Goal: Transaction & Acquisition: Book appointment/travel/reservation

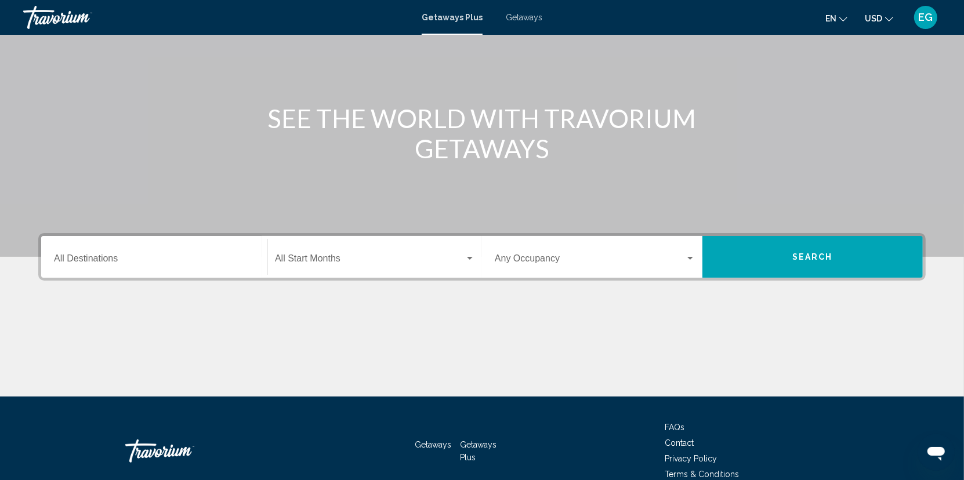
scroll to position [116, 0]
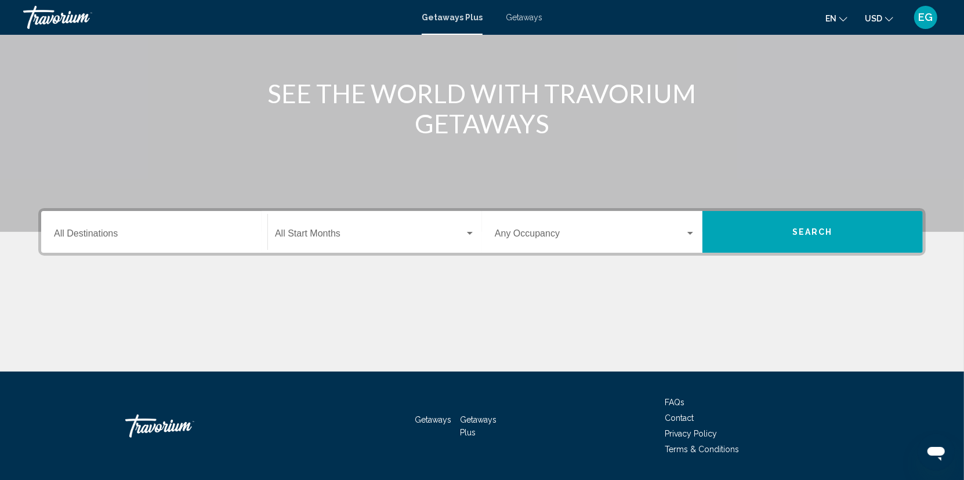
click at [162, 232] on input "Destination All Destinations" at bounding box center [154, 236] width 201 height 10
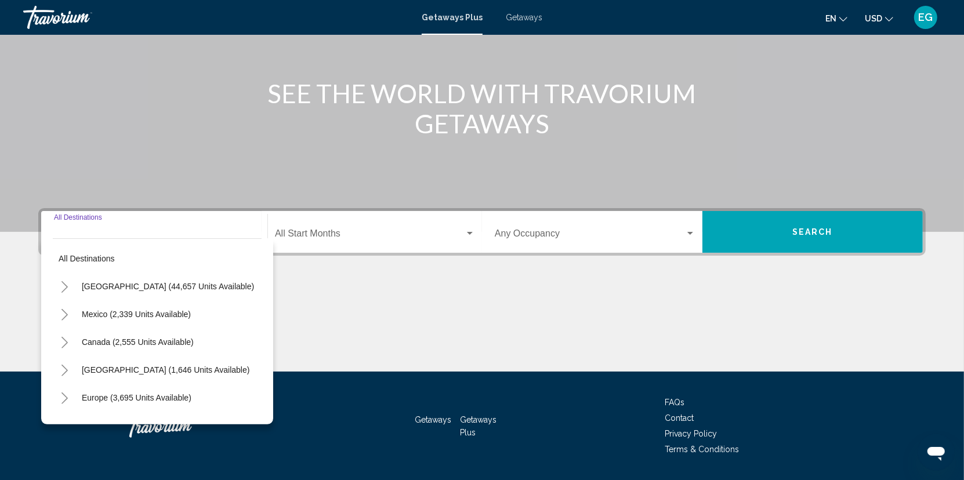
scroll to position [149, 0]
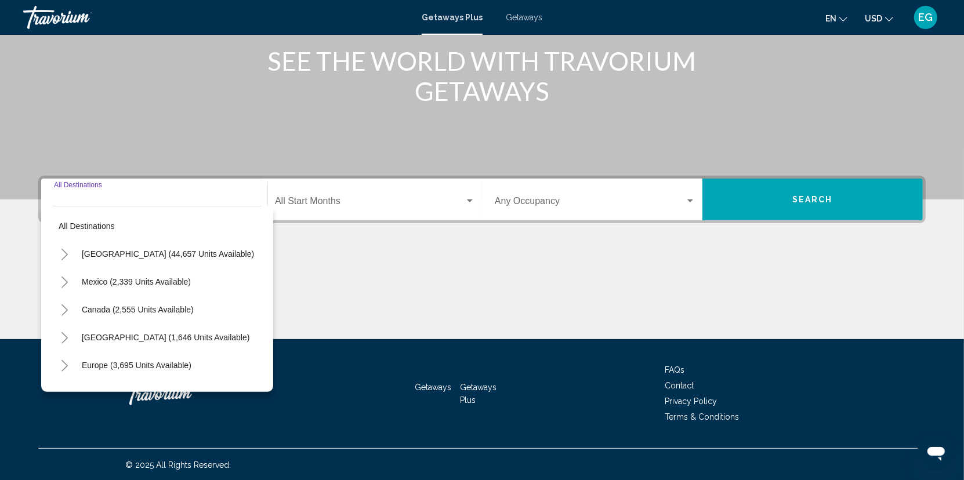
click at [64, 252] on icon "Toggle United States (44,657 units available)" at bounding box center [64, 255] width 9 height 12
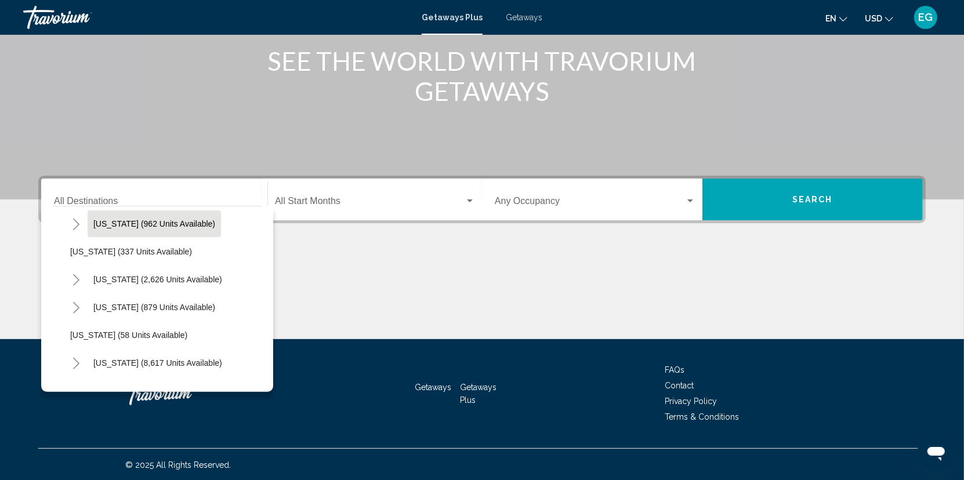
scroll to position [116, 0]
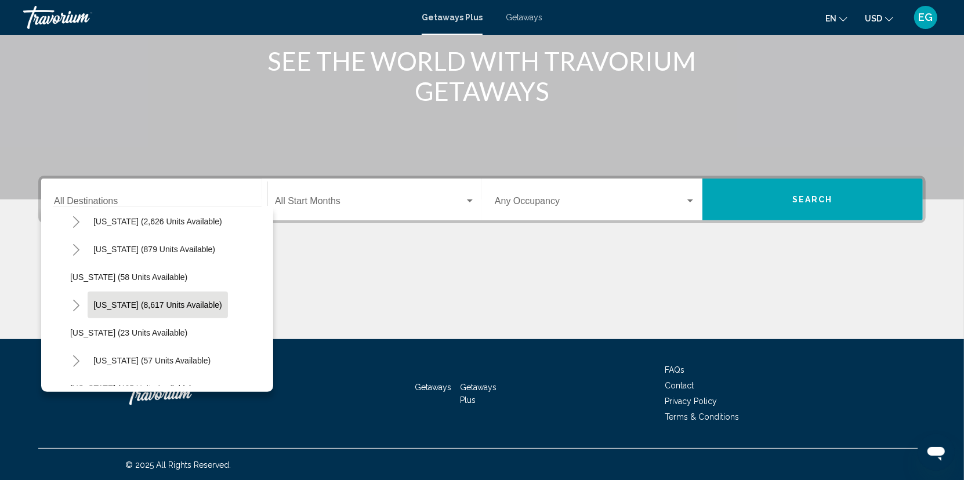
click at [121, 305] on span "[US_STATE] (8,617 units available)" at bounding box center [157, 305] width 129 height 9
type input "**********"
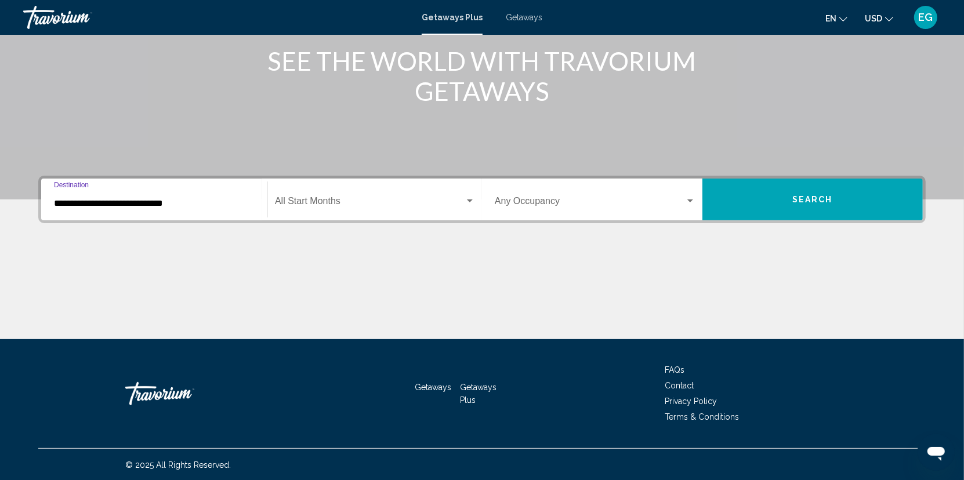
click at [471, 202] on div "Search widget" at bounding box center [470, 201] width 10 height 9
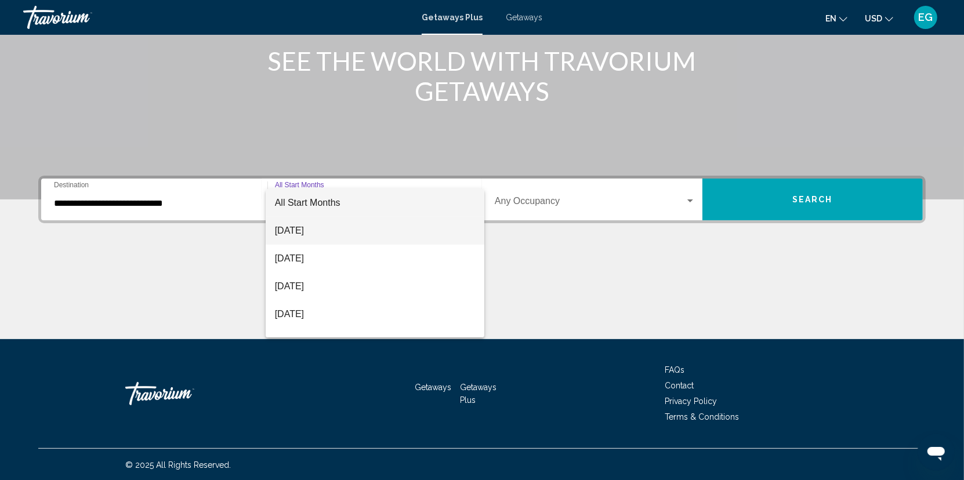
click at [326, 233] on span "[DATE]" at bounding box center [375, 231] width 200 height 28
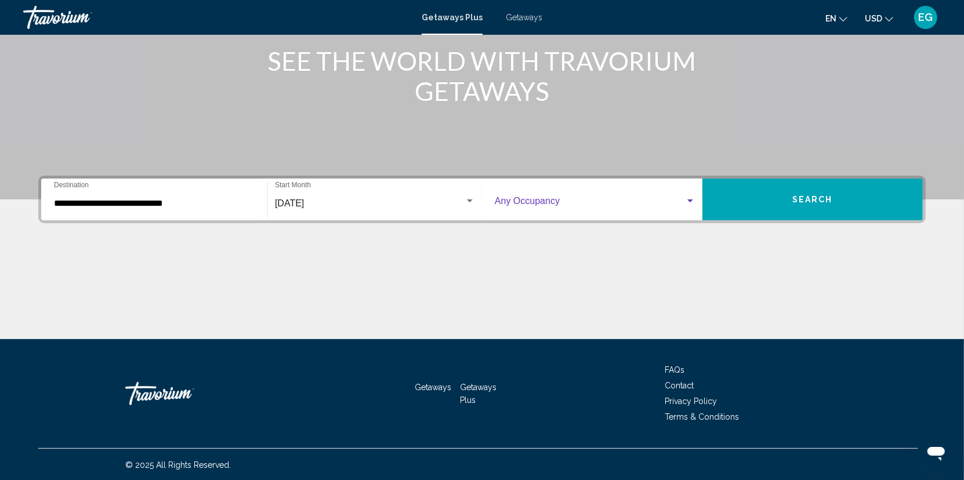
click at [693, 197] on div "Search widget" at bounding box center [690, 201] width 10 height 9
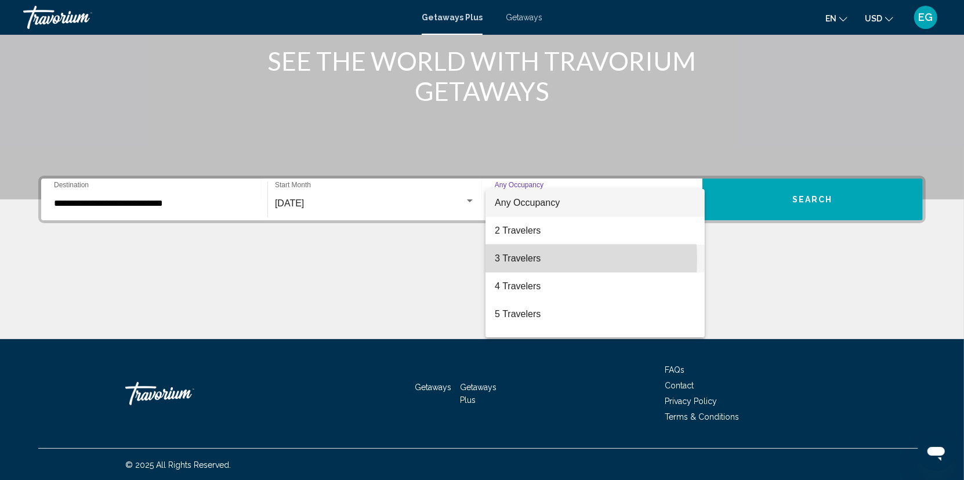
click at [510, 259] on span "3 Travelers" at bounding box center [595, 259] width 201 height 28
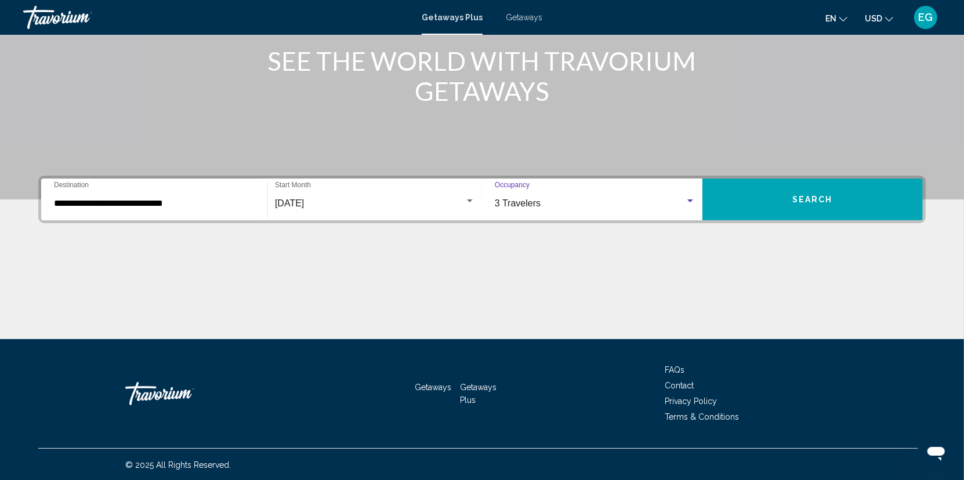
click at [826, 199] on span "Search" at bounding box center [813, 200] width 41 height 9
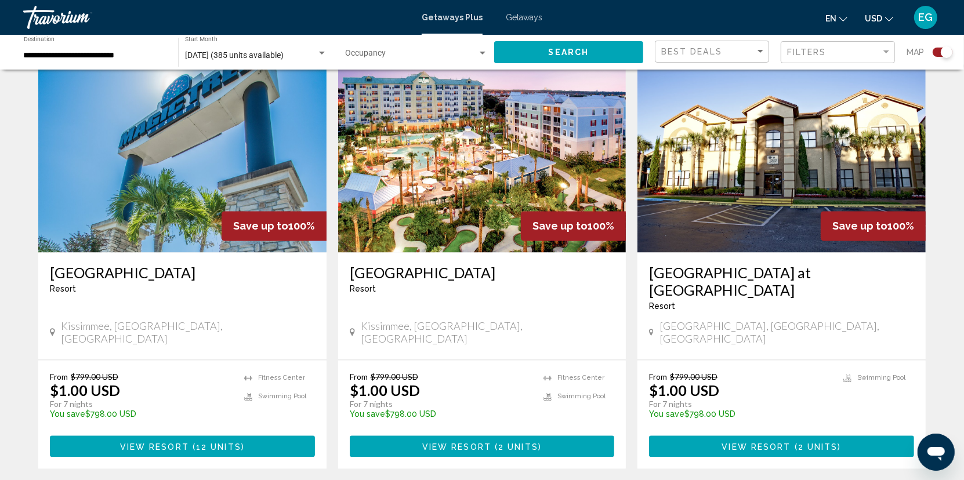
scroll to position [1706, 0]
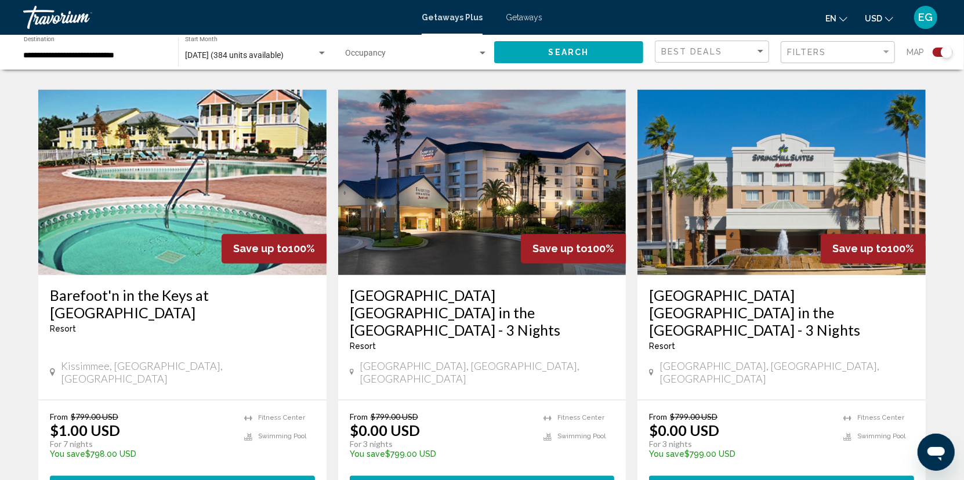
scroll to position [1671, 0]
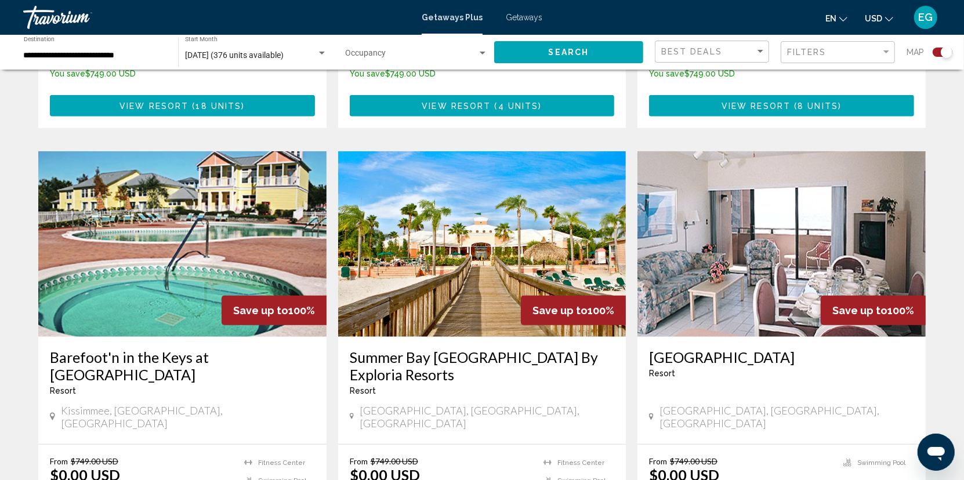
scroll to position [812, 0]
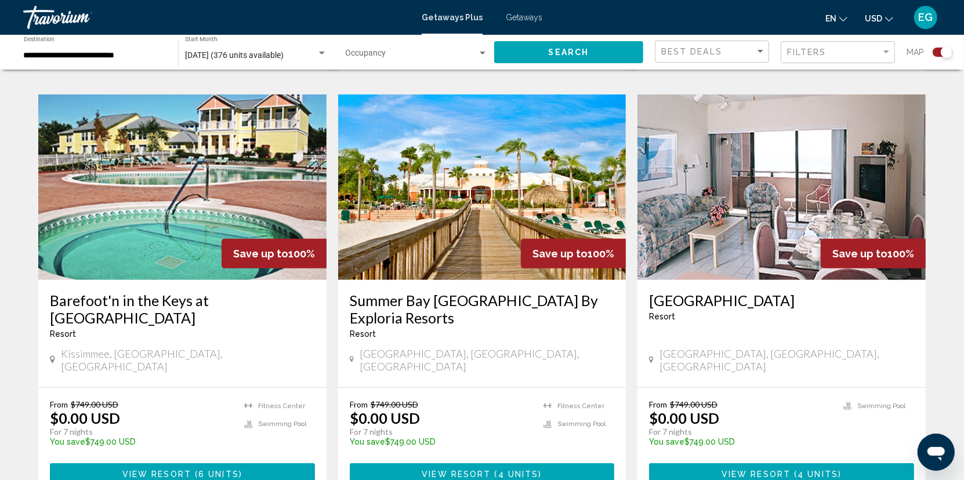
click at [514, 197] on img "Main content" at bounding box center [482, 188] width 288 height 186
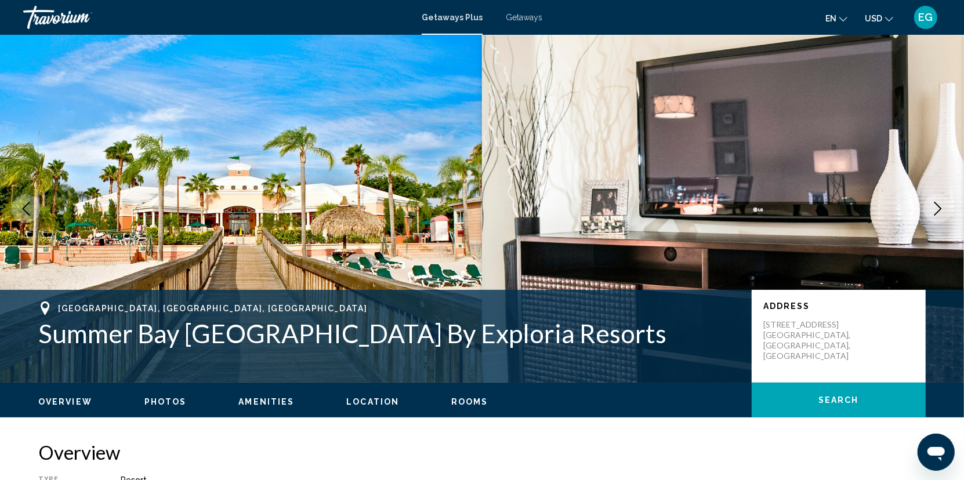
click at [938, 207] on icon "Next image" at bounding box center [938, 209] width 14 height 14
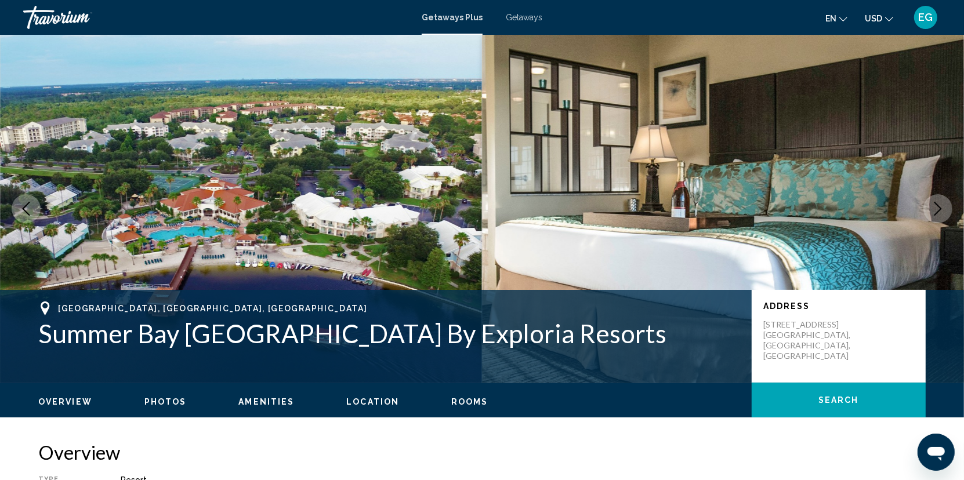
click at [938, 207] on icon "Next image" at bounding box center [938, 209] width 14 height 14
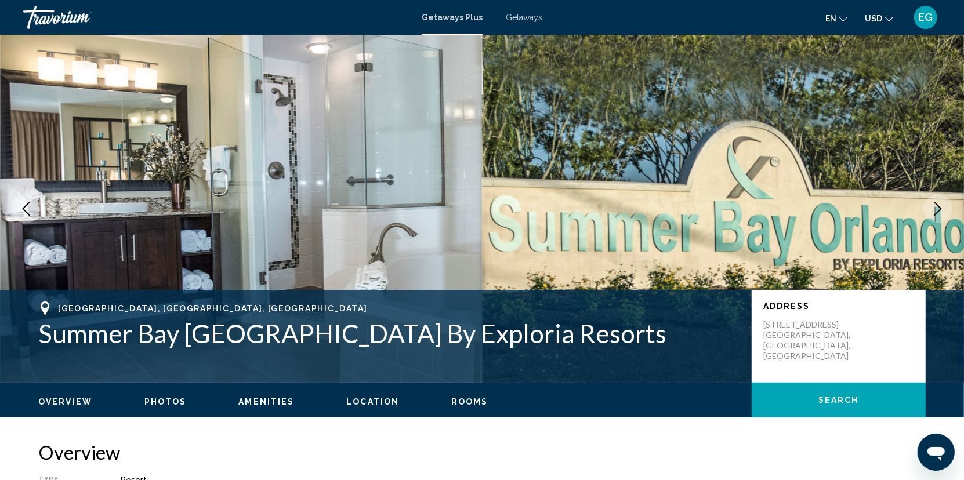
click at [938, 207] on icon "Next image" at bounding box center [938, 209] width 14 height 14
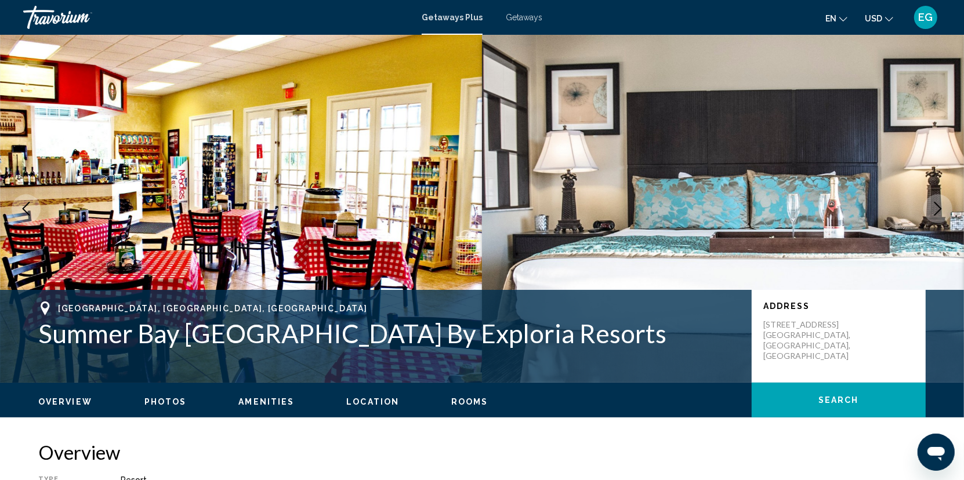
click at [938, 207] on icon "Next image" at bounding box center [938, 209] width 14 height 14
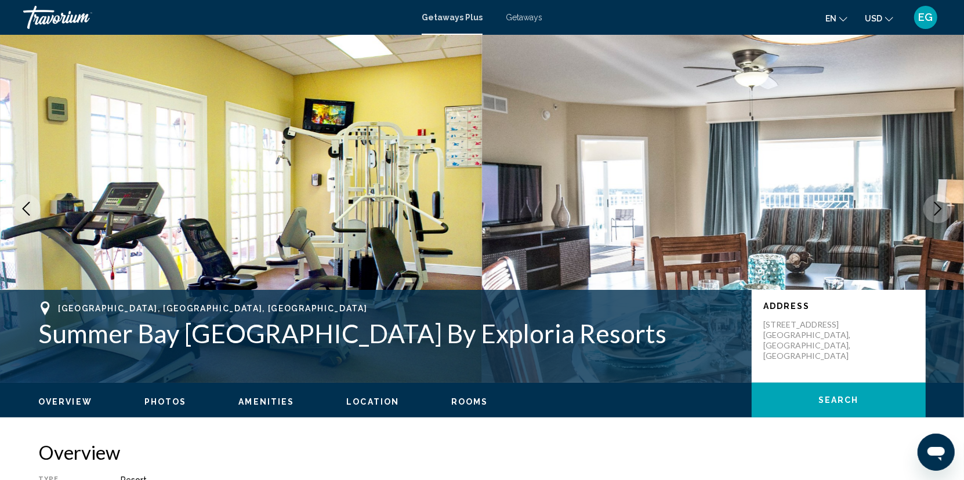
click at [938, 207] on icon "Next image" at bounding box center [938, 209] width 14 height 14
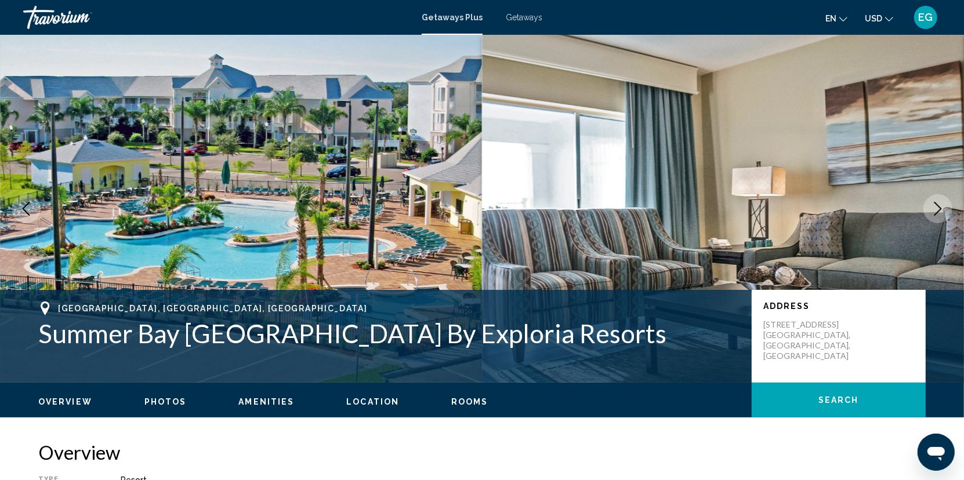
click at [938, 207] on icon "Next image" at bounding box center [938, 209] width 14 height 14
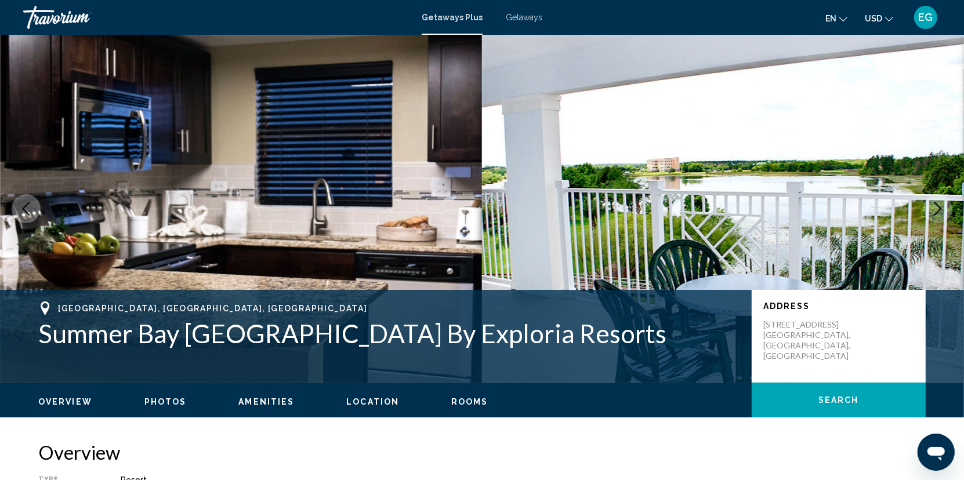
click at [938, 207] on icon "Next image" at bounding box center [938, 209] width 14 height 14
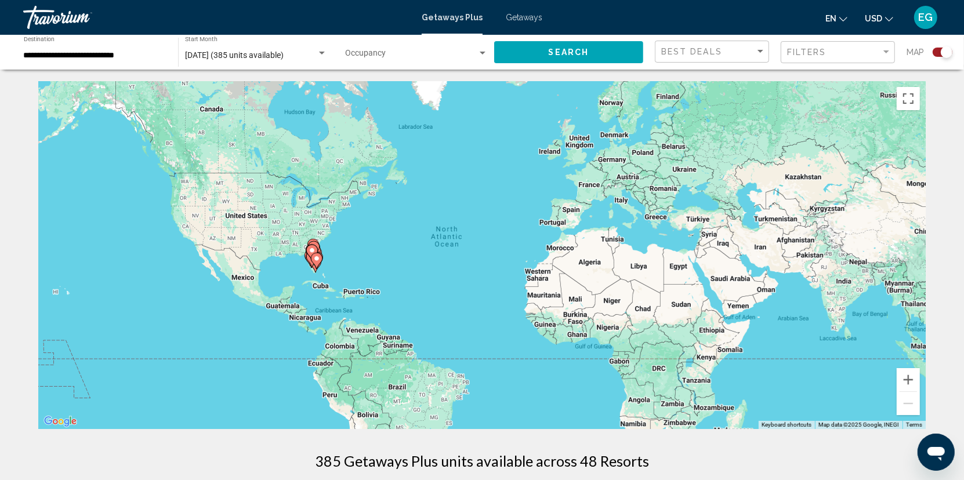
click at [97, 59] on input "**********" at bounding box center [95, 55] width 143 height 9
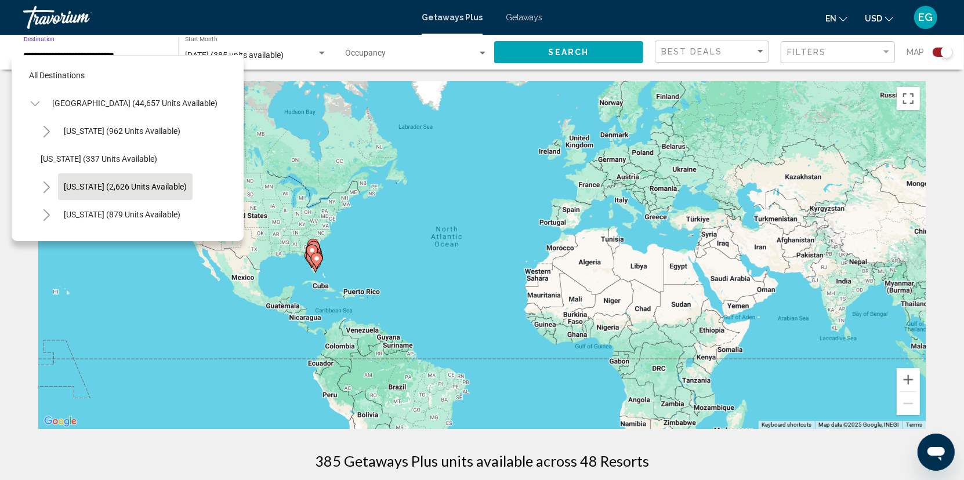
scroll to position [129, 0]
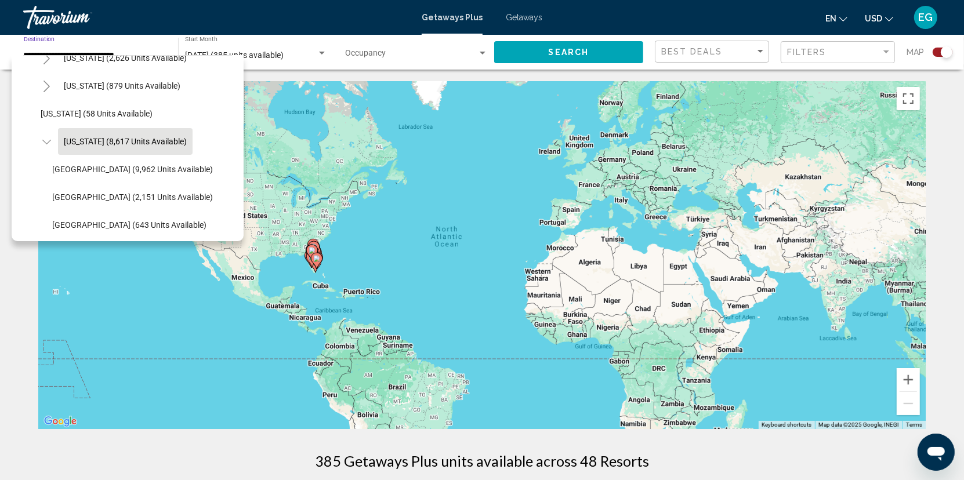
click at [239, 56] on div "All destinations [GEOGRAPHIC_DATA] (44,657 units available) [US_STATE] (962 uni…" at bounding box center [128, 148] width 232 height 186
click at [268, 56] on span "[DATE] (385 units available)" at bounding box center [234, 54] width 99 height 9
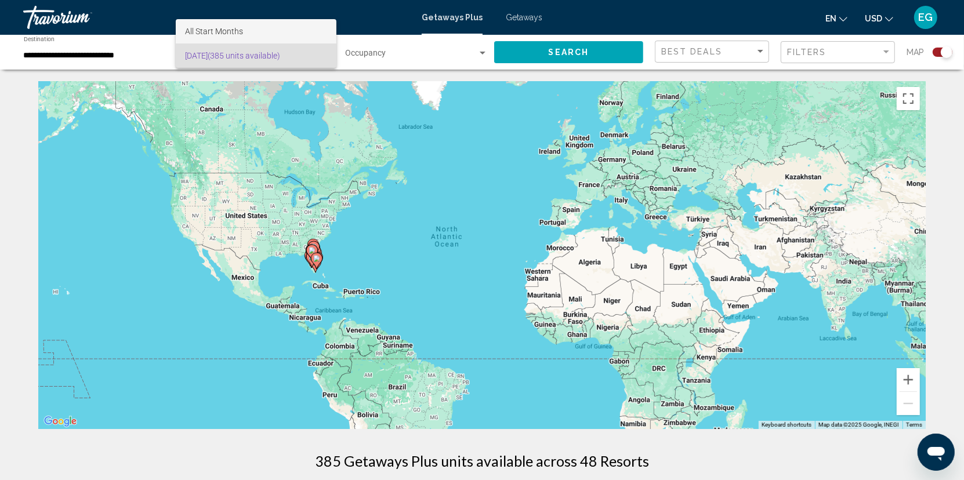
click at [217, 30] on span "All Start Months" at bounding box center [214, 31] width 58 height 9
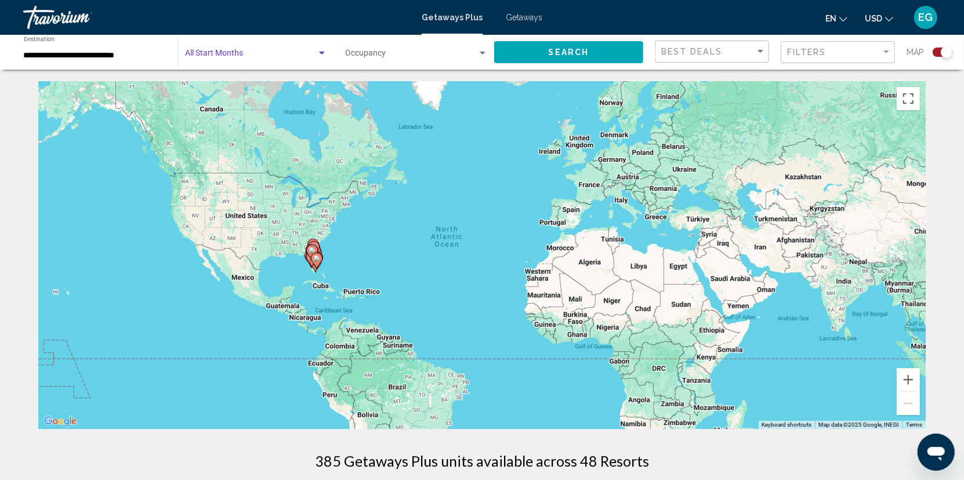
click at [319, 53] on div "Search widget" at bounding box center [322, 53] width 10 height 9
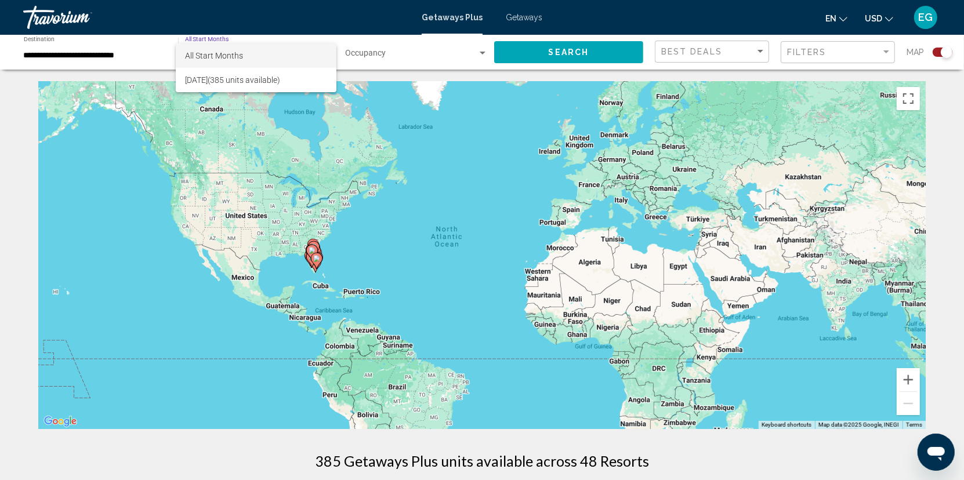
click at [103, 59] on div at bounding box center [482, 240] width 964 height 480
click at [519, 17] on span "Getaways" at bounding box center [524, 17] width 37 height 9
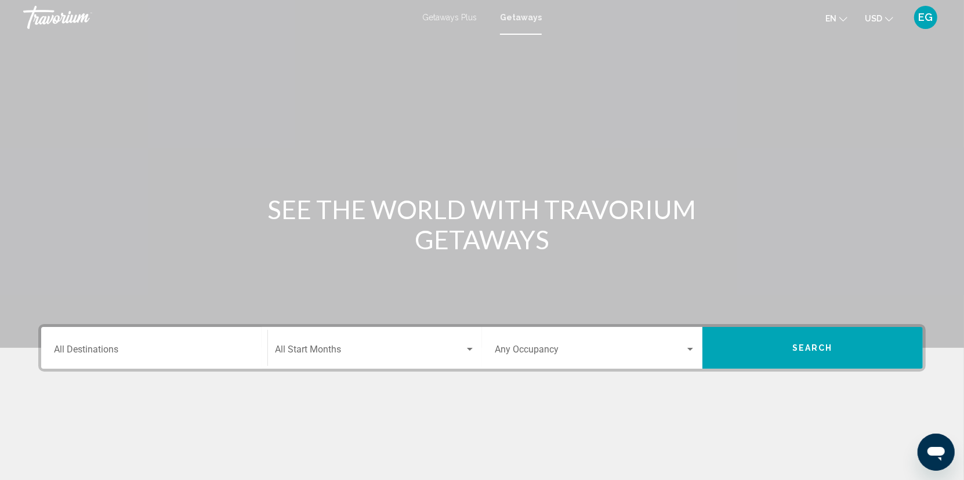
click at [163, 347] on input "Destination All Destinations" at bounding box center [154, 352] width 201 height 10
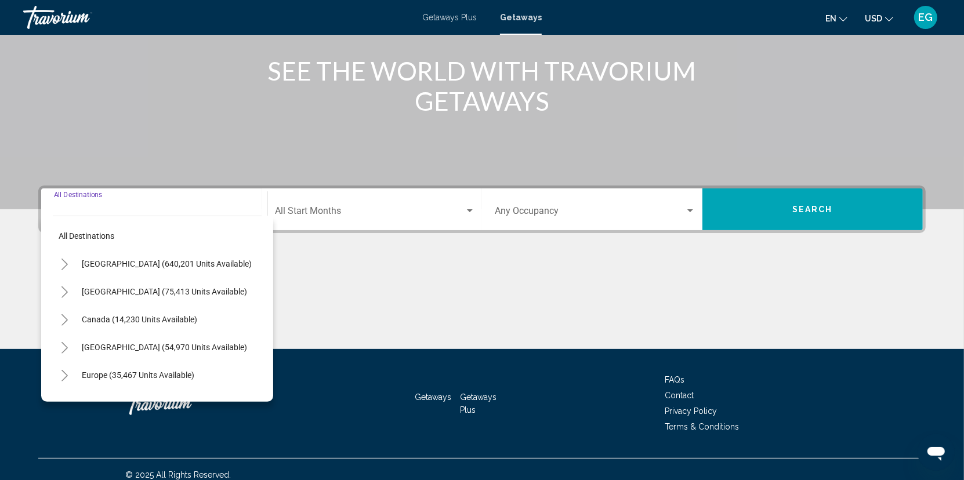
scroll to position [149, 0]
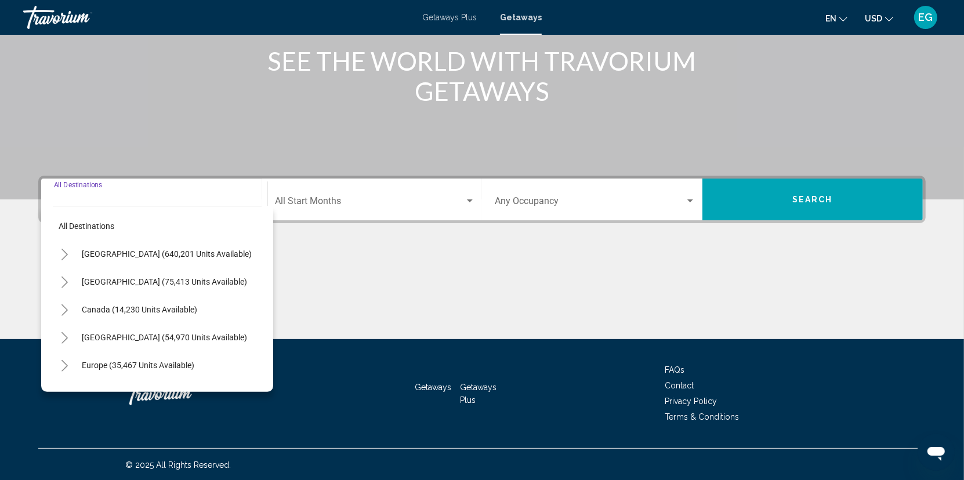
click at [66, 252] on icon "Toggle United States (640,201 units available)" at bounding box center [64, 255] width 9 height 12
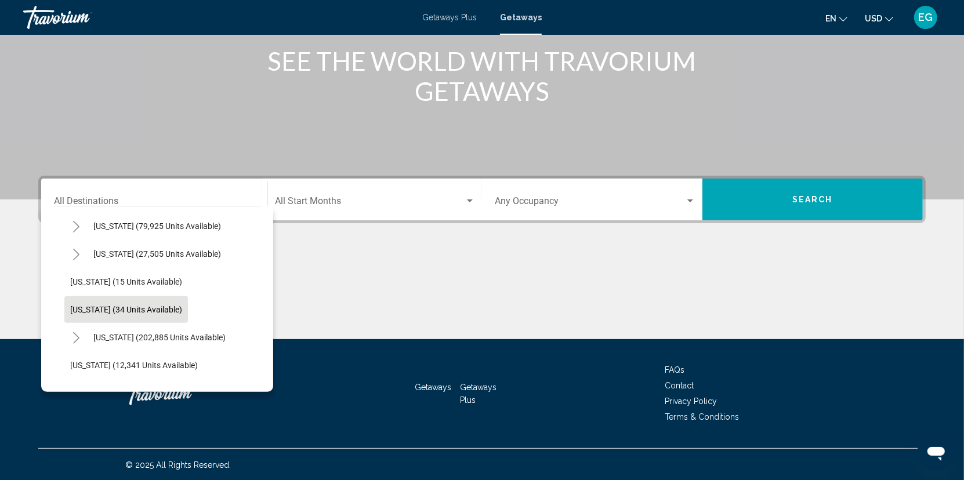
scroll to position [116, 0]
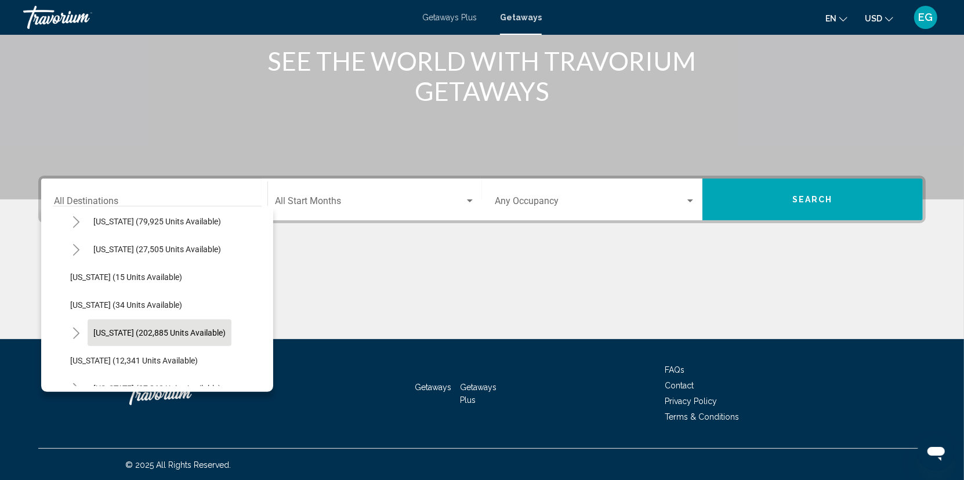
click at [103, 330] on span "[US_STATE] (202,885 units available)" at bounding box center [159, 332] width 132 height 9
type input "**********"
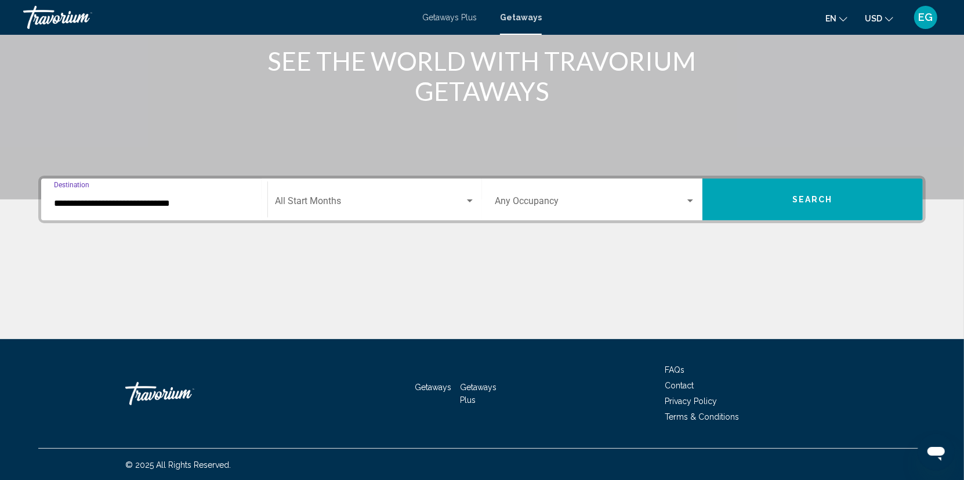
click at [320, 198] on span "Search widget" at bounding box center [370, 203] width 190 height 10
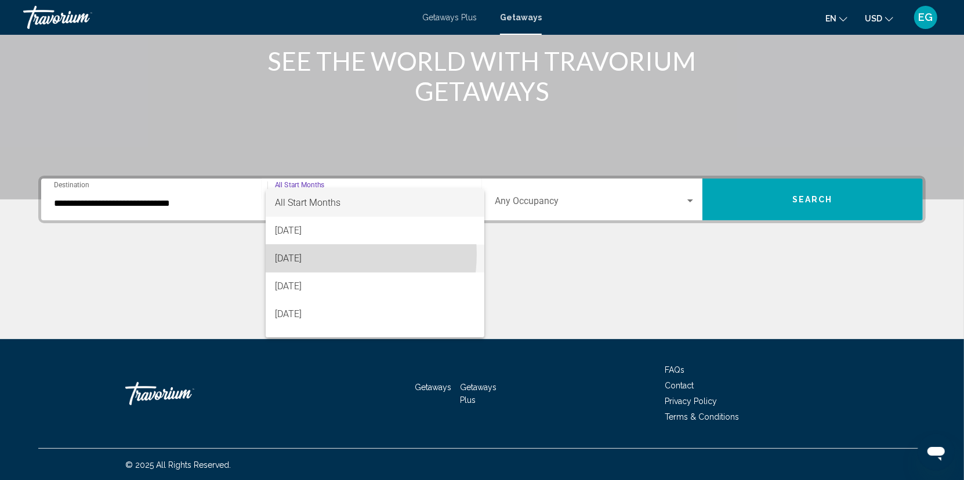
drag, startPoint x: 312, startPoint y: 254, endPoint x: 345, endPoint y: 255, distance: 32.5
click at [313, 254] on span "[DATE]" at bounding box center [375, 259] width 200 height 28
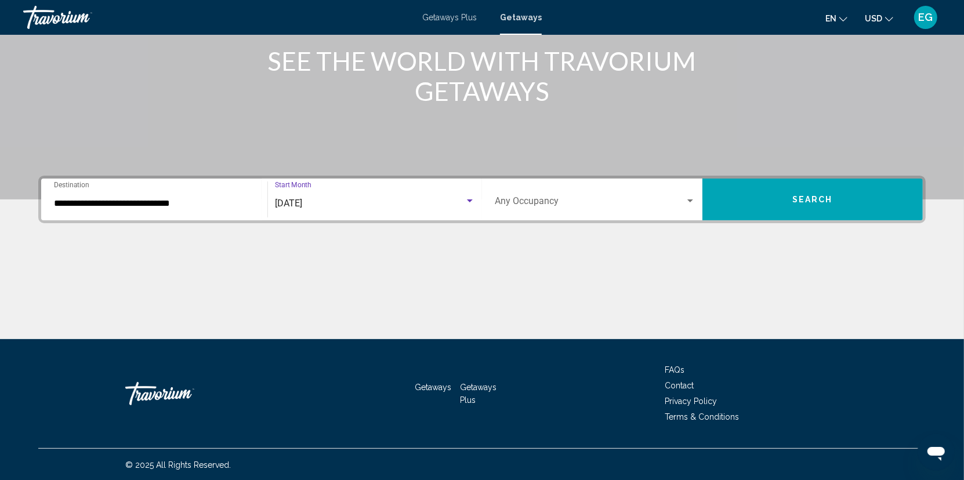
click at [693, 200] on div "Search widget" at bounding box center [690, 201] width 10 height 9
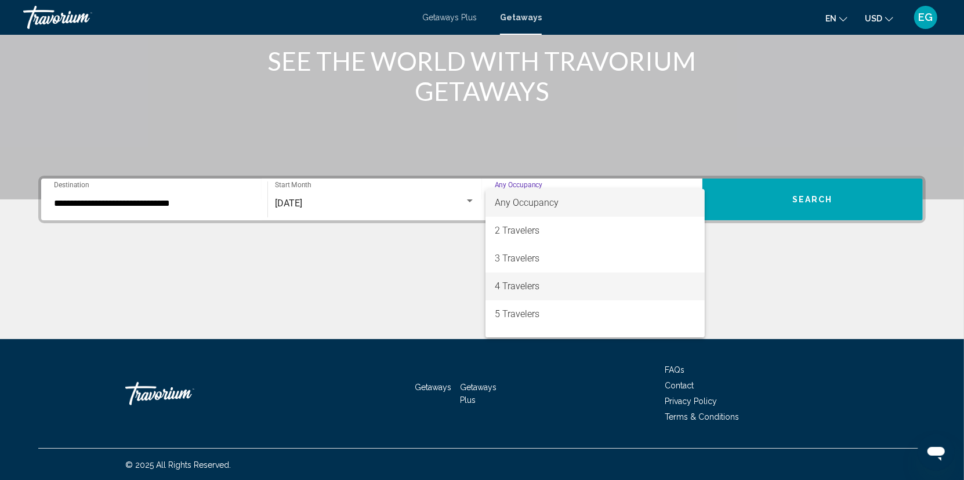
click at [536, 292] on span "4 Travelers" at bounding box center [595, 287] width 201 height 28
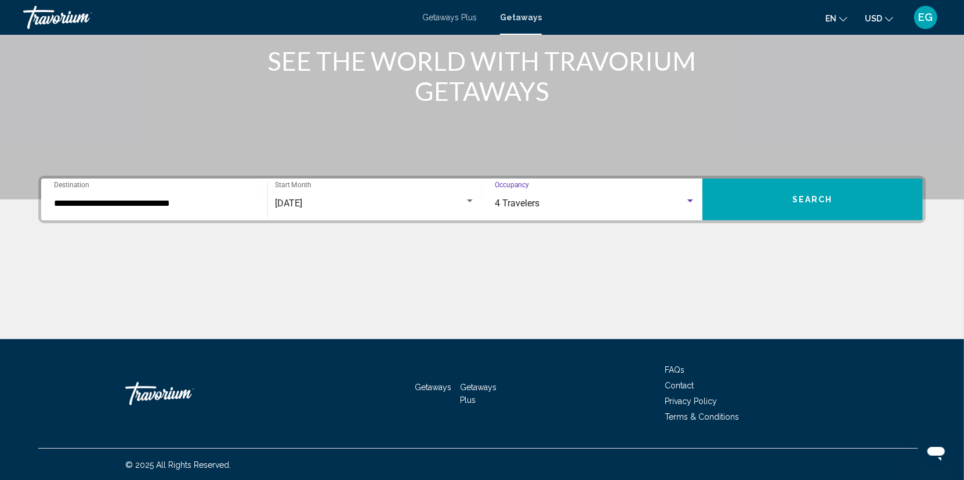
click at [793, 200] on button "Search" at bounding box center [813, 200] width 221 height 42
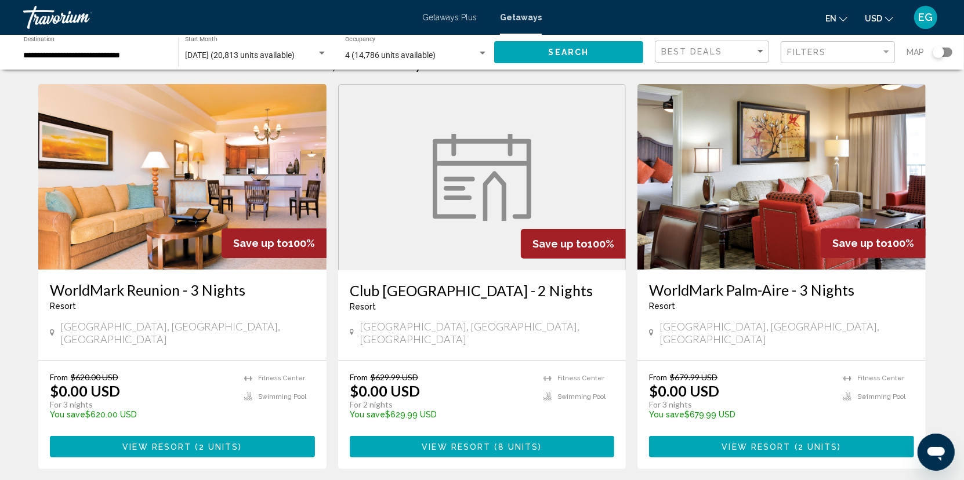
scroll to position [58, 0]
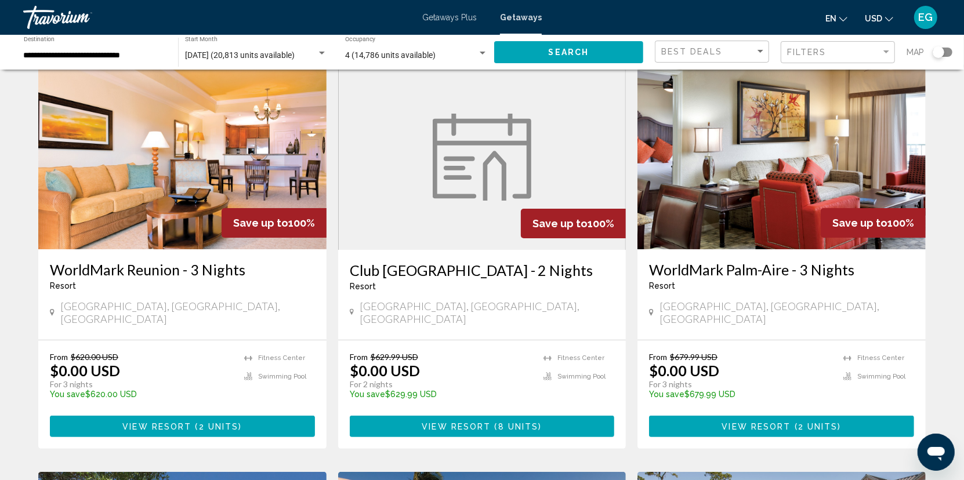
drag, startPoint x: 939, startPoint y: 52, endPoint x: 959, endPoint y: 49, distance: 20.6
click at [959, 49] on div "**********" at bounding box center [482, 52] width 964 height 35
click at [946, 49] on div "Search widget" at bounding box center [943, 52] width 20 height 9
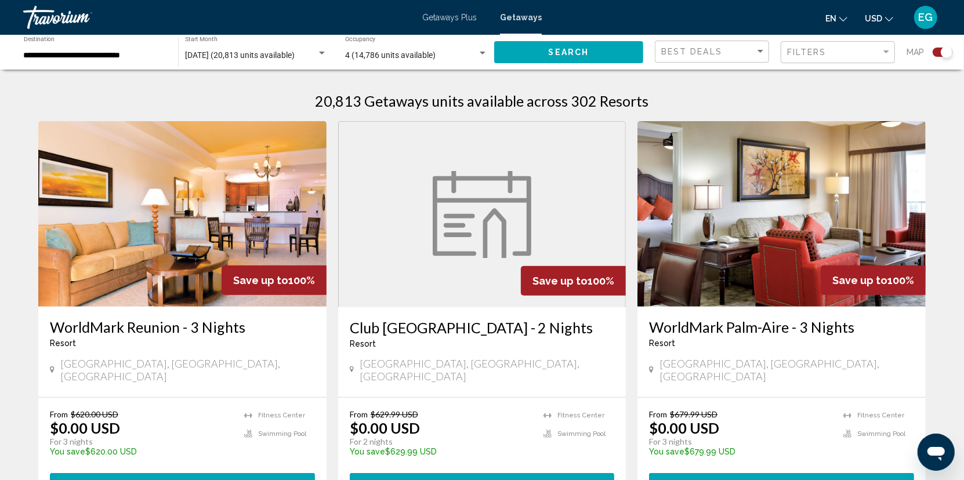
scroll to position [418, 0]
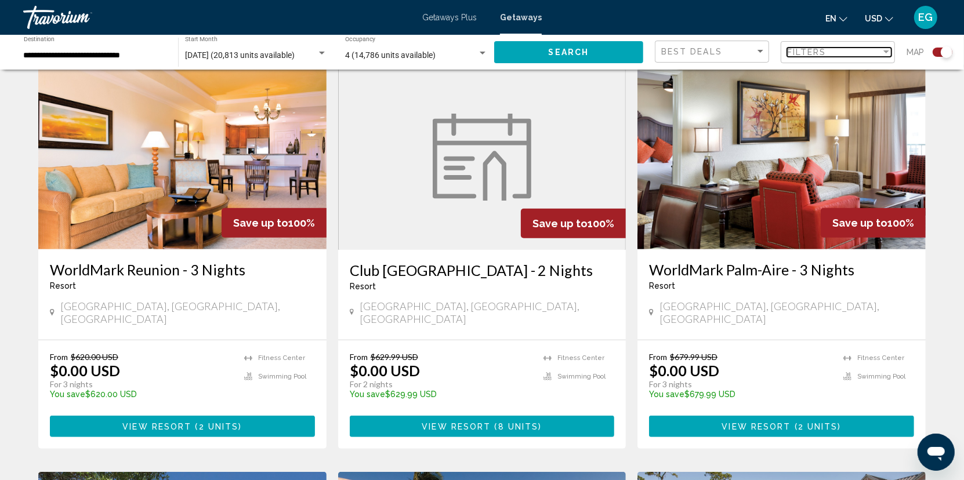
click at [887, 51] on div "Filter" at bounding box center [887, 51] width 6 height 3
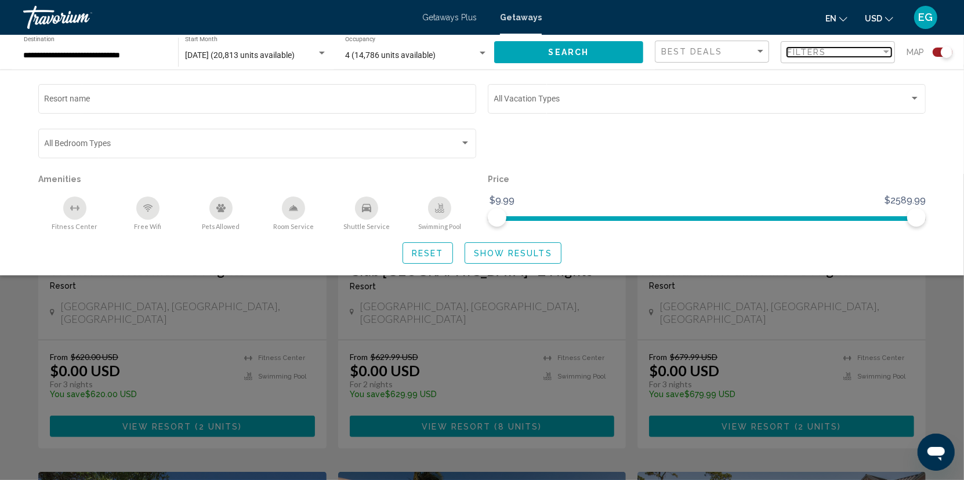
click at [887, 51] on div "Filter" at bounding box center [887, 51] width 6 height 3
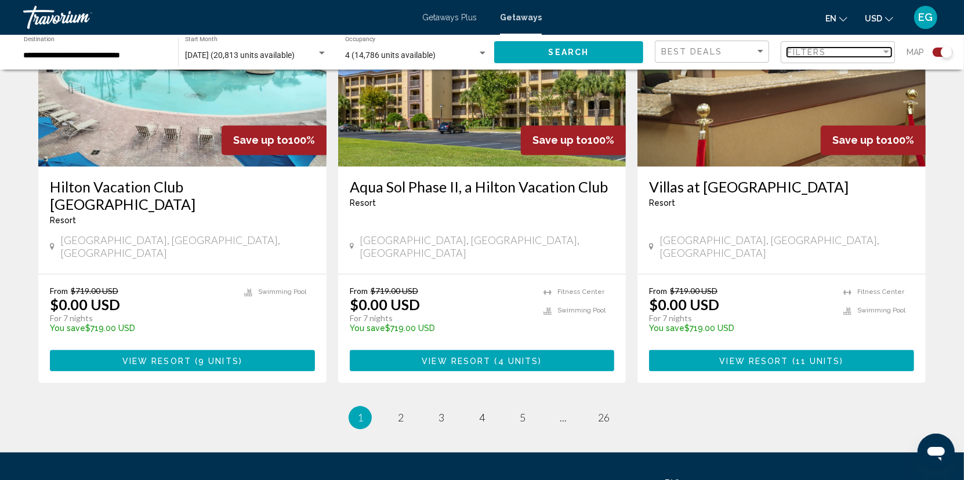
scroll to position [1805, 0]
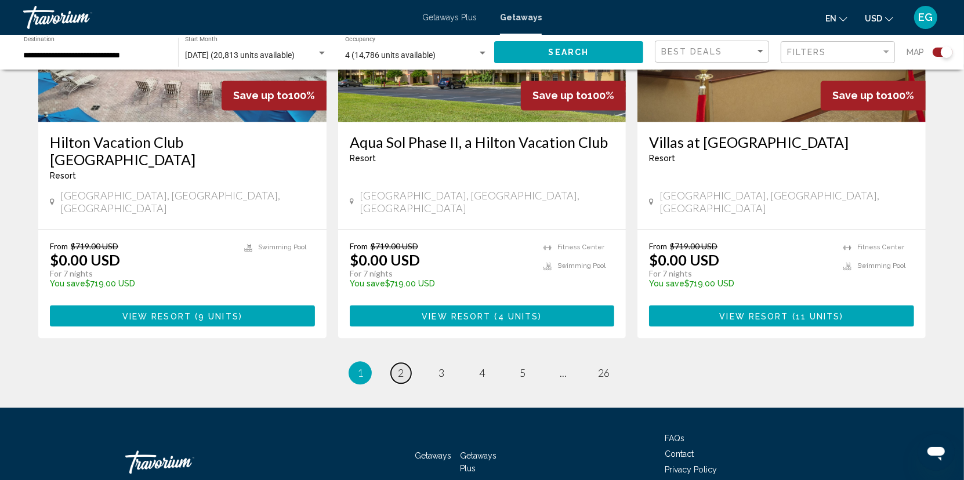
click at [403, 367] on span "2" at bounding box center [401, 373] width 6 height 13
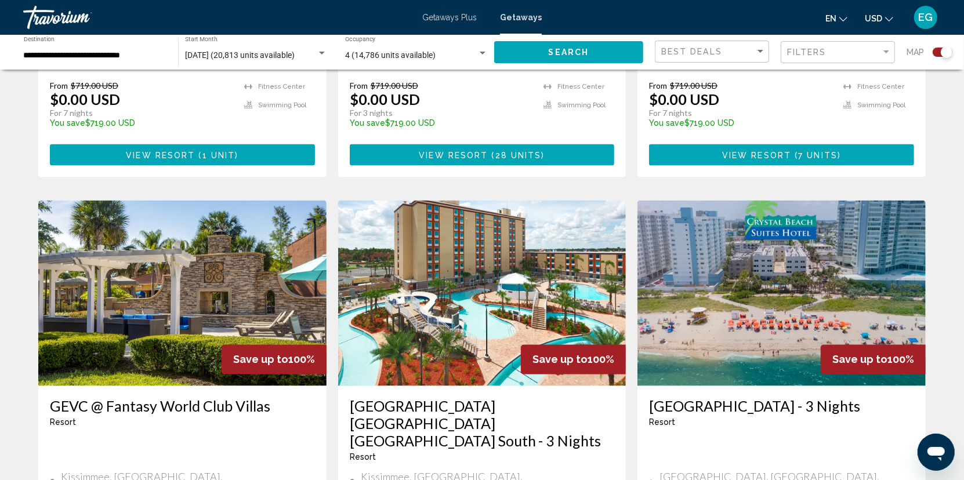
scroll to position [1822, 0]
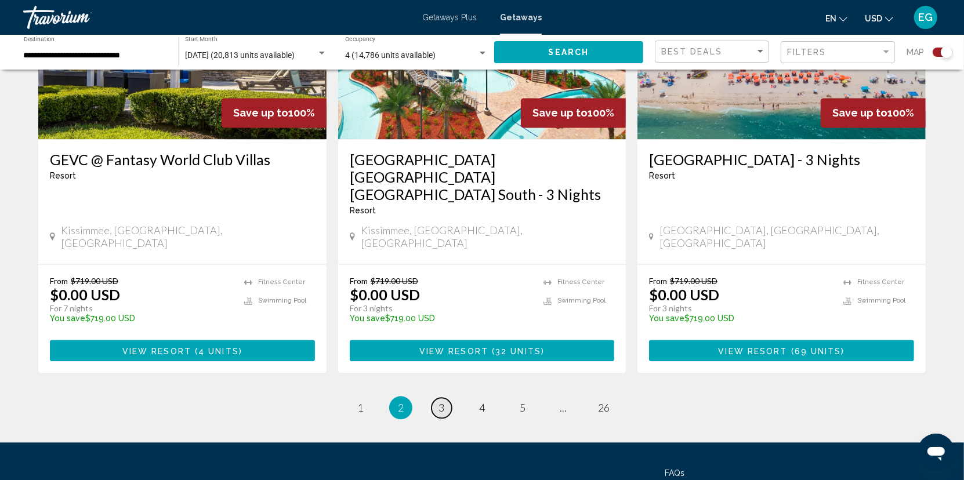
click at [437, 398] on link "page 3" at bounding box center [442, 408] width 20 height 20
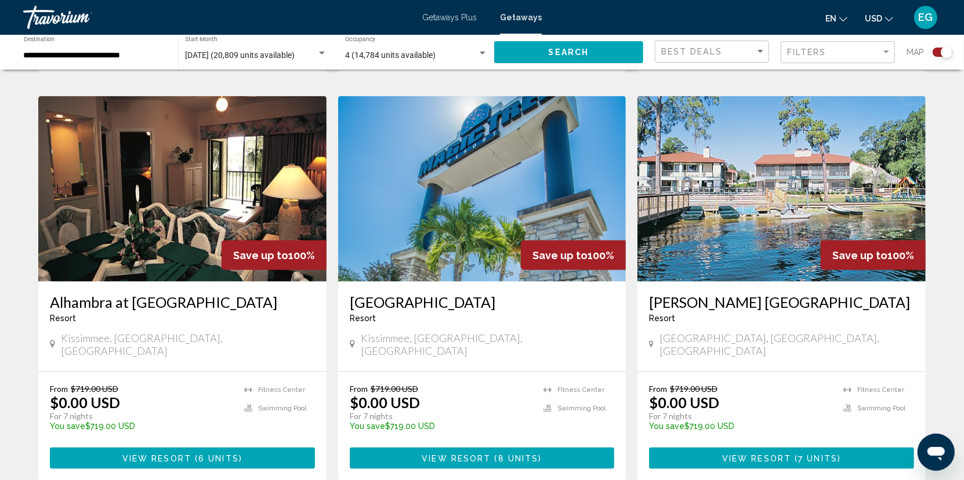
scroll to position [1158, 0]
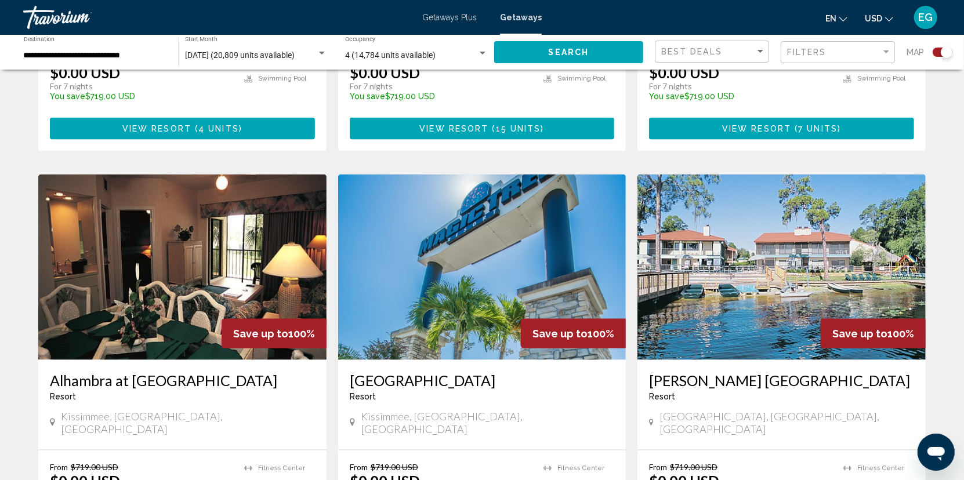
click at [548, 254] on img "Main content" at bounding box center [482, 268] width 288 height 186
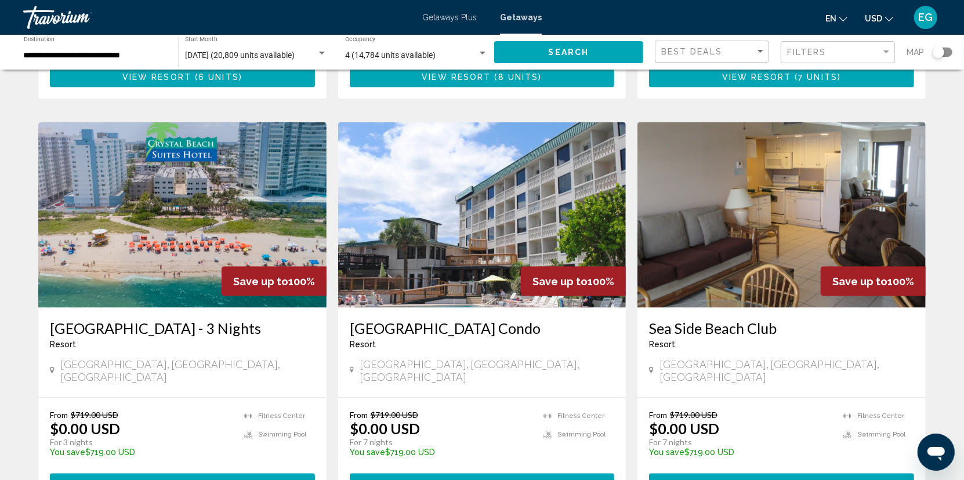
scroll to position [1277, 0]
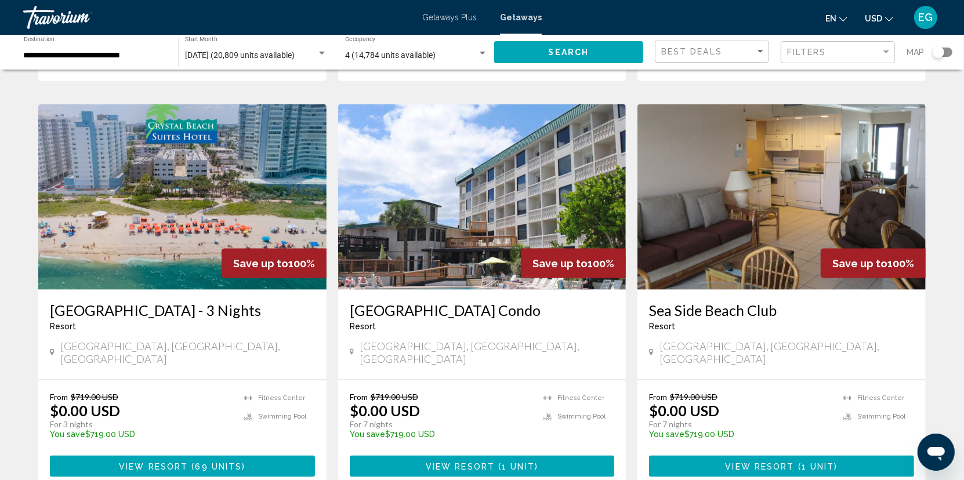
click at [301, 161] on img "Main content" at bounding box center [182, 197] width 288 height 186
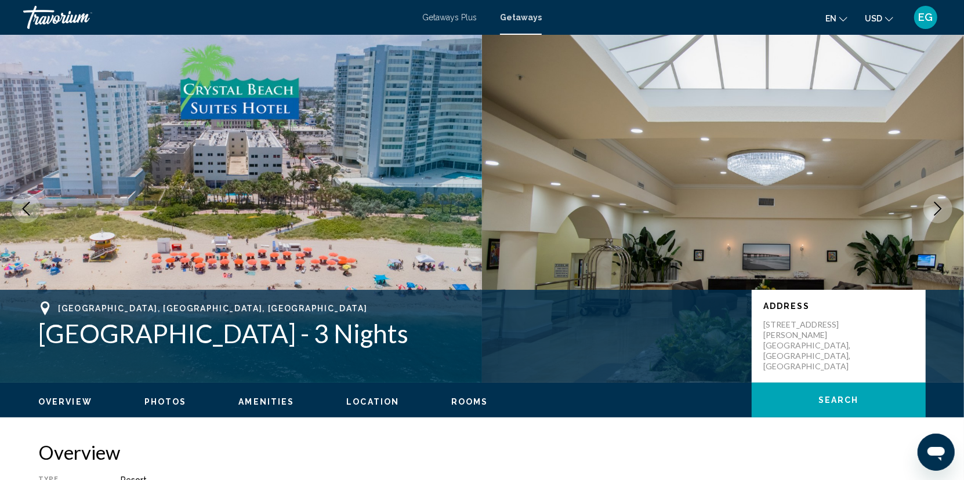
click at [944, 214] on icon "Next image" at bounding box center [938, 209] width 14 height 14
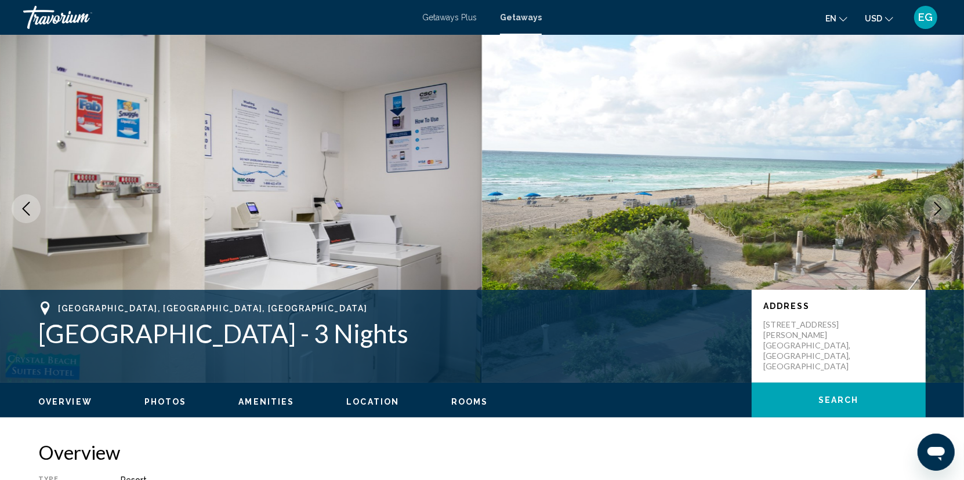
click at [944, 214] on icon "Next image" at bounding box center [938, 209] width 14 height 14
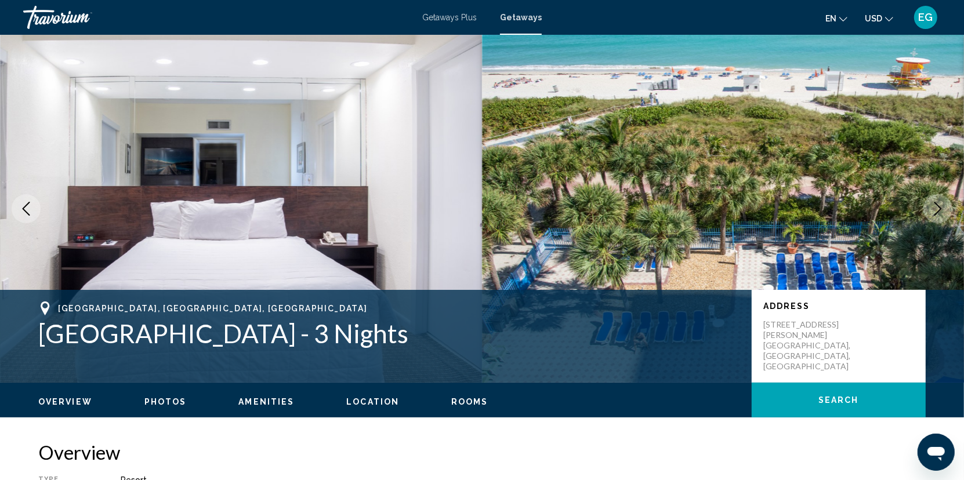
click at [944, 214] on icon "Next image" at bounding box center [938, 209] width 14 height 14
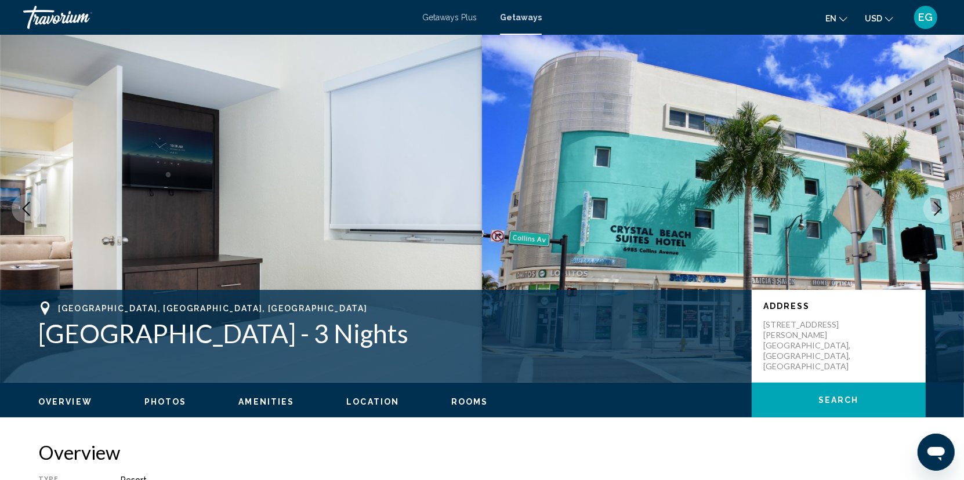
click at [944, 214] on icon "Next image" at bounding box center [938, 209] width 14 height 14
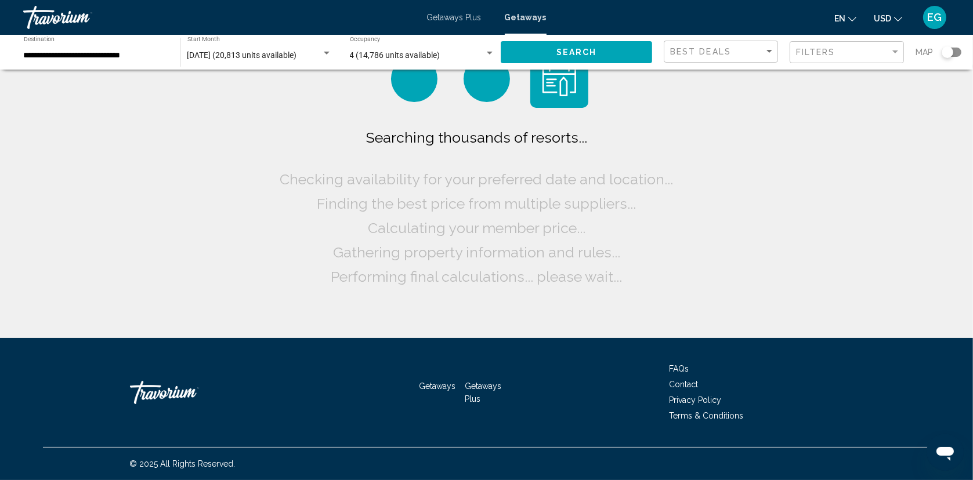
click at [949, 53] on div "Search widget" at bounding box center [948, 52] width 12 height 12
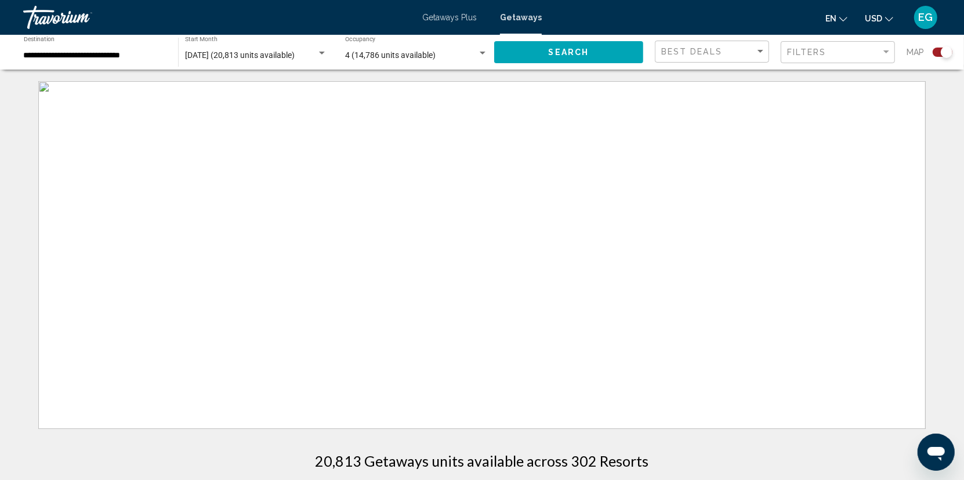
click at [948, 51] on div "Search widget" at bounding box center [947, 52] width 12 height 12
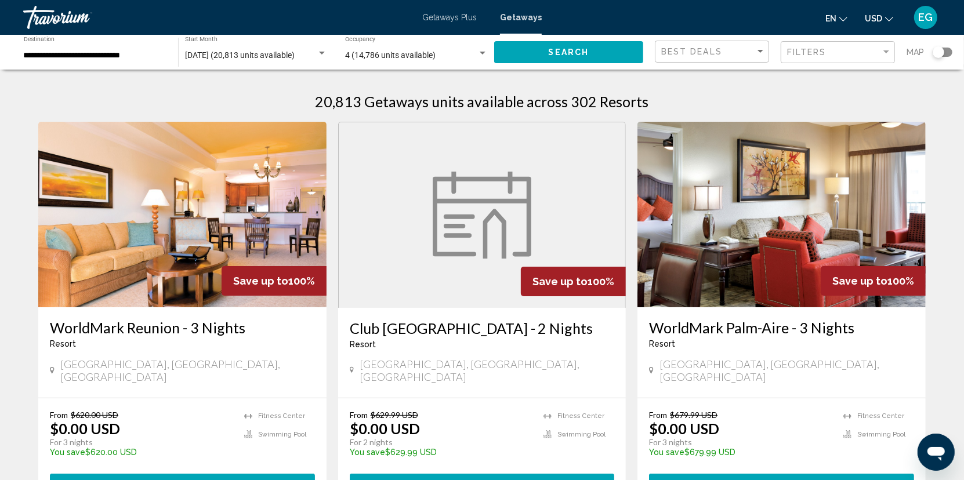
click at [947, 53] on div "Search widget" at bounding box center [943, 52] width 20 height 9
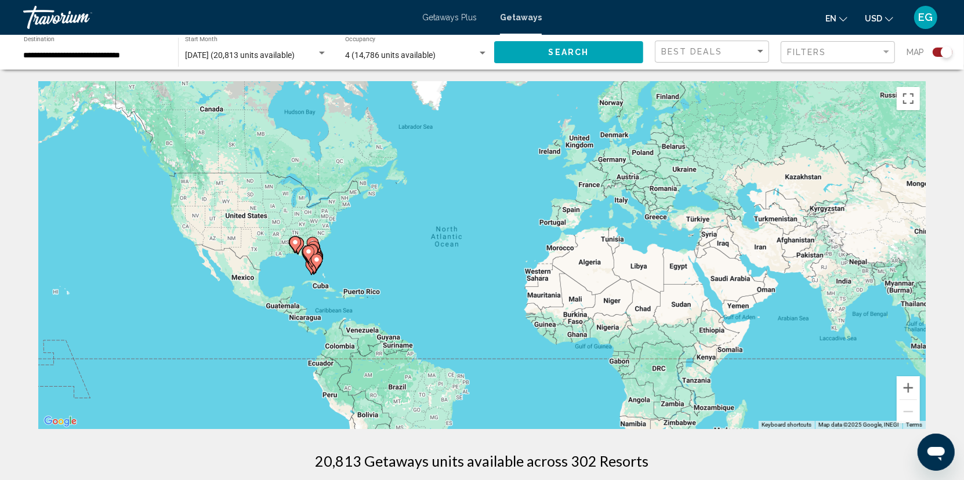
click at [314, 255] on gmp-advanced-marker "Main content" at bounding box center [309, 253] width 12 height 17
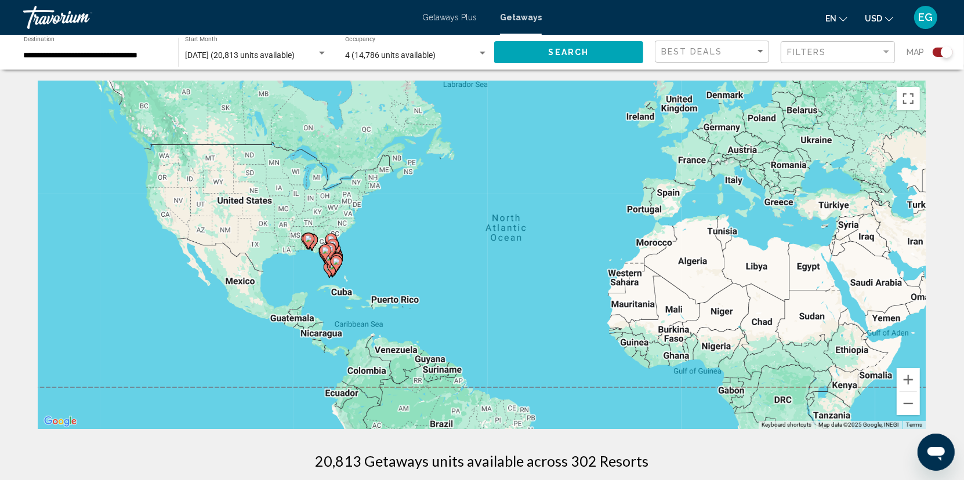
click at [314, 255] on div "To activate drag with keyboard, press Alt + Enter. Once in keyboard drag state,…" at bounding box center [482, 255] width 888 height 348
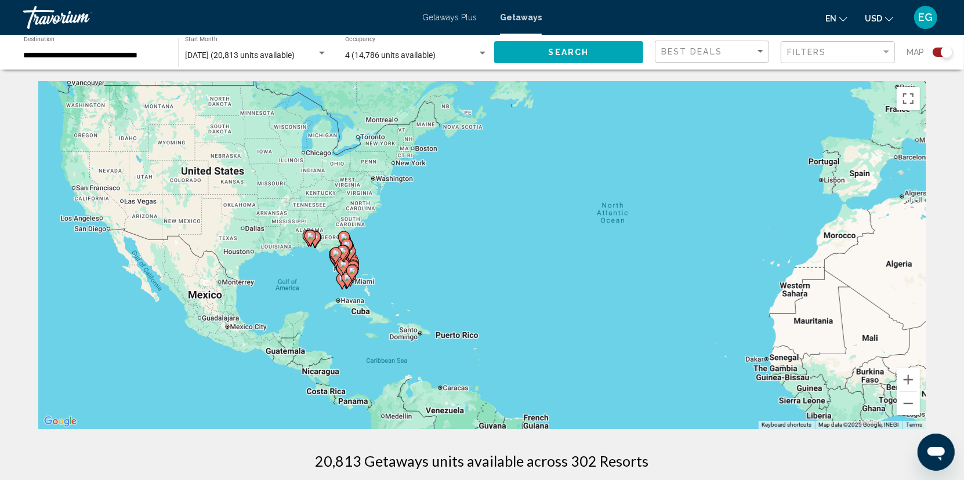
click at [339, 259] on gmp-advanced-marker "Main content" at bounding box center [336, 255] width 12 height 17
click at [339, 259] on div "To activate drag with keyboard, press Alt + Enter. Once in keyboard drag state,…" at bounding box center [482, 255] width 888 height 348
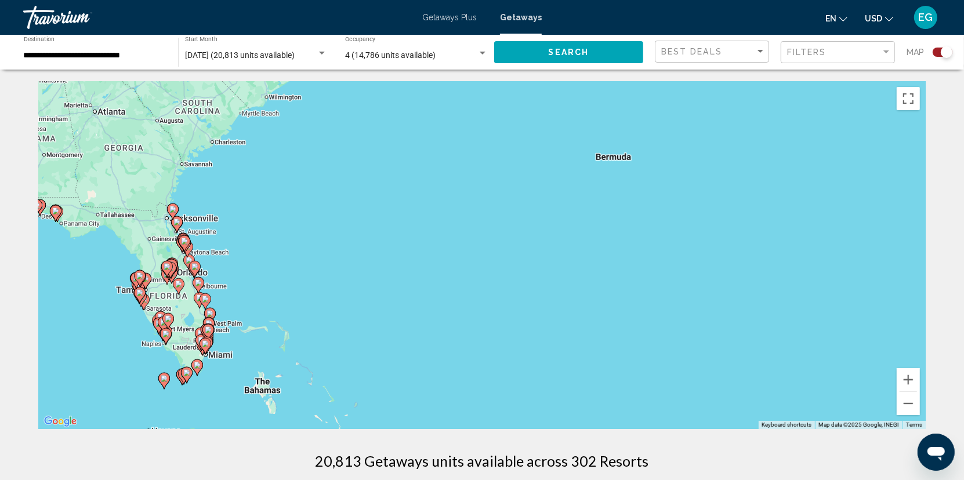
click at [192, 310] on div "To activate drag with keyboard, press Alt + Enter. Once in keyboard drag state,…" at bounding box center [482, 255] width 888 height 348
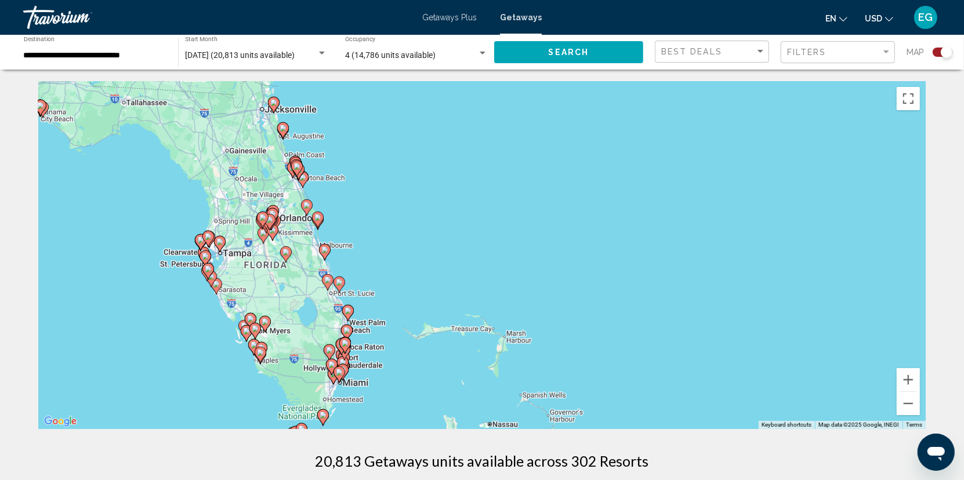
drag, startPoint x: 187, startPoint y: 313, endPoint x: 344, endPoint y: 292, distance: 158.6
click at [344, 292] on div "To activate drag with keyboard, press Alt + Enter. Once in keyboard drag state,…" at bounding box center [482, 255] width 888 height 348
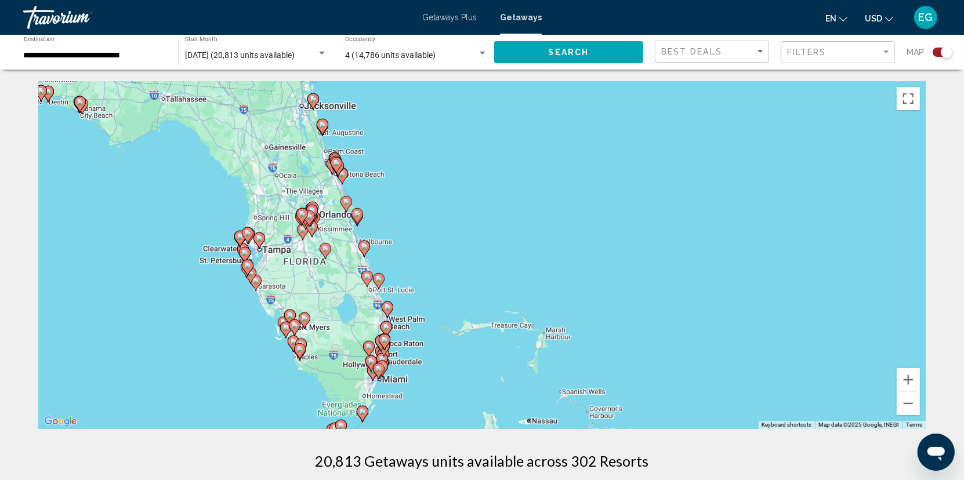
click at [341, 297] on div "To activate drag with keyboard, press Alt + Enter. Once in keyboard drag state,…" at bounding box center [482, 255] width 888 height 348
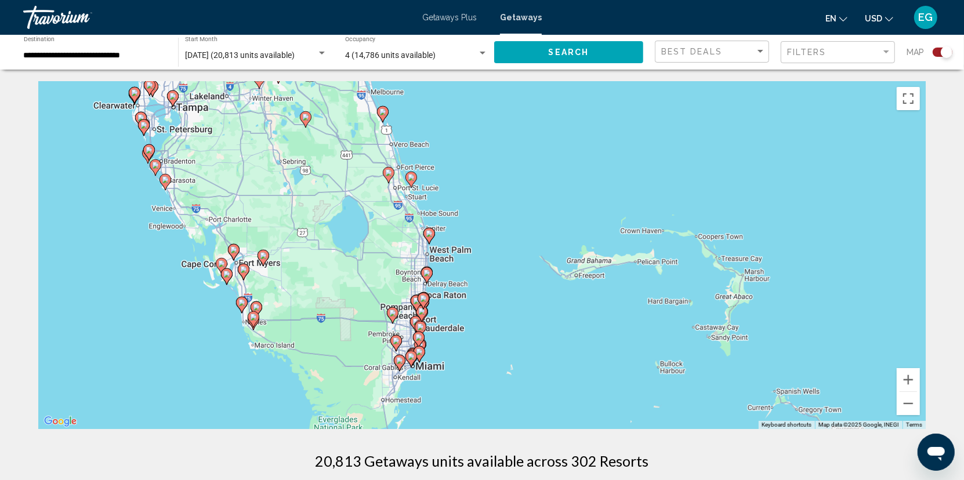
drag, startPoint x: 323, startPoint y: 371, endPoint x: 361, endPoint y: 281, distance: 97.8
click at [317, 267] on div "To activate drag with keyboard, press Alt + Enter. Once in keyboard drag state,…" at bounding box center [482, 255] width 888 height 348
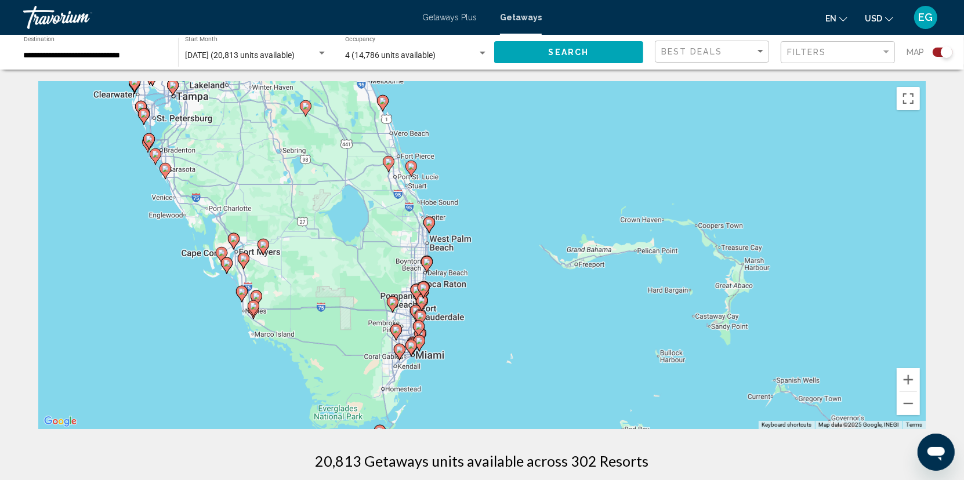
click at [329, 289] on div "To activate drag with keyboard, press Alt + Enter. Once in keyboard drag state,…" at bounding box center [482, 255] width 888 height 348
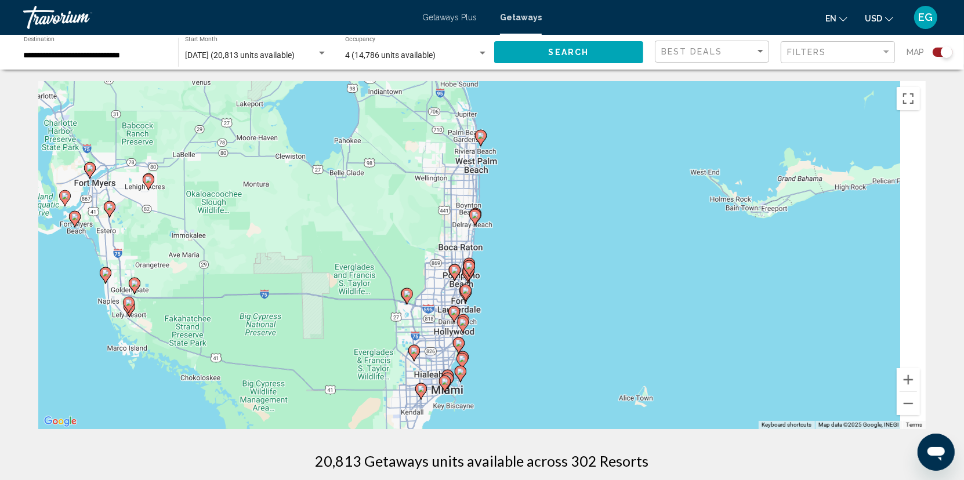
drag, startPoint x: 379, startPoint y: 299, endPoint x: 279, endPoint y: 222, distance: 126.6
click at [279, 222] on div "To activate drag with keyboard, press Alt + Enter. Once in keyboard drag state,…" at bounding box center [482, 255] width 888 height 348
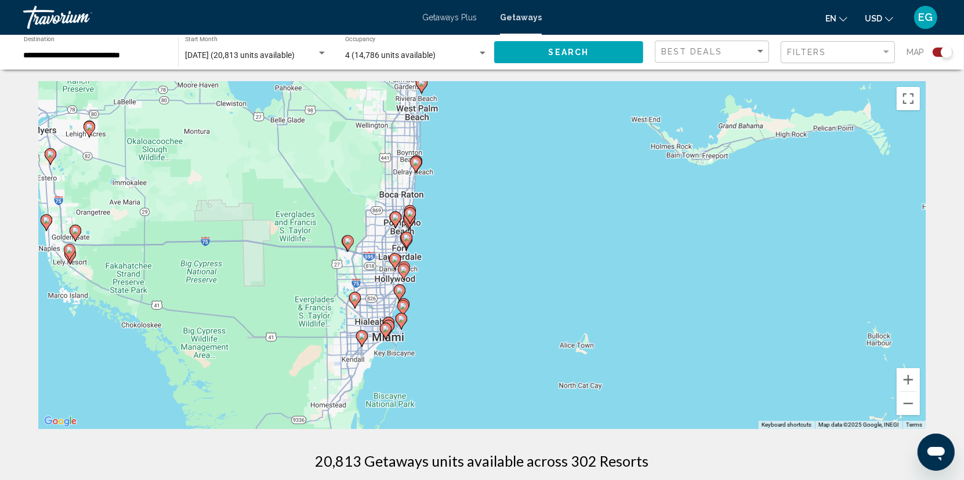
click at [293, 214] on div "To activate drag with keyboard, press Alt + Enter. Once in keyboard drag state,…" at bounding box center [482, 255] width 888 height 348
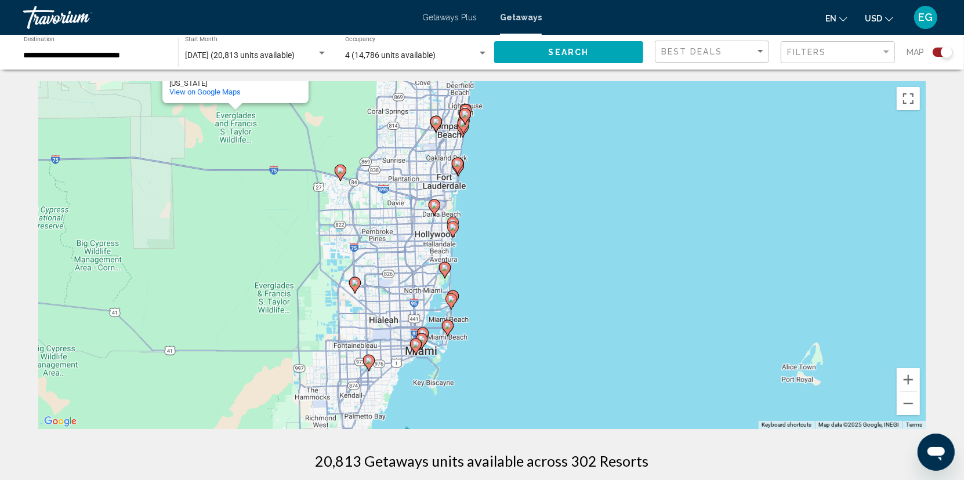
drag, startPoint x: 337, startPoint y: 288, endPoint x: 267, endPoint y: 167, distance: 140.1
click at [267, 168] on div "To activate drag with keyboard, press Alt + Enter. Once in keyboard drag state,…" at bounding box center [482, 255] width 888 height 348
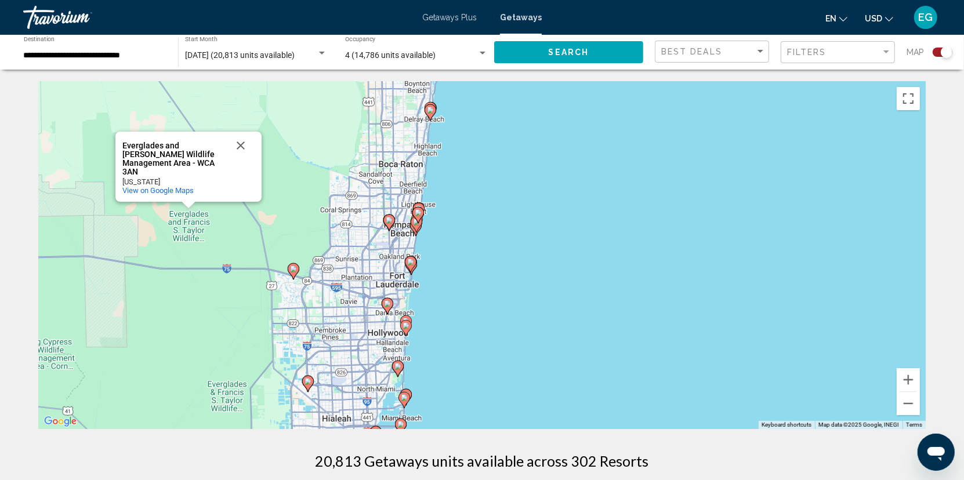
drag, startPoint x: 323, startPoint y: 133, endPoint x: 288, endPoint y: 251, distance: 122.1
click at [286, 254] on div "To activate drag with keyboard, press Alt + Enter. Once in keyboard drag state,…" at bounding box center [482, 255] width 888 height 348
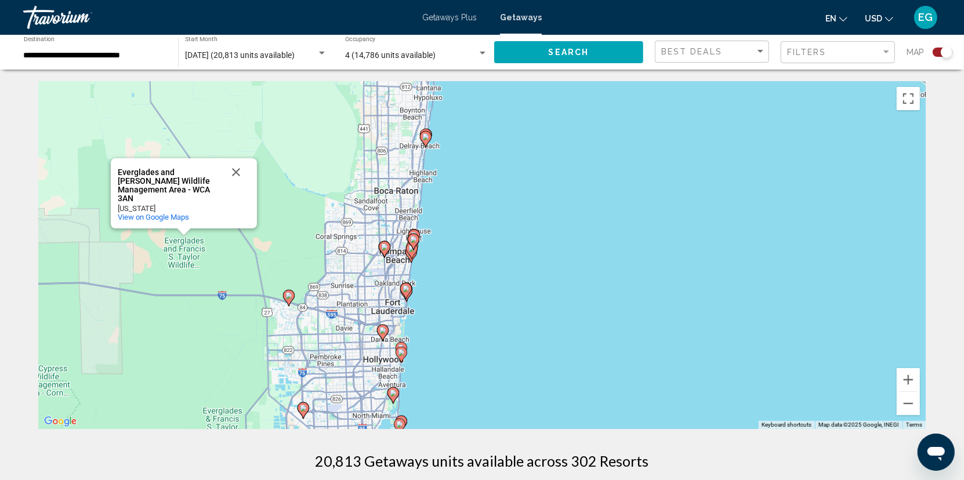
click at [298, 239] on div "To activate drag with keyboard, press Alt + Enter. Once in keyboard drag state,…" at bounding box center [482, 255] width 888 height 348
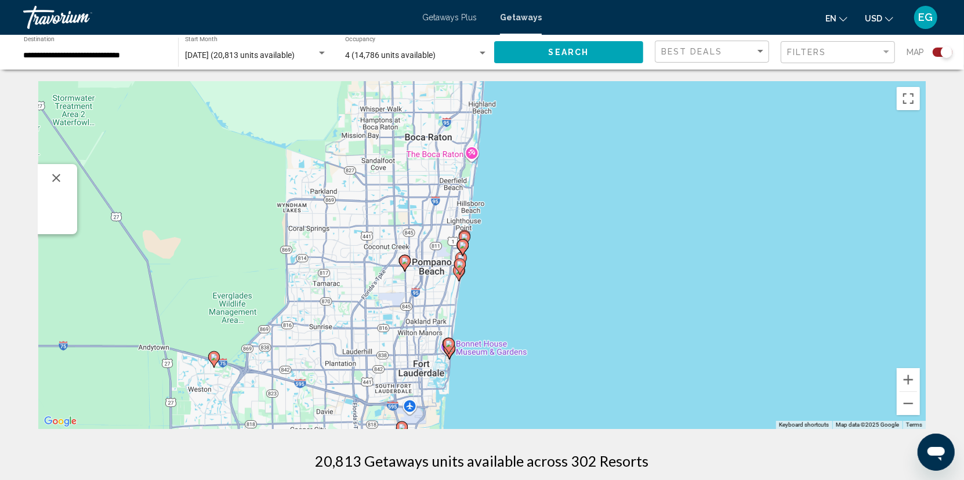
drag, startPoint x: 418, startPoint y: 307, endPoint x: 346, endPoint y: 299, distance: 72.4
click at [346, 299] on div "To activate drag with keyboard, press Alt + Enter. Once in keyboard drag state,…" at bounding box center [482, 255] width 888 height 348
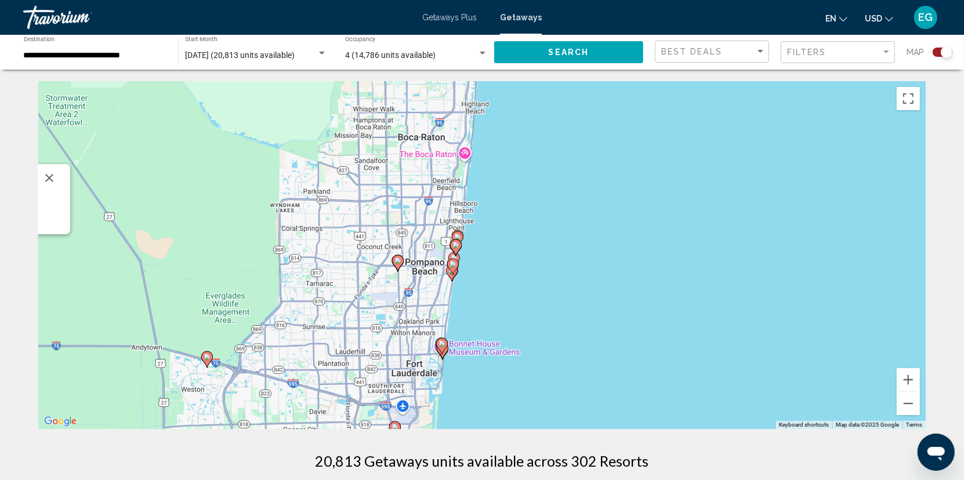
click at [354, 301] on div "To activate drag with keyboard, press Alt + Enter. Once in keyboard drag state,…" at bounding box center [482, 255] width 888 height 348
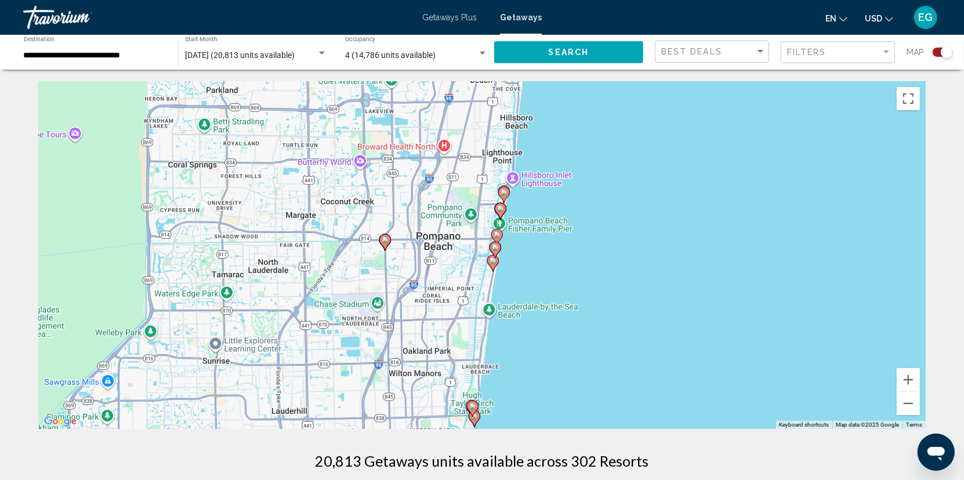
drag, startPoint x: 384, startPoint y: 301, endPoint x: 336, endPoint y: 308, distance: 48.8
click at [320, 311] on div "To activate drag with keyboard, press Alt + Enter. Once in keyboard drag state,…" at bounding box center [482, 255] width 888 height 348
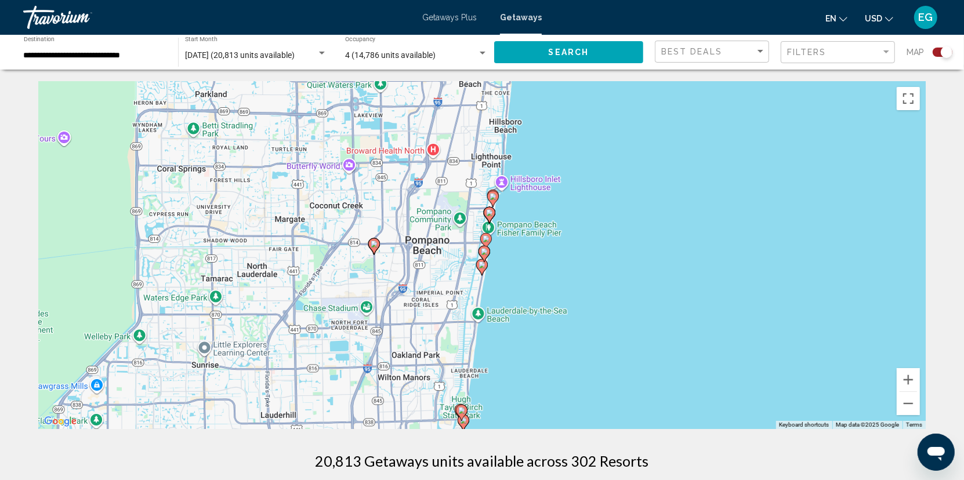
click at [362, 307] on div "To activate drag with keyboard, press Alt + Enter. Once in keyboard drag state,…" at bounding box center [482, 255] width 888 height 348
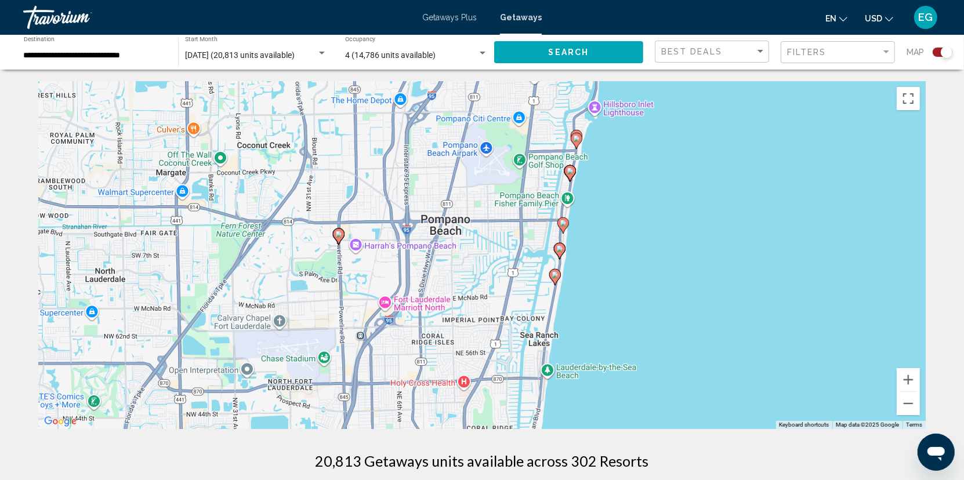
drag, startPoint x: 483, startPoint y: 299, endPoint x: 444, endPoint y: 338, distance: 55.4
click at [431, 346] on div "To activate drag with keyboard, press Alt + Enter. Once in keyboard drag state,…" at bounding box center [482, 255] width 888 height 348
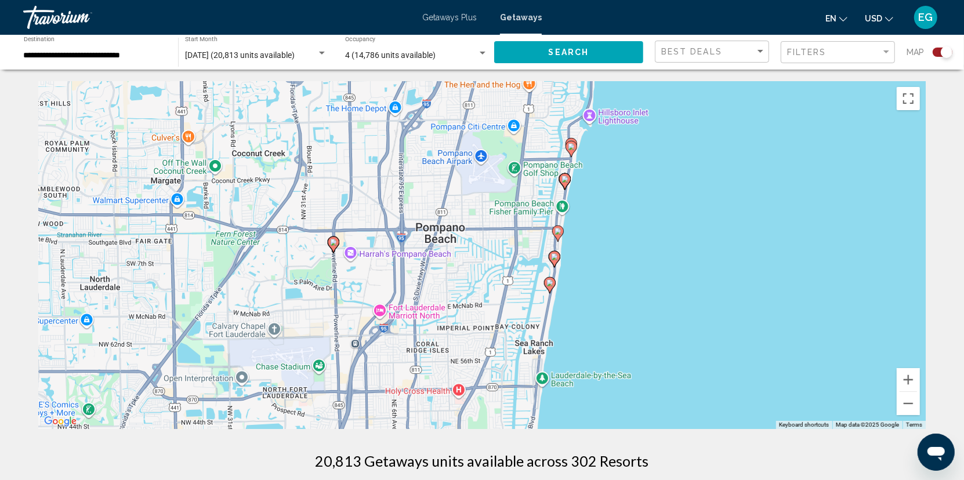
click at [516, 303] on div "To activate drag with keyboard, press Alt + Enter. Once in keyboard drag state,…" at bounding box center [482, 255] width 888 height 348
click at [514, 303] on div "To activate drag with keyboard, press Alt + Enter. Once in keyboard drag state,…" at bounding box center [482, 255] width 888 height 348
click at [485, 295] on div "To activate drag with keyboard, press Alt + Enter. Once in keyboard drag state,…" at bounding box center [482, 255] width 888 height 348
click at [483, 295] on div "To activate drag with keyboard, press Alt + Enter. Once in keyboard drag state,…" at bounding box center [482, 255] width 888 height 348
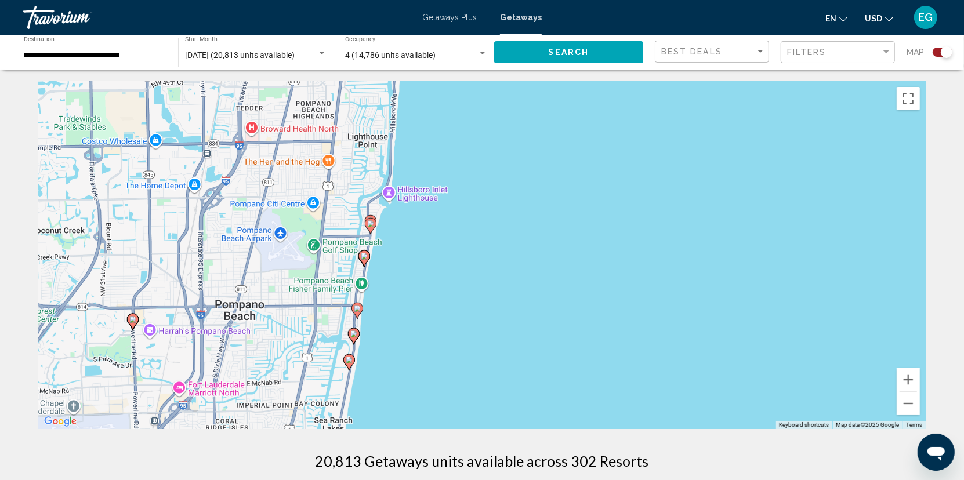
drag, startPoint x: 480, startPoint y: 294, endPoint x: 283, endPoint y: 372, distance: 212.1
click at [283, 372] on div "To activate drag with keyboard, press Alt + Enter. Once in keyboard drag state,…" at bounding box center [482, 255] width 888 height 348
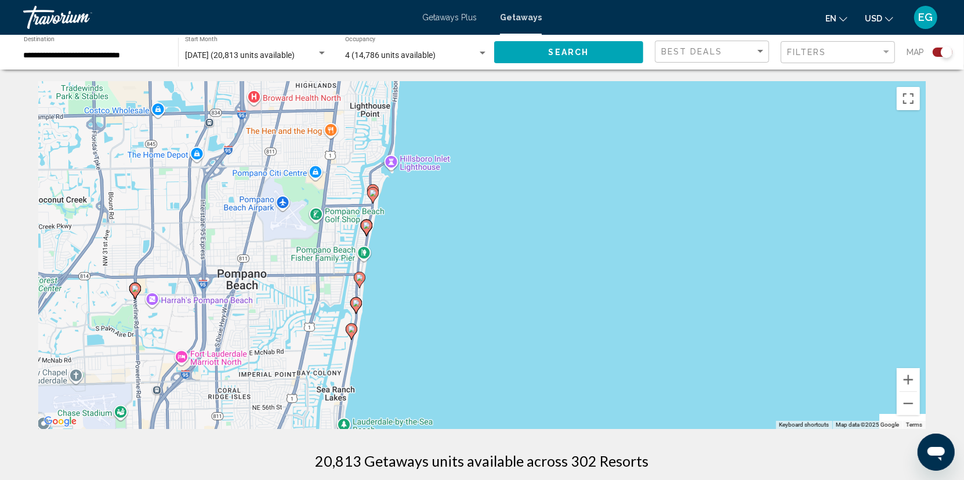
drag, startPoint x: 456, startPoint y: 348, endPoint x: 459, endPoint y: 311, distance: 37.3
click at [459, 311] on div "To activate drag with keyboard, press Alt + Enter. Once in keyboard drag state,…" at bounding box center [482, 255] width 888 height 348
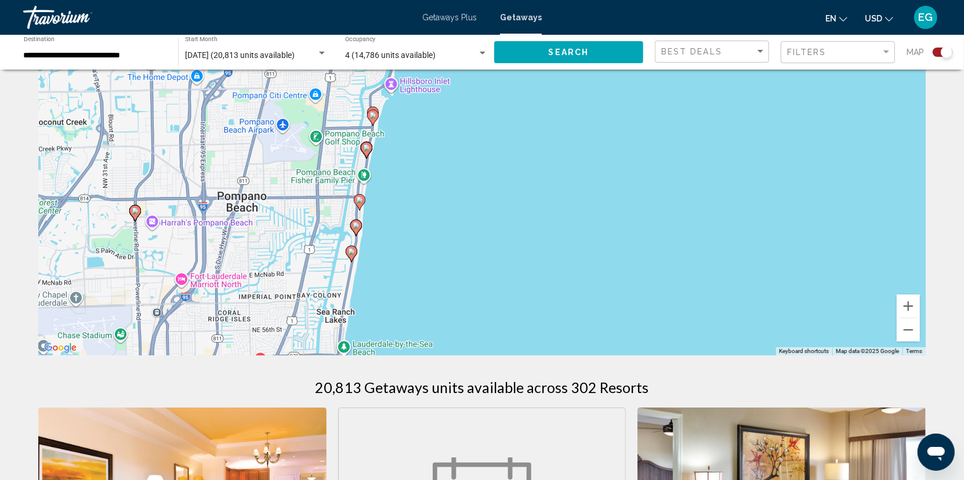
scroll to position [58, 0]
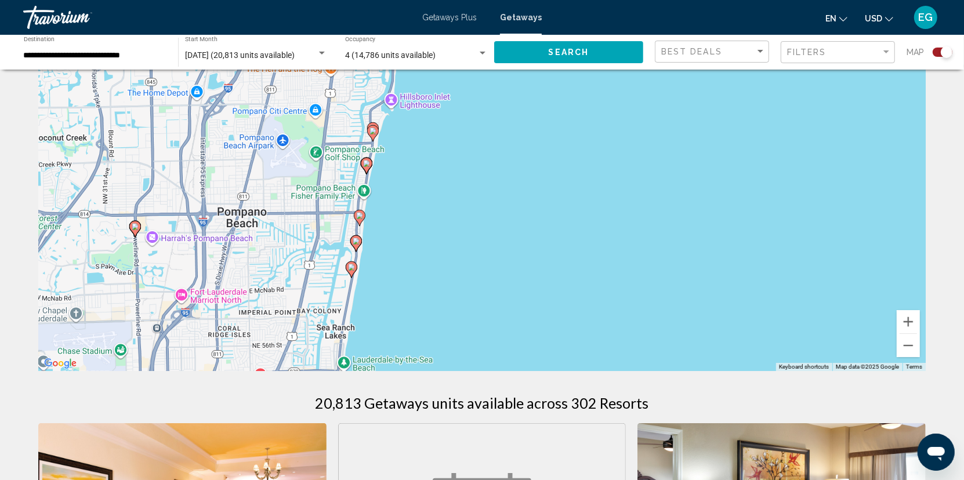
click at [352, 269] on image "Main content" at bounding box center [351, 267] width 7 height 7
type input "**********"
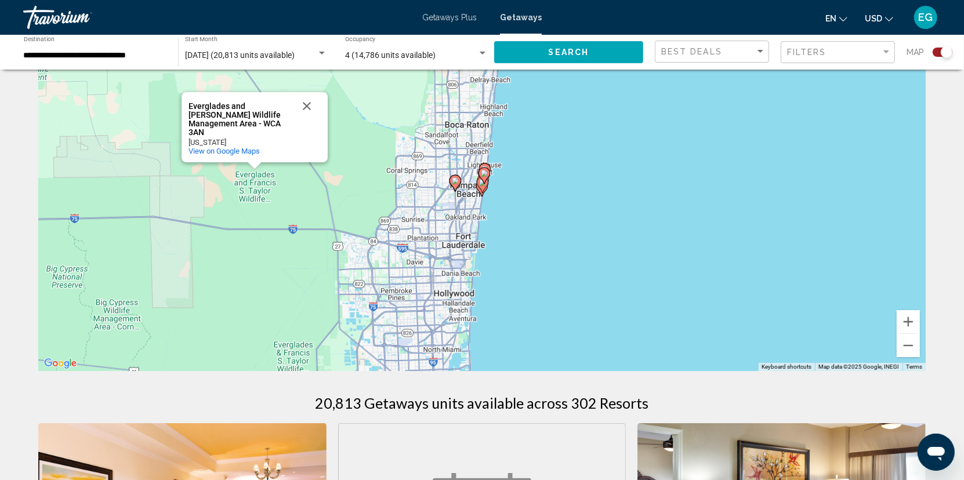
click at [453, 209] on div "To navigate, press the arrow keys. To activate drag with keyboard, press Alt + …" at bounding box center [482, 197] width 888 height 348
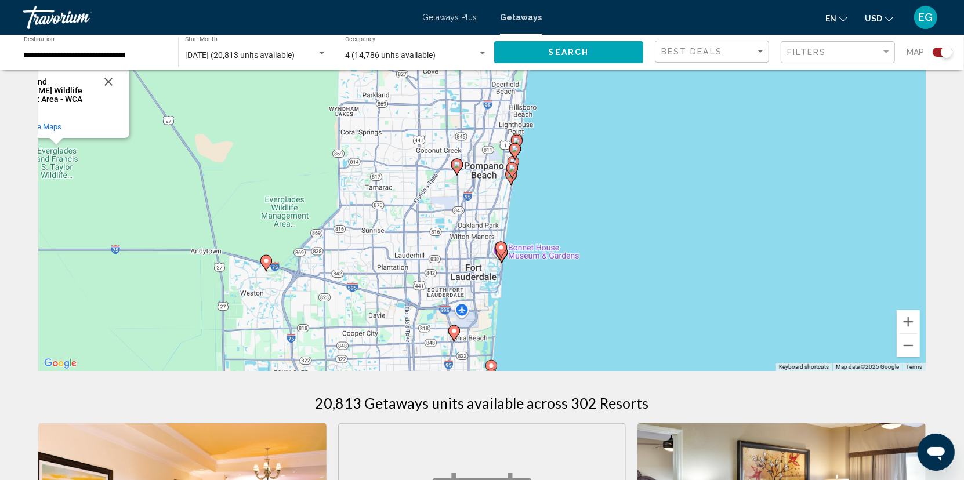
click at [511, 209] on div "To activate drag with keyboard, press Alt + Enter. Once in keyboard drag state,…" at bounding box center [482, 197] width 888 height 348
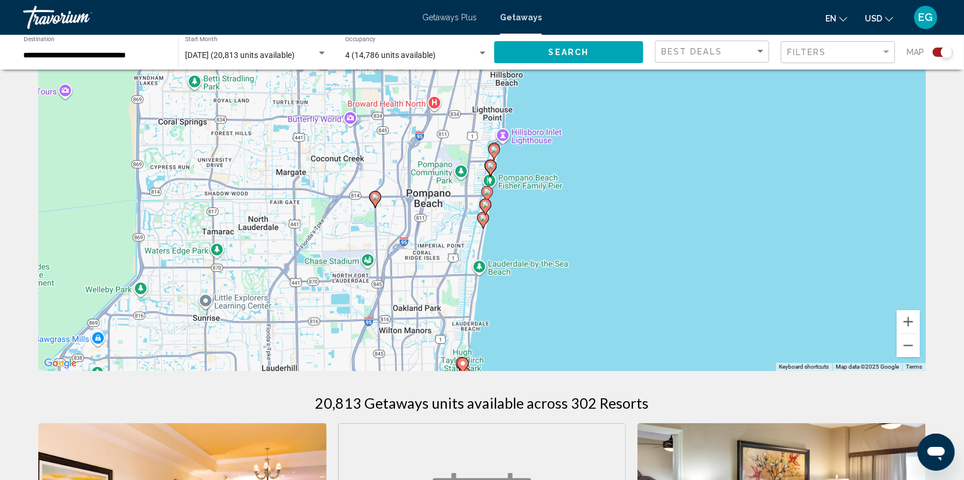
drag, startPoint x: 511, startPoint y: 189, endPoint x: 477, endPoint y: 273, distance: 90.8
click at [477, 273] on div "To activate drag with keyboard, press Alt + Enter. Once in keyboard drag state,…" at bounding box center [482, 197] width 888 height 348
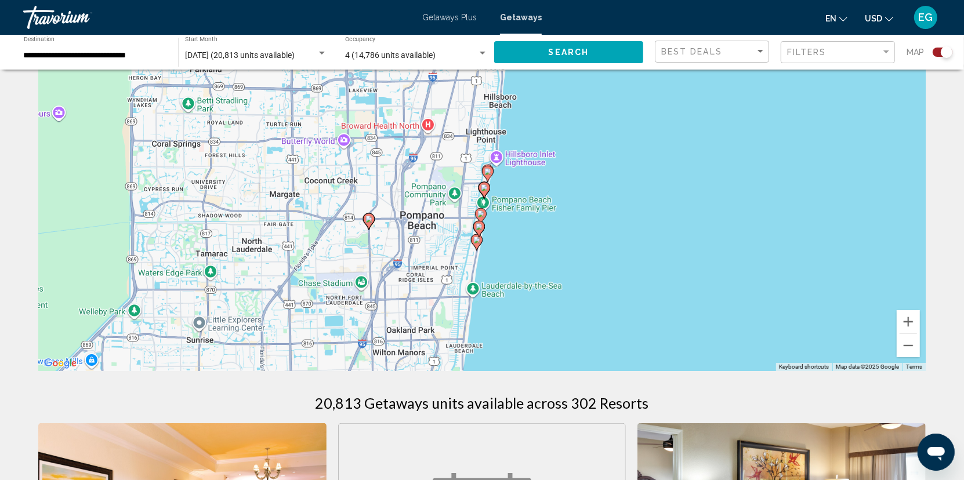
click at [476, 269] on div "To activate drag with keyboard, press Alt + Enter. Once in keyboard drag state,…" at bounding box center [482, 197] width 888 height 348
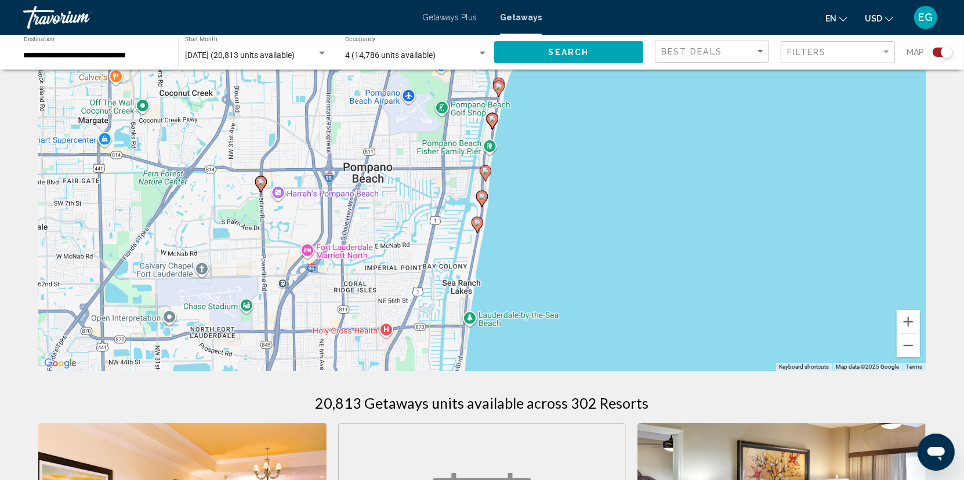
click at [482, 203] on icon "Main content" at bounding box center [482, 199] width 10 height 15
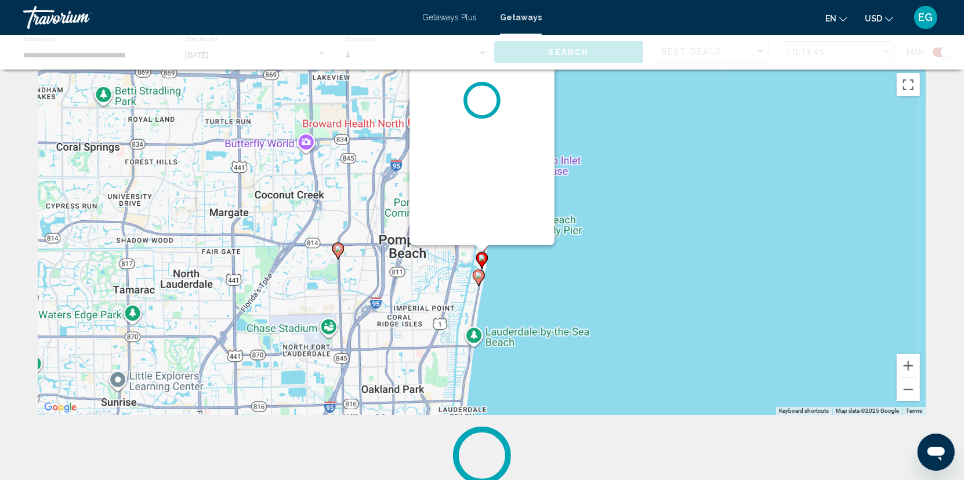
scroll to position [0, 0]
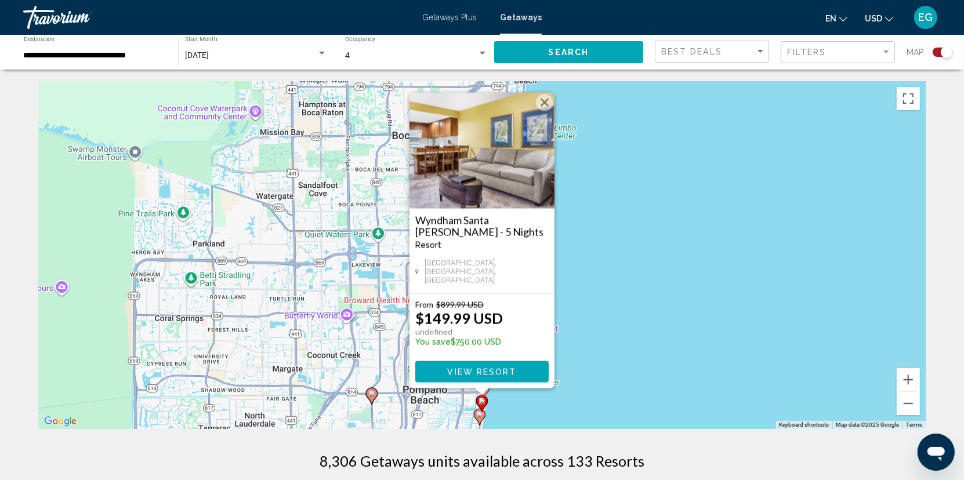
click at [594, 268] on div "To activate drag with keyboard, press Alt + Enter. Once in keyboard drag state,…" at bounding box center [482, 255] width 888 height 348
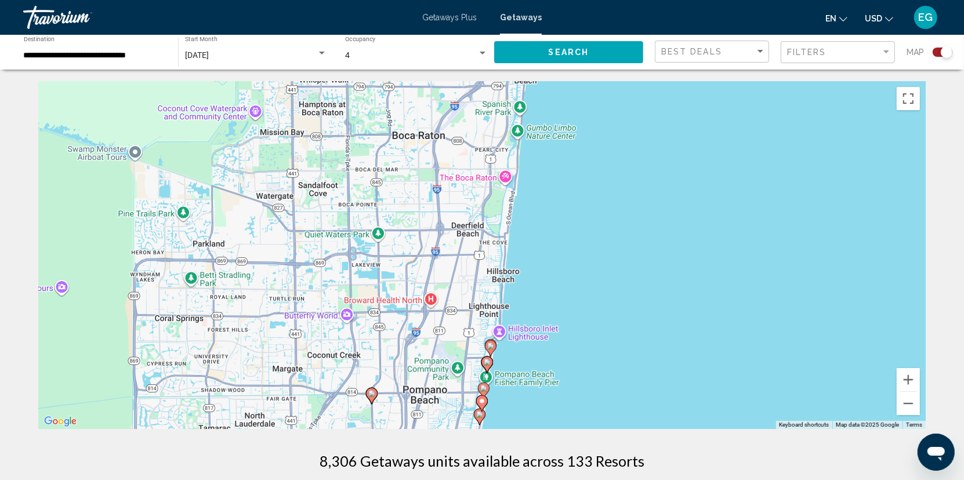
click at [488, 362] on image "Main content" at bounding box center [487, 362] width 7 height 7
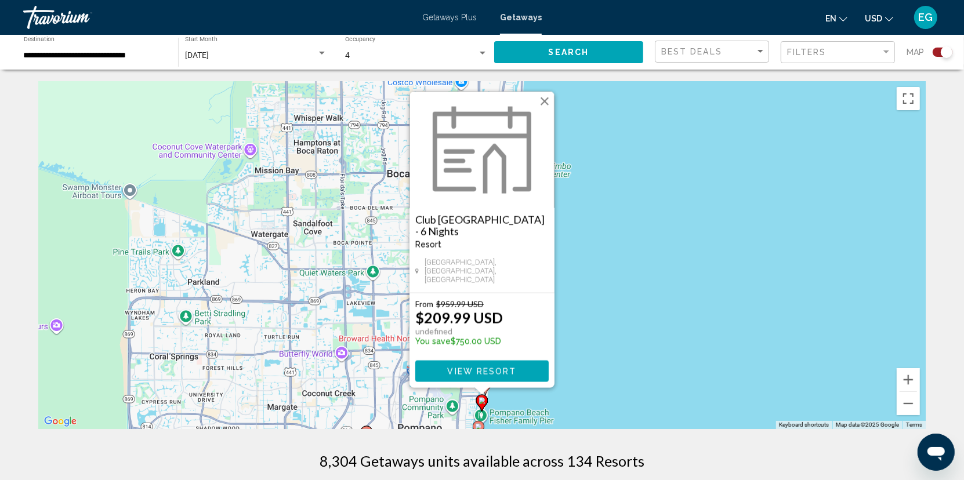
click at [462, 231] on h3 "Club [GEOGRAPHIC_DATA] - 6 Nights" at bounding box center [482, 225] width 133 height 23
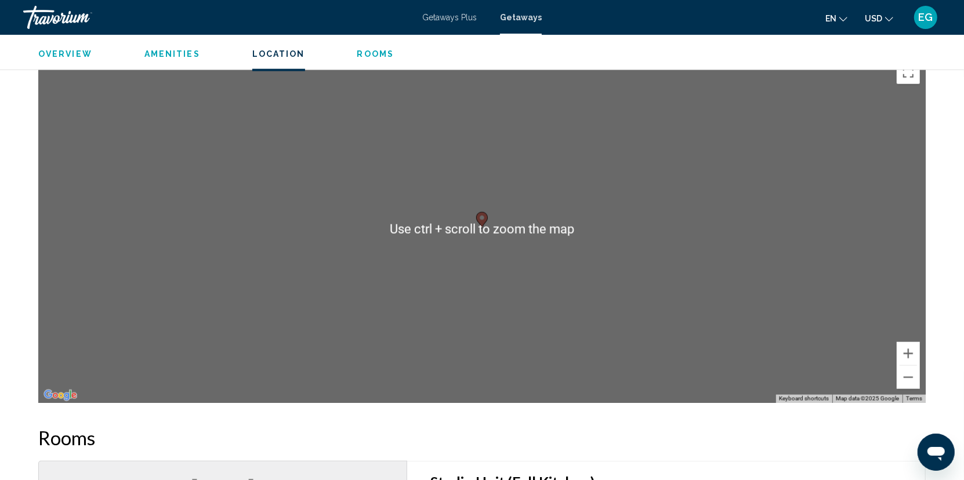
scroll to position [1045, 0]
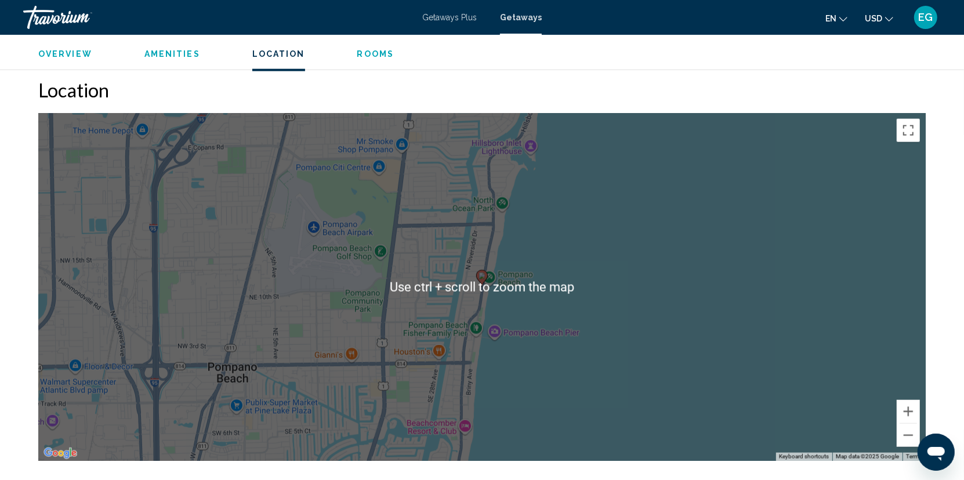
click at [664, 377] on div "To activate drag with keyboard, press Alt + Enter. Once in keyboard drag state,…" at bounding box center [482, 287] width 888 height 348
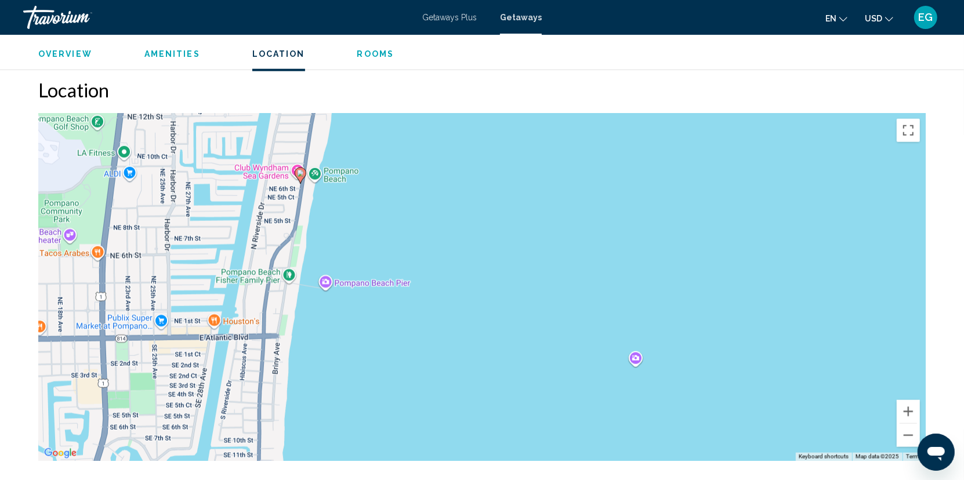
click at [301, 170] on image "Main content" at bounding box center [300, 173] width 7 height 7
click at [293, 284] on div "To navigate, press the arrow keys. To activate drag with keyboard, press Alt + …" at bounding box center [482, 287] width 888 height 348
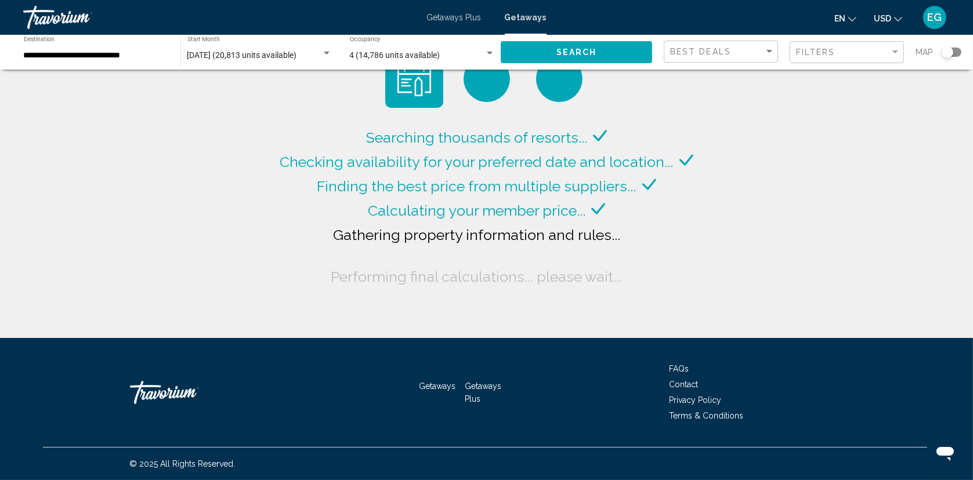
click at [68, 56] on input "**********" at bounding box center [96, 55] width 145 height 9
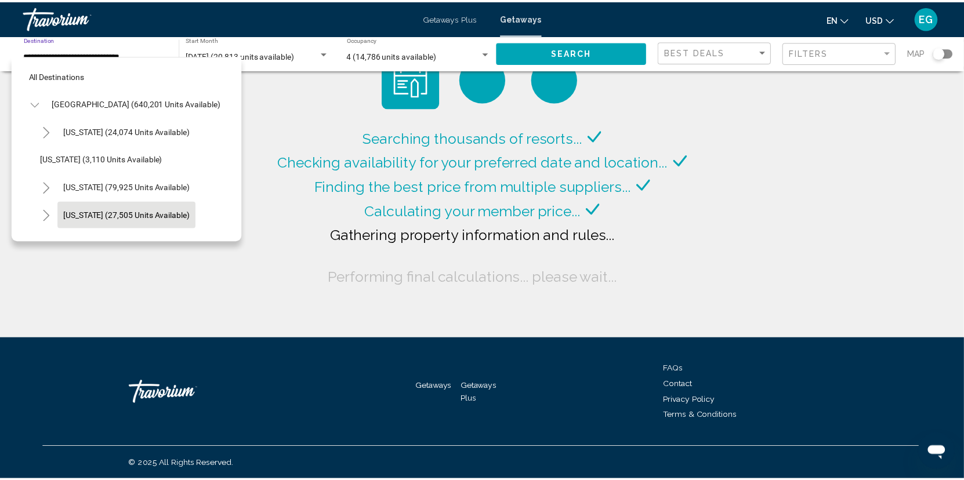
scroll to position [157, 0]
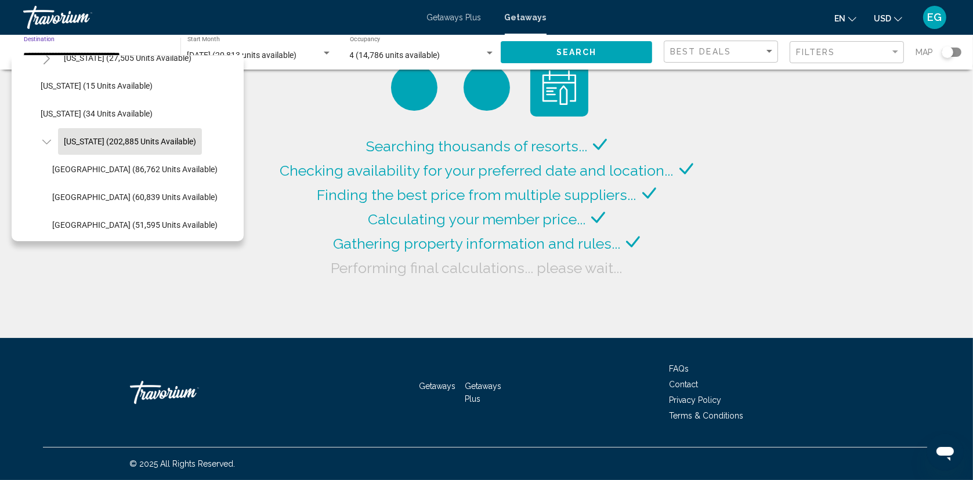
click at [257, 56] on span "[DATE] (20,813 units available)" at bounding box center [242, 54] width 110 height 9
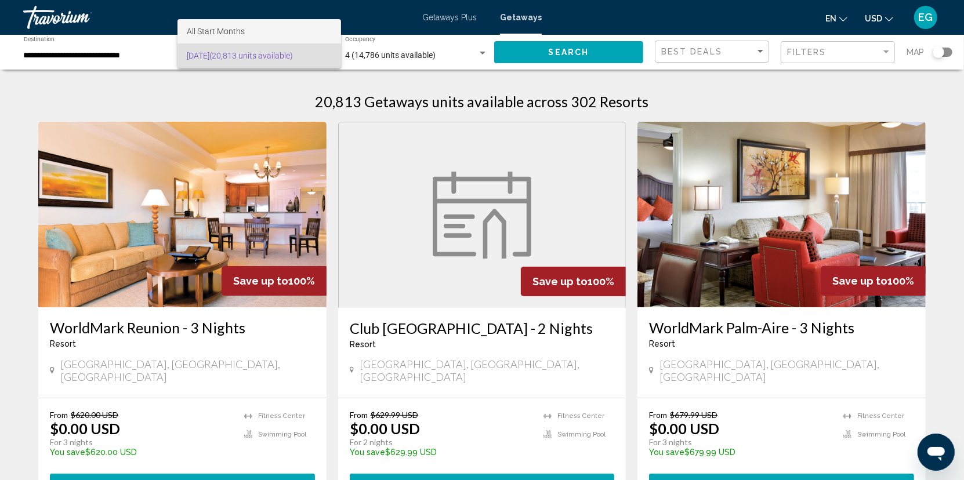
click at [231, 31] on span "All Start Months" at bounding box center [216, 31] width 58 height 9
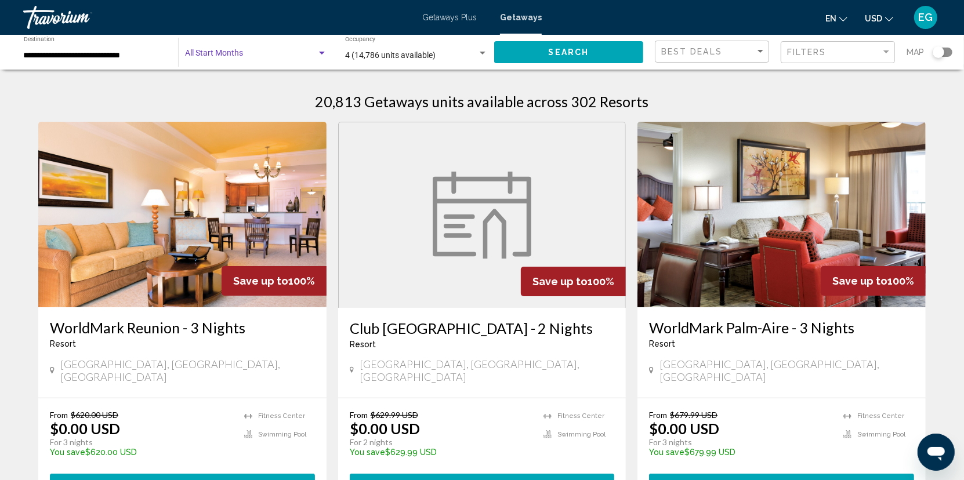
click at [318, 53] on div "Search widget" at bounding box center [322, 53] width 10 height 9
click at [215, 74] on span "[DATE] (20,813 units available)" at bounding box center [256, 80] width 142 height 24
click at [325, 52] on div "Search widget" at bounding box center [322, 53] width 6 height 3
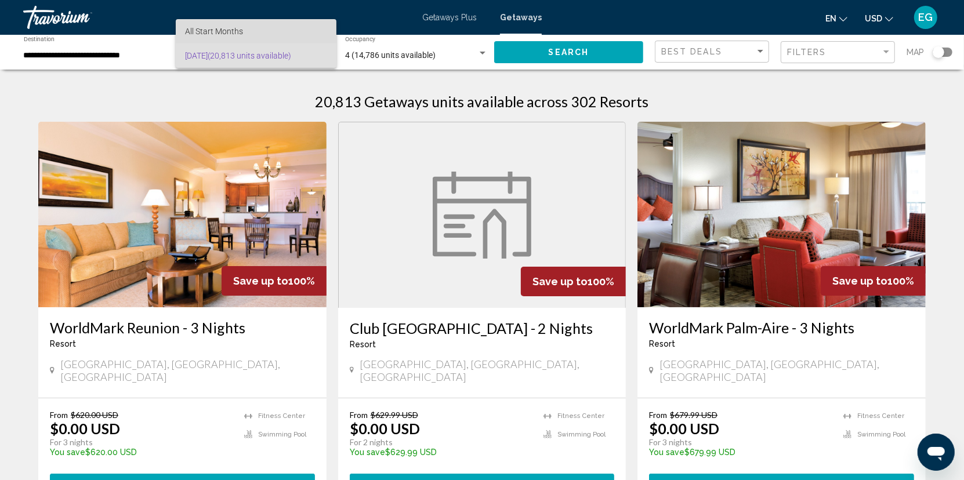
click at [280, 38] on span "All Start Months" at bounding box center [256, 31] width 142 height 24
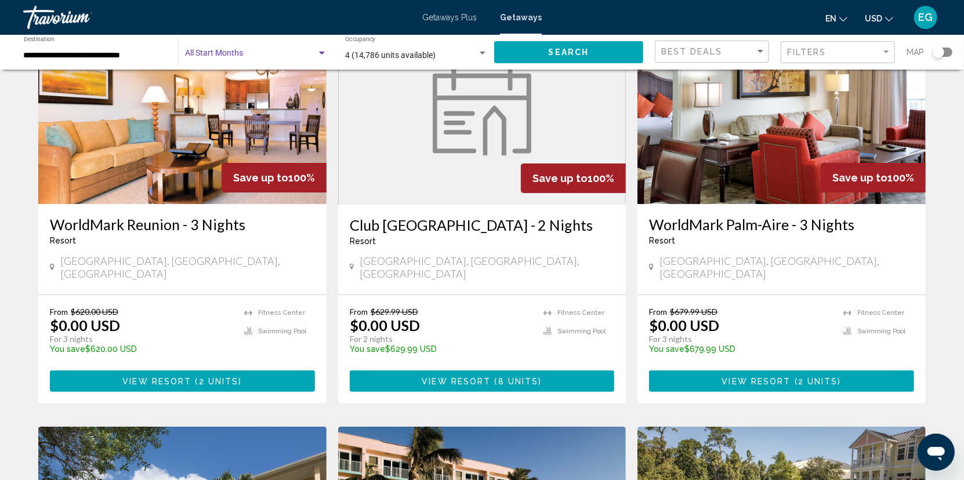
scroll to position [0, 0]
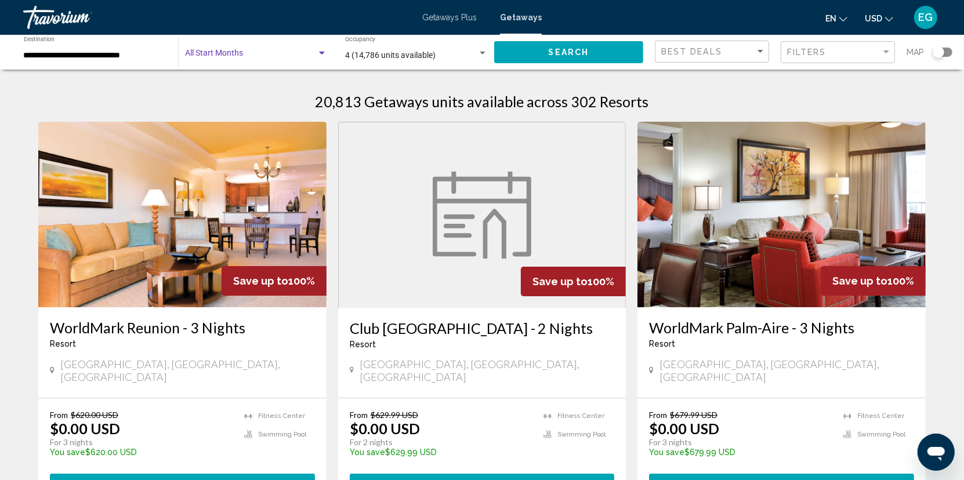
click at [319, 52] on div "Search widget" at bounding box center [322, 53] width 10 height 9
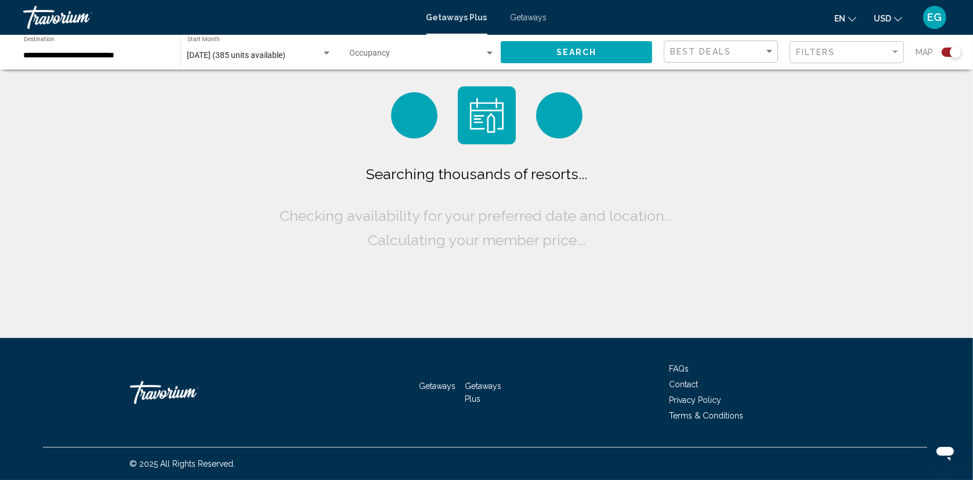
click at [448, 15] on span "Getaways Plus" at bounding box center [457, 17] width 61 height 9
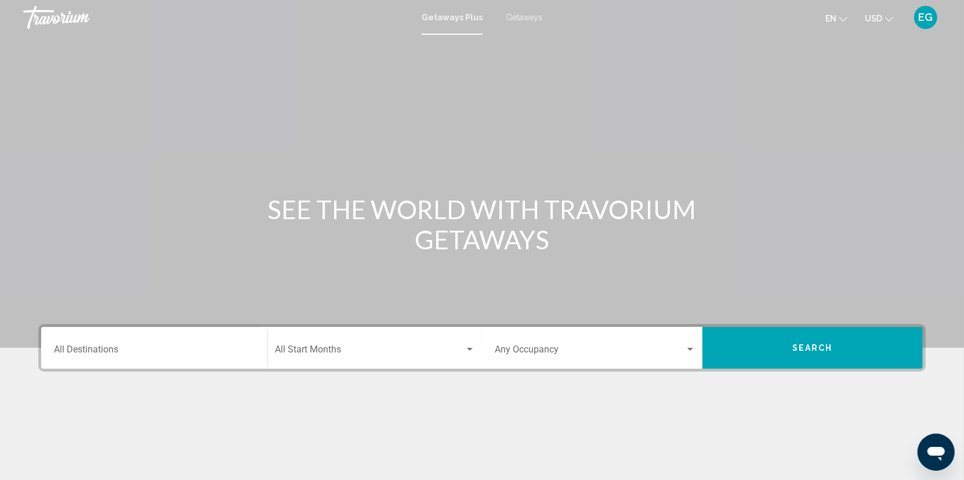
click at [188, 344] on div "Destination All Destinations" at bounding box center [154, 348] width 201 height 37
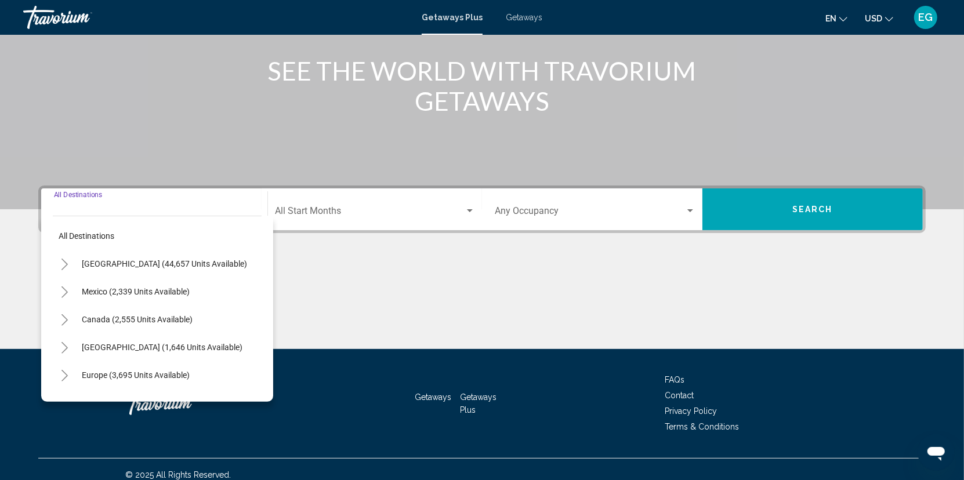
scroll to position [149, 0]
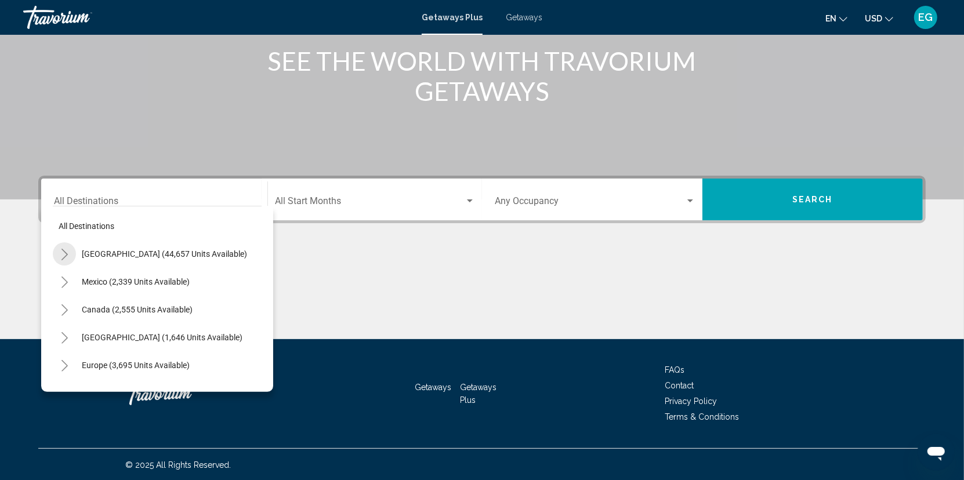
click at [66, 254] on icon "Toggle United States (44,657 units available)" at bounding box center [65, 255] width 6 height 12
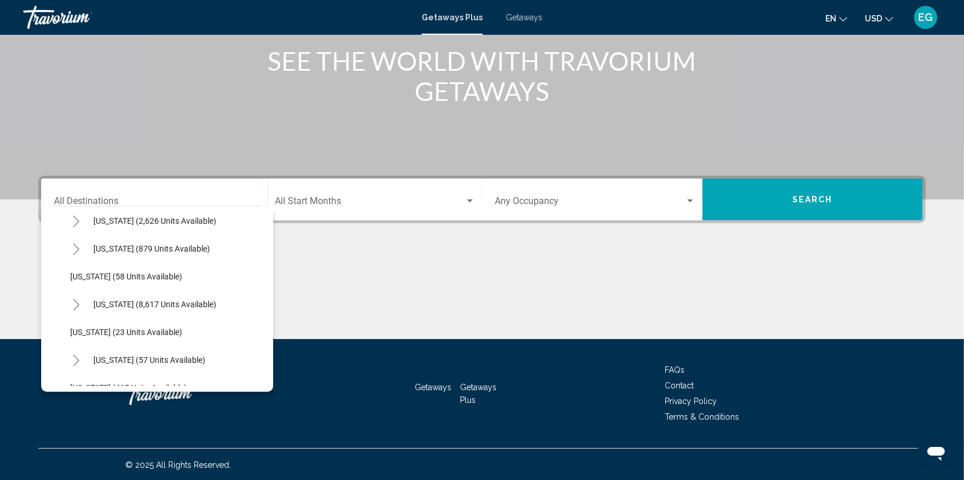
scroll to position [174, 0]
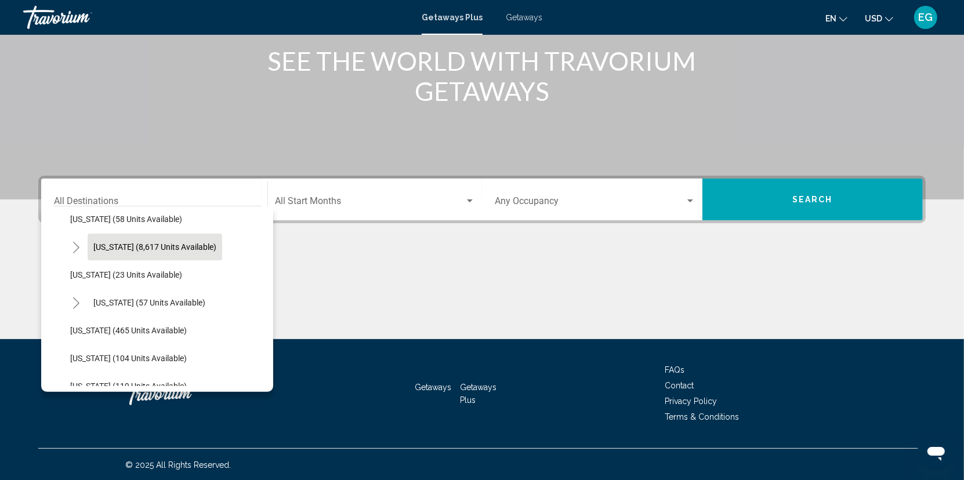
click at [118, 244] on span "[US_STATE] (8,617 units available)" at bounding box center [154, 247] width 123 height 9
type input "**********"
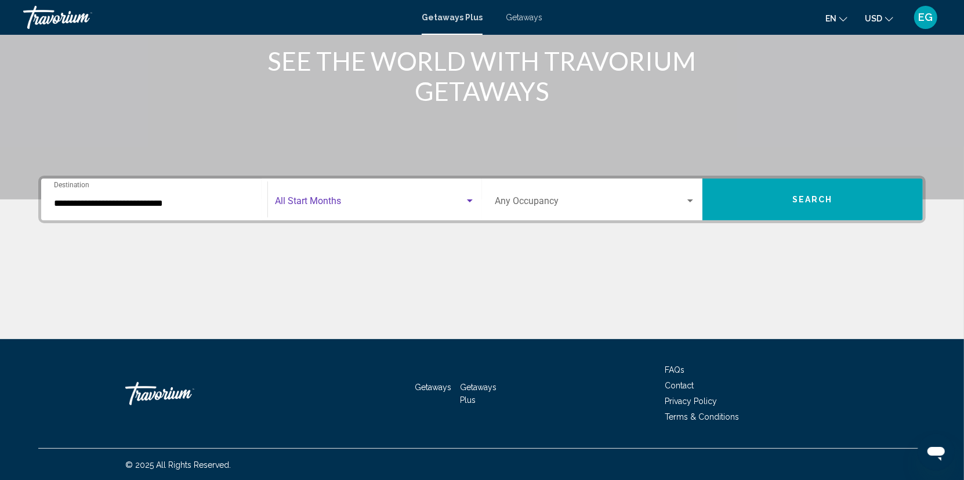
click at [379, 198] on span "Search widget" at bounding box center [370, 203] width 190 height 10
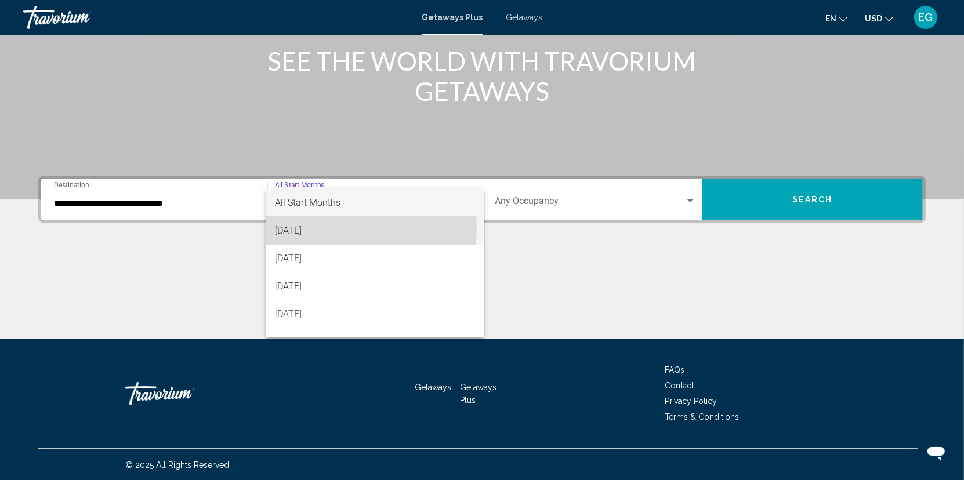
click at [310, 229] on span "[DATE]" at bounding box center [375, 231] width 200 height 28
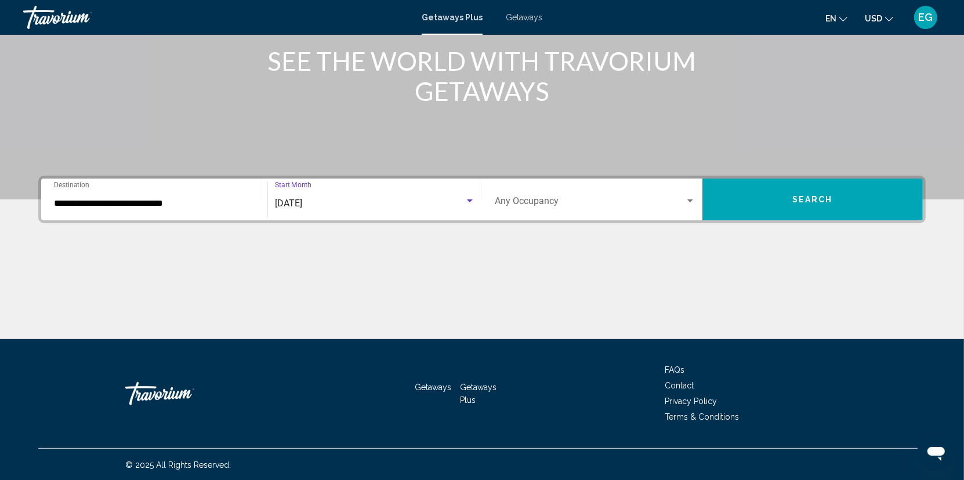
click at [551, 202] on span "Search widget" at bounding box center [590, 203] width 190 height 10
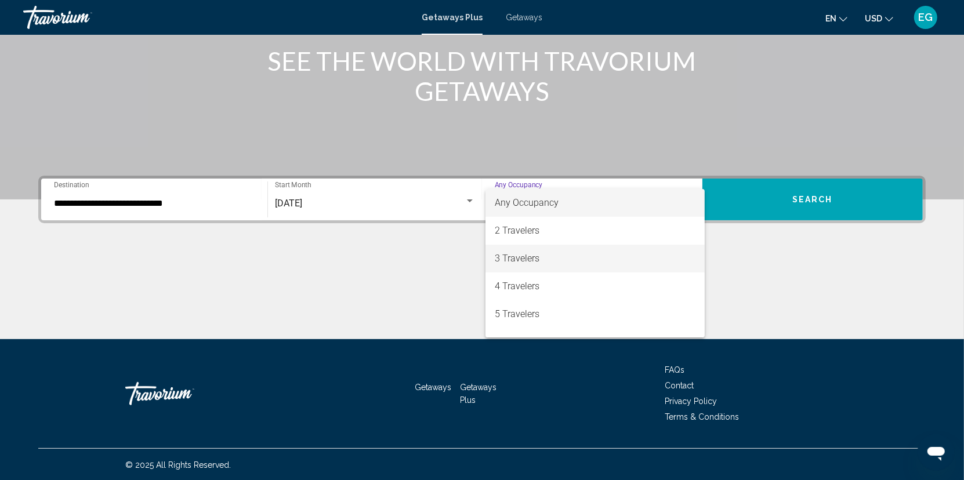
click at [555, 259] on span "3 Travelers" at bounding box center [595, 259] width 201 height 28
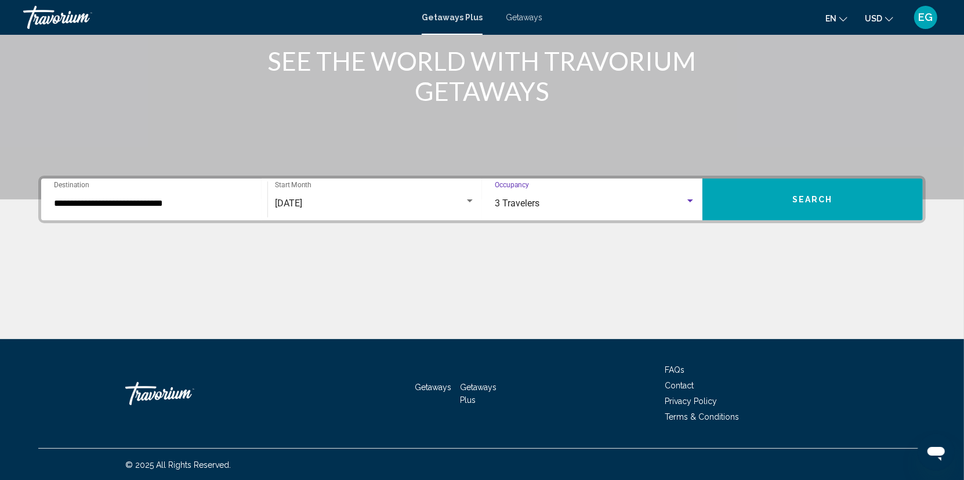
click at [772, 201] on button "Search" at bounding box center [813, 200] width 221 height 42
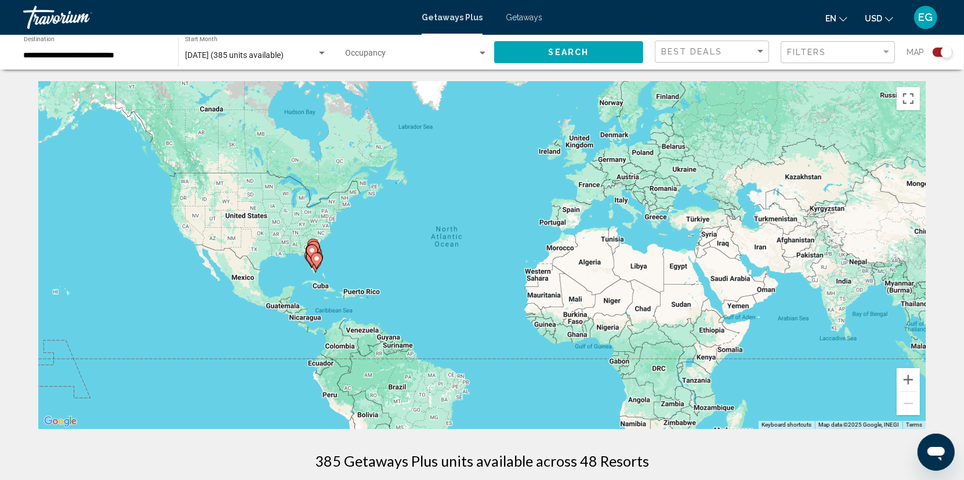
click at [396, 277] on div "To activate drag with keyboard, press Alt + Enter. Once in keyboard drag state,…" at bounding box center [482, 255] width 888 height 348
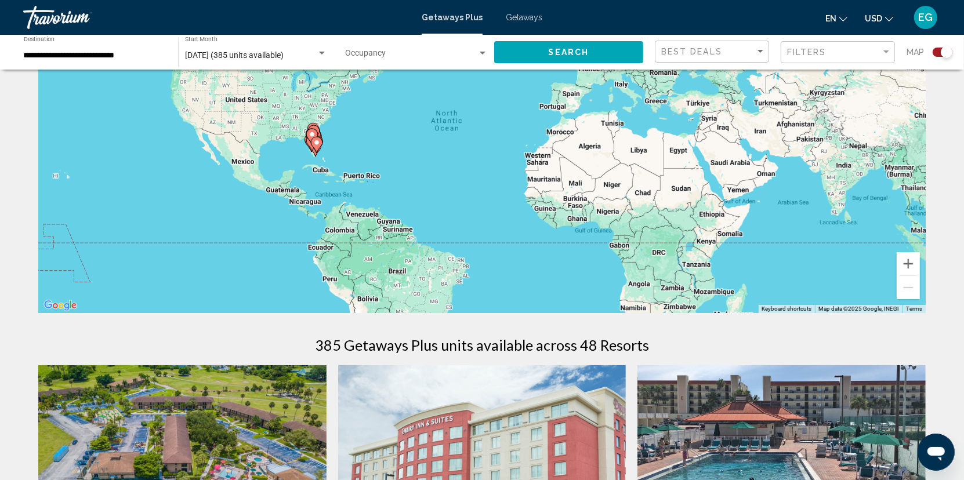
scroll to position [58, 0]
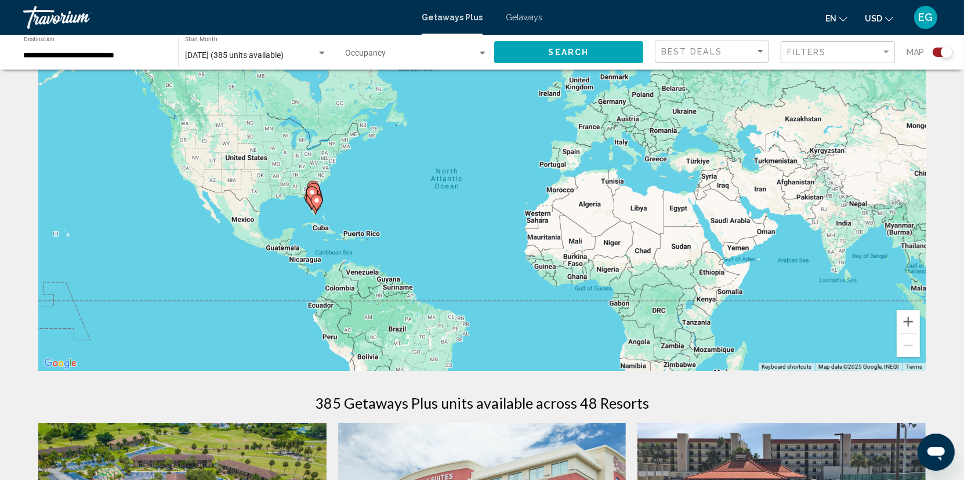
click at [366, 221] on div "To activate drag with keyboard, press Alt + Enter. Once in keyboard drag state,…" at bounding box center [482, 197] width 888 height 348
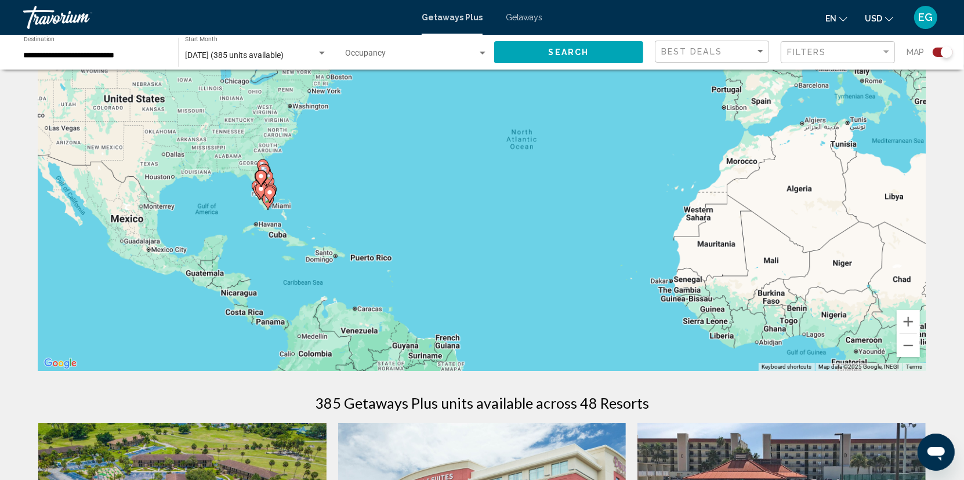
click at [366, 221] on div "To activate drag with keyboard, press Alt + Enter. Once in keyboard drag state,…" at bounding box center [482, 197] width 888 height 348
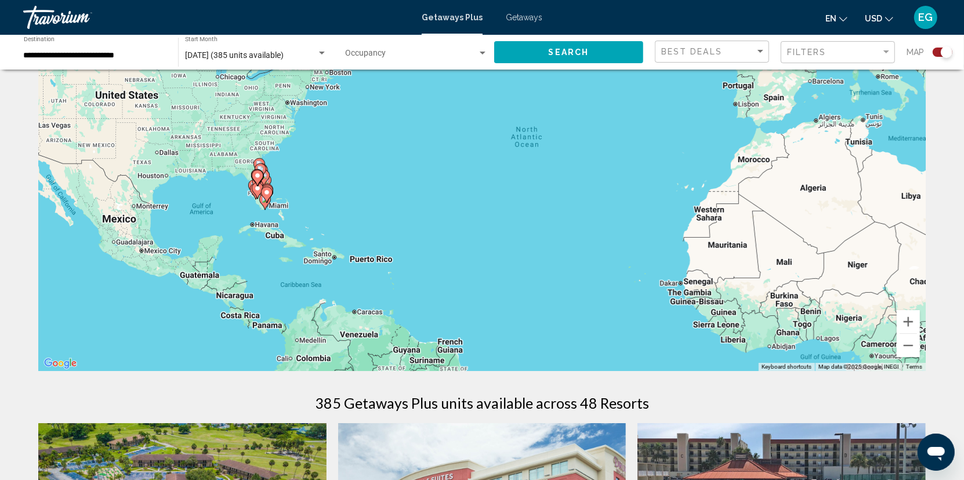
click at [366, 221] on div "To activate drag with keyboard, press Alt + Enter. Once in keyboard drag state,…" at bounding box center [482, 197] width 888 height 348
click at [340, 212] on div "To activate drag with keyboard, press Alt + Enter. Once in keyboard drag state,…" at bounding box center [482, 197] width 888 height 348
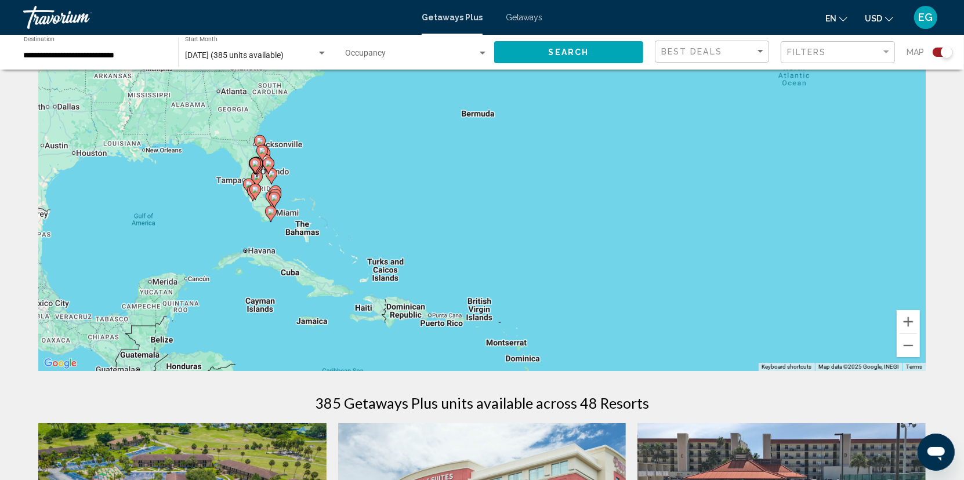
drag, startPoint x: 290, startPoint y: 205, endPoint x: 371, endPoint y: 219, distance: 82.3
click at [371, 219] on div "To activate drag with keyboard, press Alt + Enter. Once in keyboard drag state,…" at bounding box center [482, 197] width 888 height 348
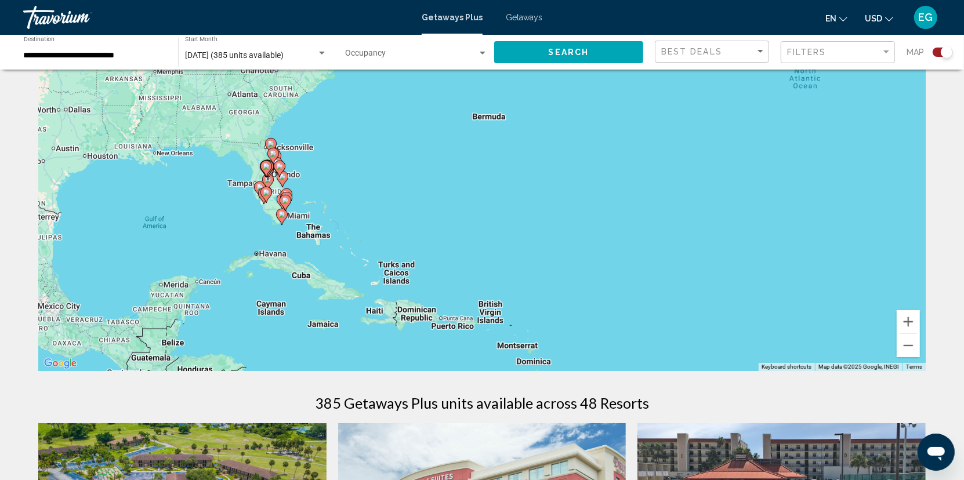
click at [367, 219] on div "To activate drag with keyboard, press Alt + Enter. Once in keyboard drag state,…" at bounding box center [482, 197] width 888 height 348
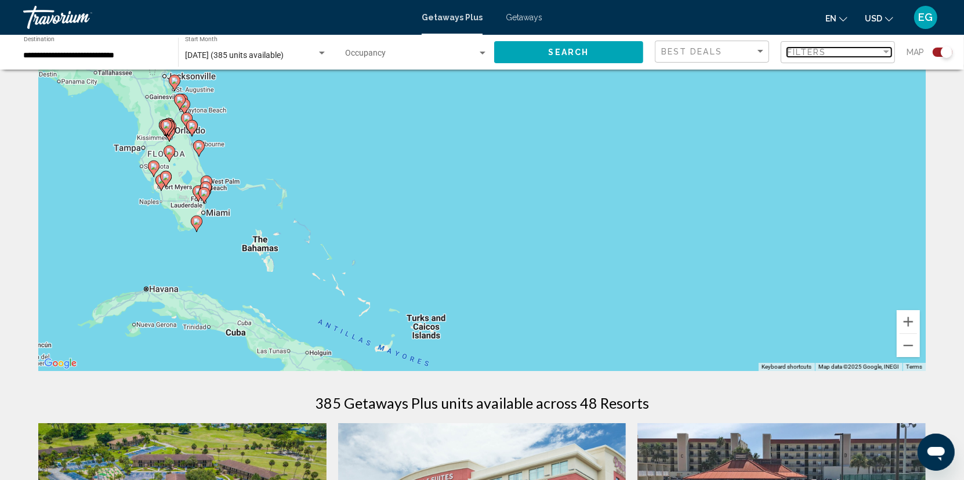
click at [888, 53] on div "Filter" at bounding box center [886, 52] width 10 height 9
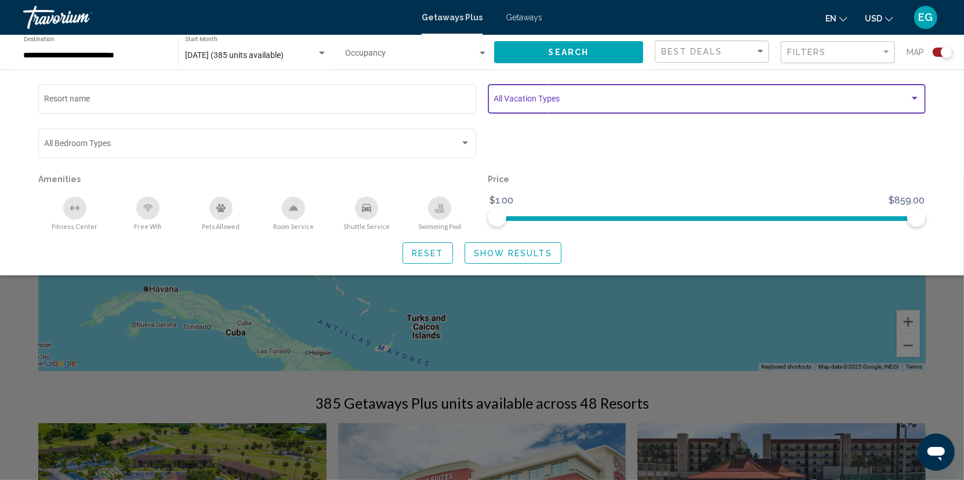
click at [913, 100] on div "Search widget" at bounding box center [915, 98] width 10 height 9
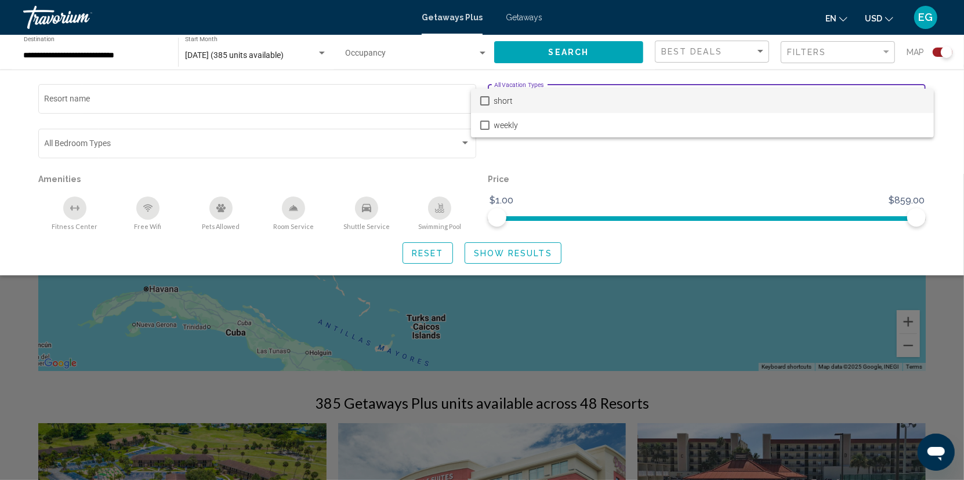
click at [913, 100] on span "short" at bounding box center [709, 101] width 431 height 24
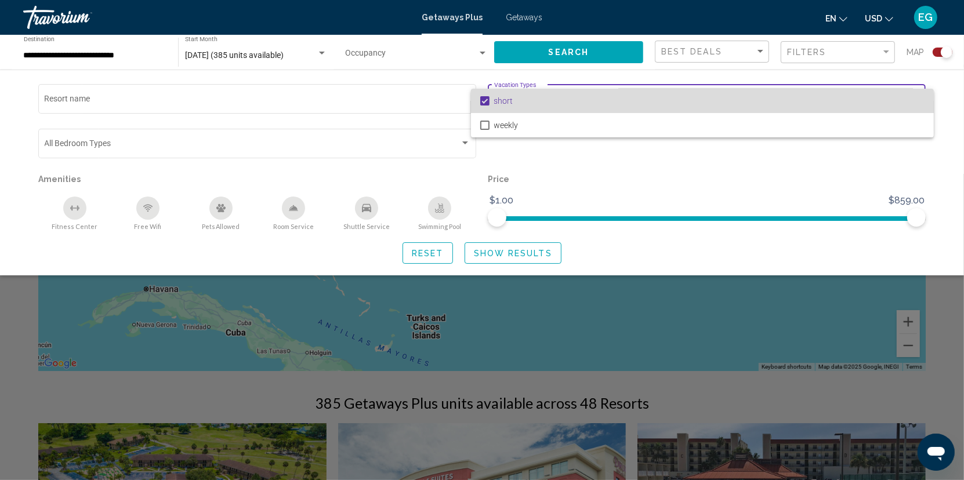
click at [913, 100] on span "short" at bounding box center [709, 101] width 431 height 24
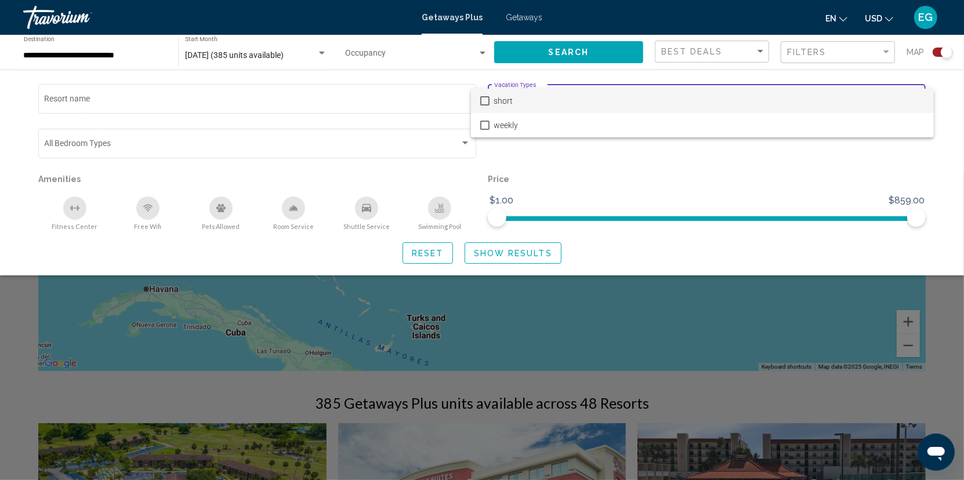
click at [536, 345] on div at bounding box center [482, 240] width 964 height 480
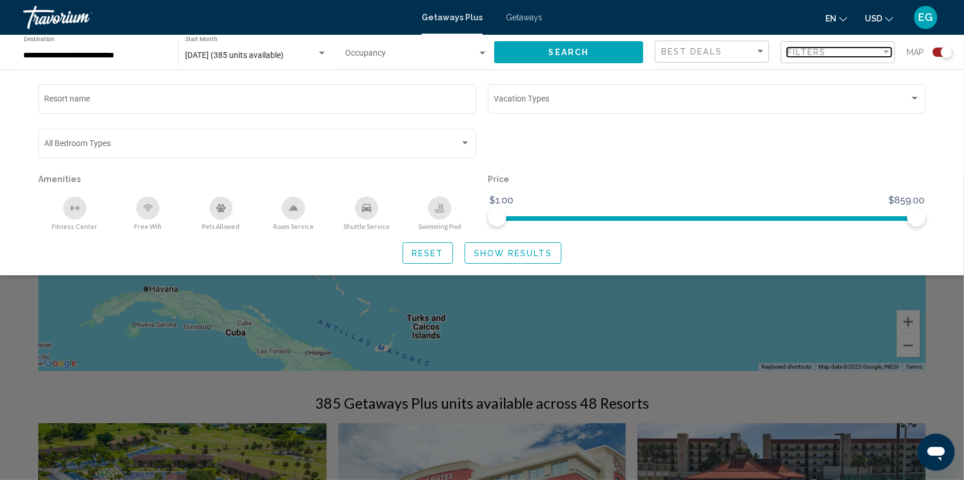
click at [833, 53] on div "Filters" at bounding box center [834, 52] width 94 height 9
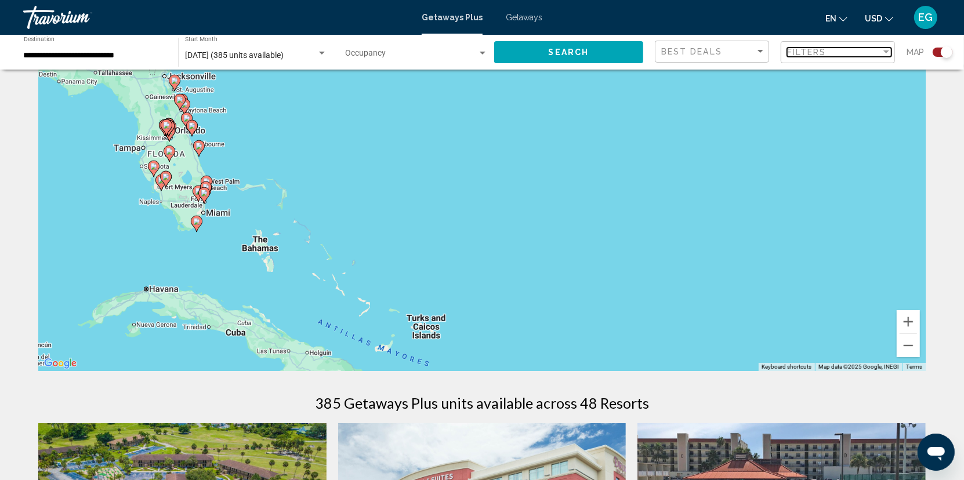
click at [888, 52] on div "Filter" at bounding box center [887, 51] width 6 height 3
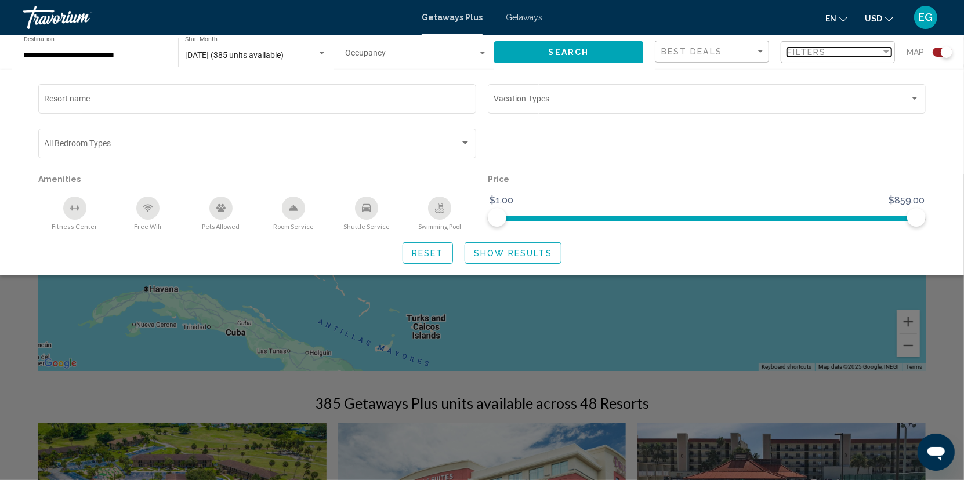
click at [888, 52] on div "Filter" at bounding box center [887, 51] width 6 height 3
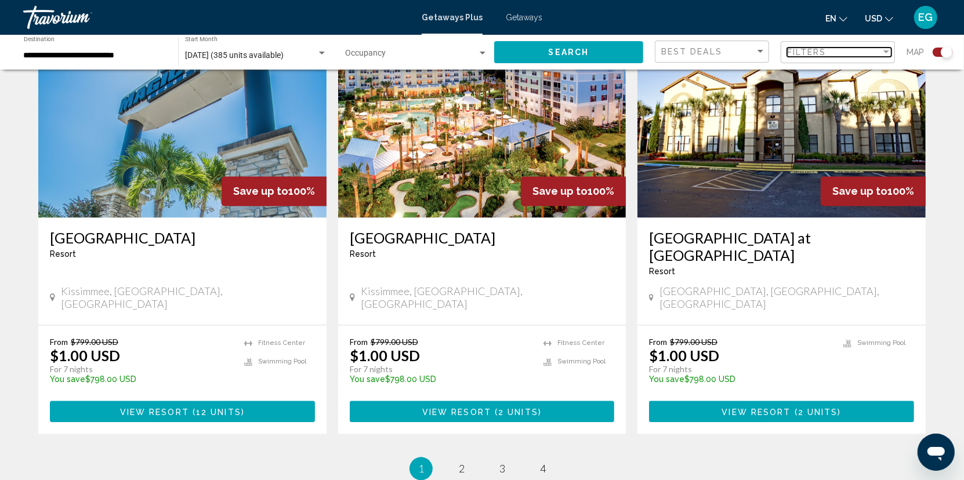
scroll to position [1822, 0]
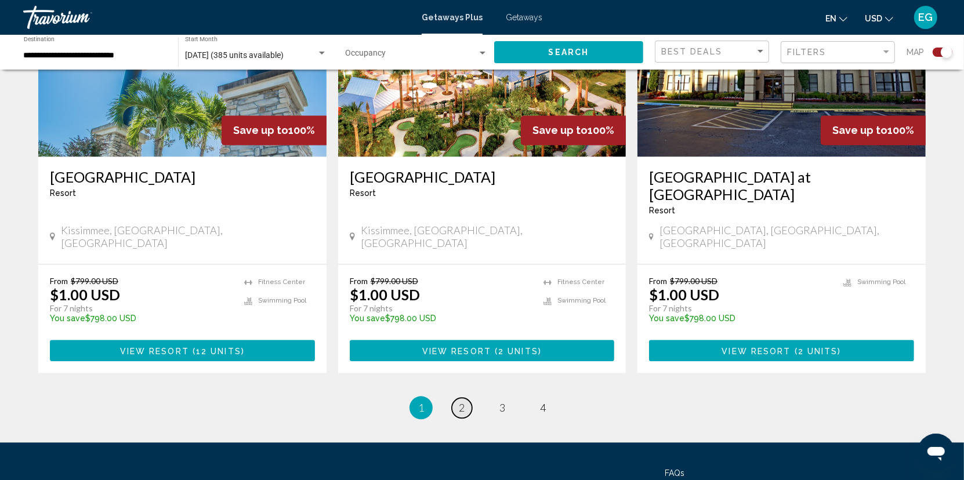
click at [457, 398] on link "page 2" at bounding box center [462, 408] width 20 height 20
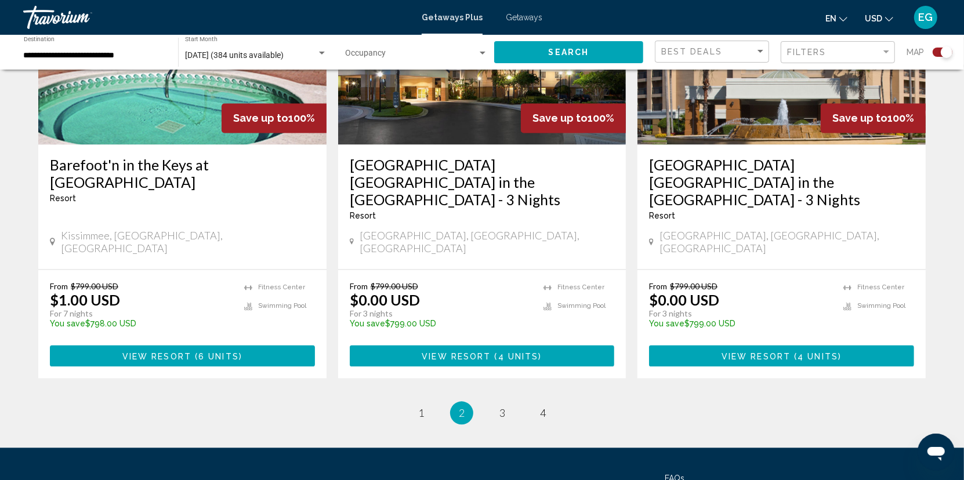
scroll to position [1787, 0]
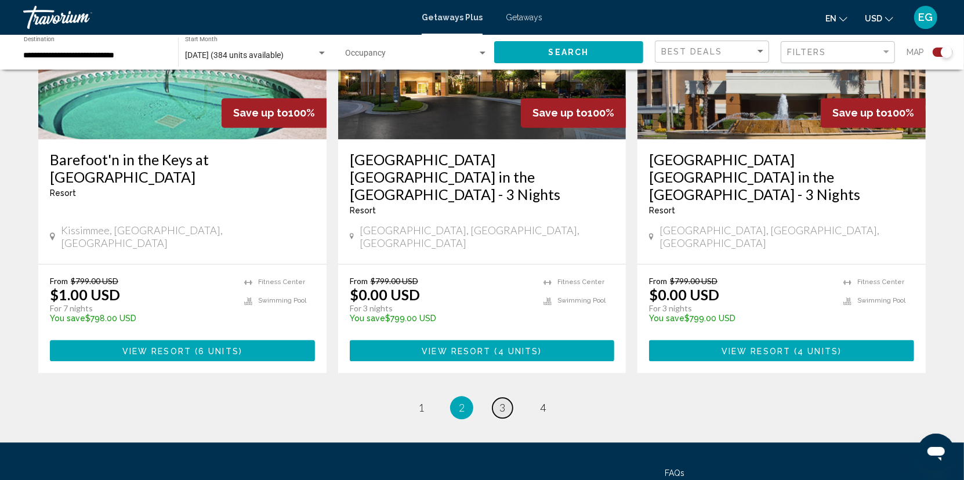
click at [500, 402] on span "3" at bounding box center [503, 408] width 6 height 13
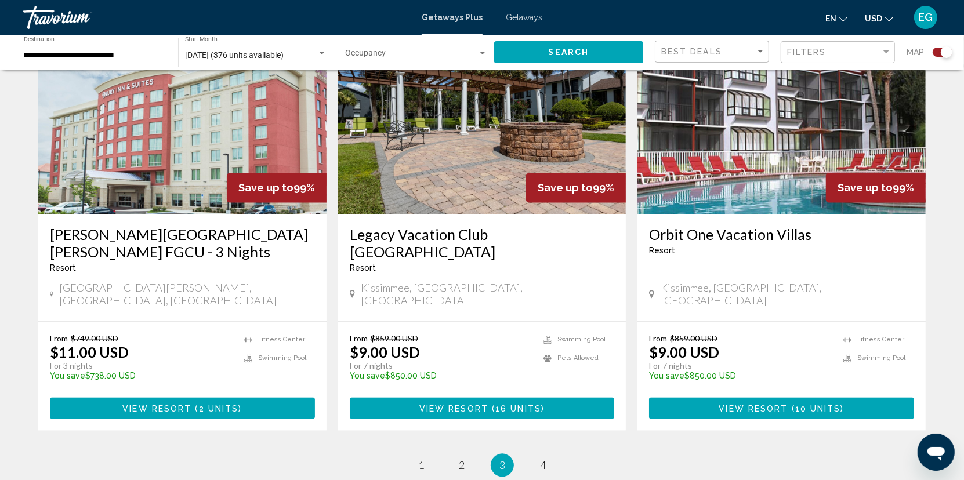
scroll to position [1787, 0]
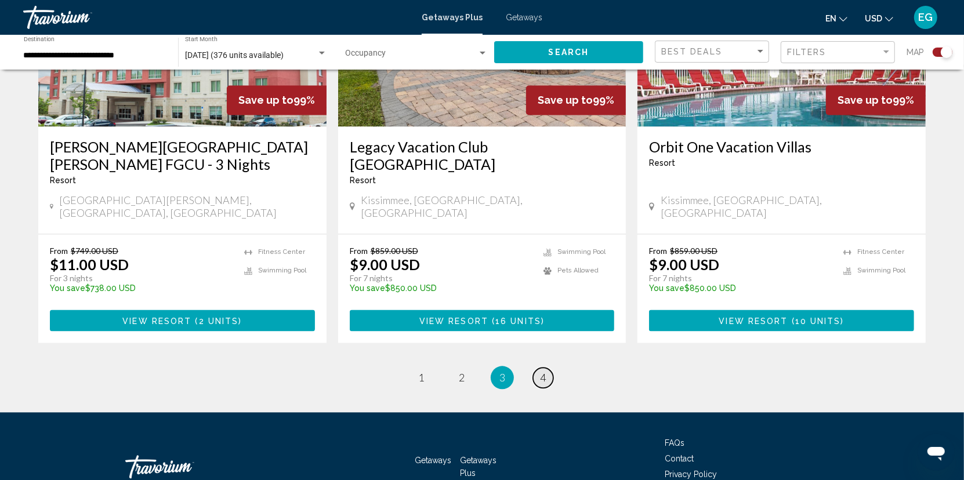
click at [539, 368] on link "page 4" at bounding box center [543, 378] width 20 height 20
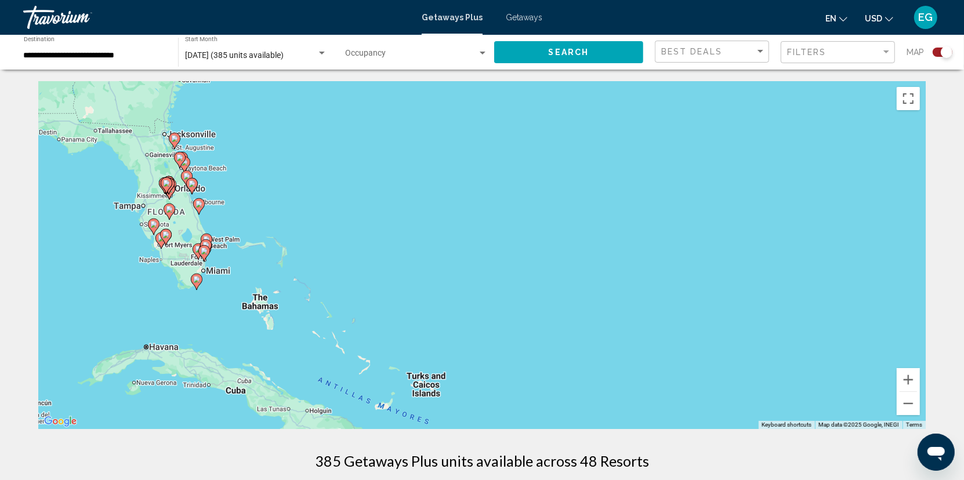
click at [196, 280] on image "Main content" at bounding box center [196, 279] width 7 height 7
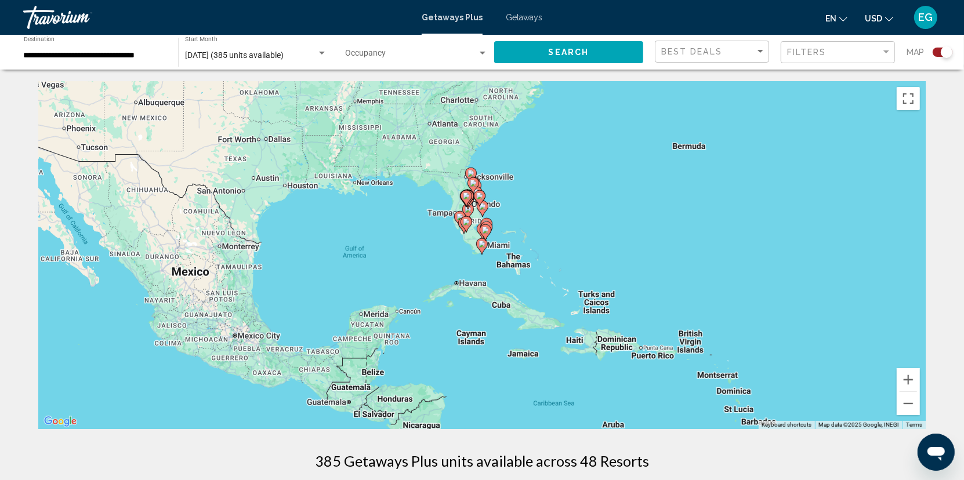
click at [479, 243] on image "Main content" at bounding box center [482, 244] width 7 height 7
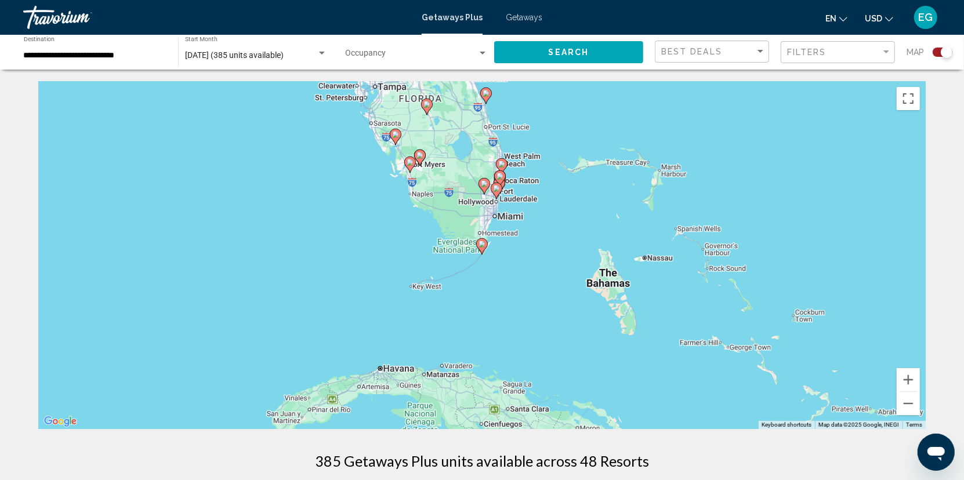
click at [480, 249] on icon "Main content" at bounding box center [482, 246] width 10 height 15
click at [482, 246] on image "Main content" at bounding box center [482, 244] width 7 height 7
type input "**********"
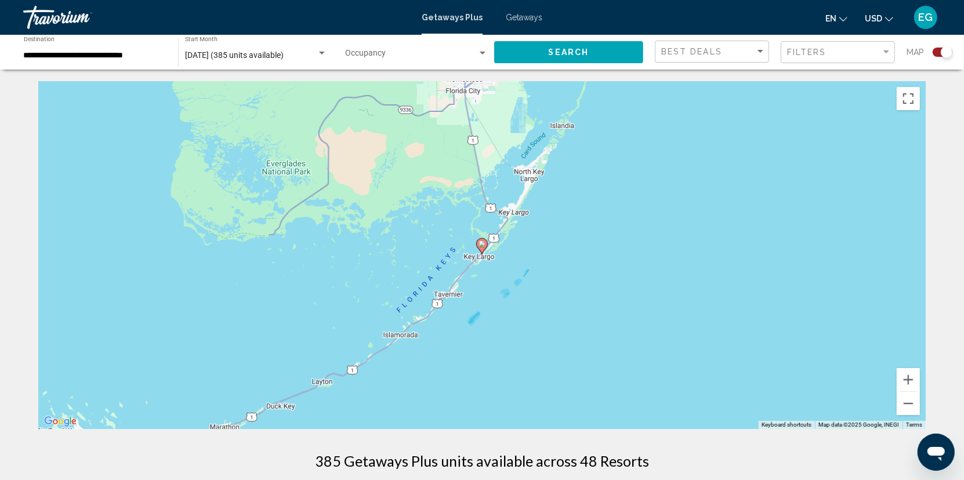
click at [482, 246] on image "Main content" at bounding box center [482, 244] width 7 height 7
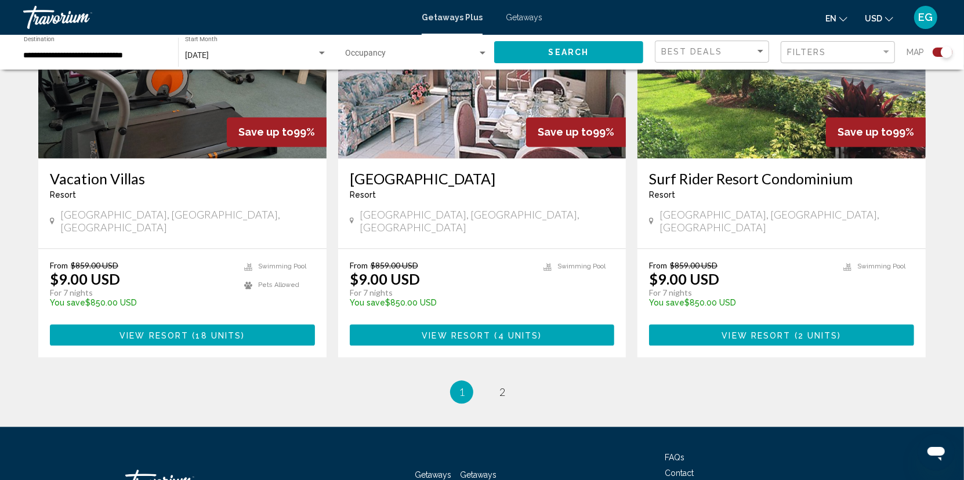
scroll to position [1805, 0]
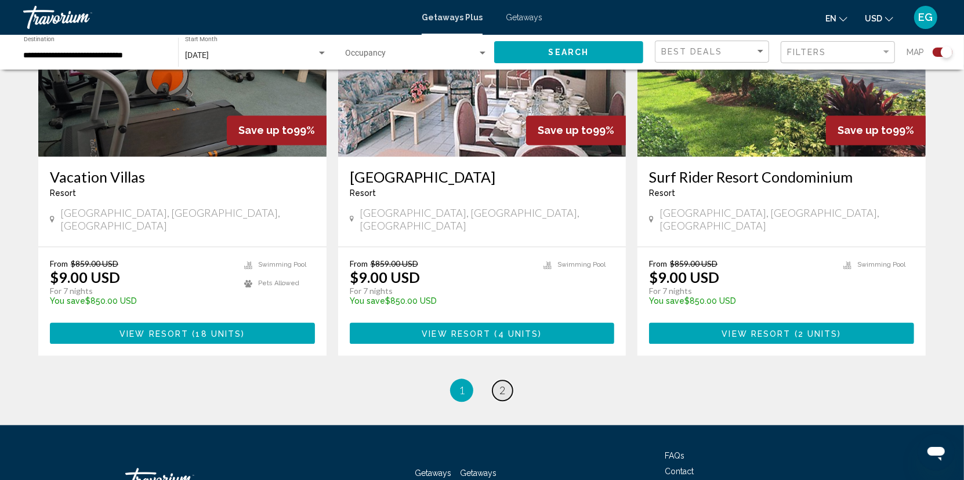
click at [507, 381] on link "page 2" at bounding box center [503, 391] width 20 height 20
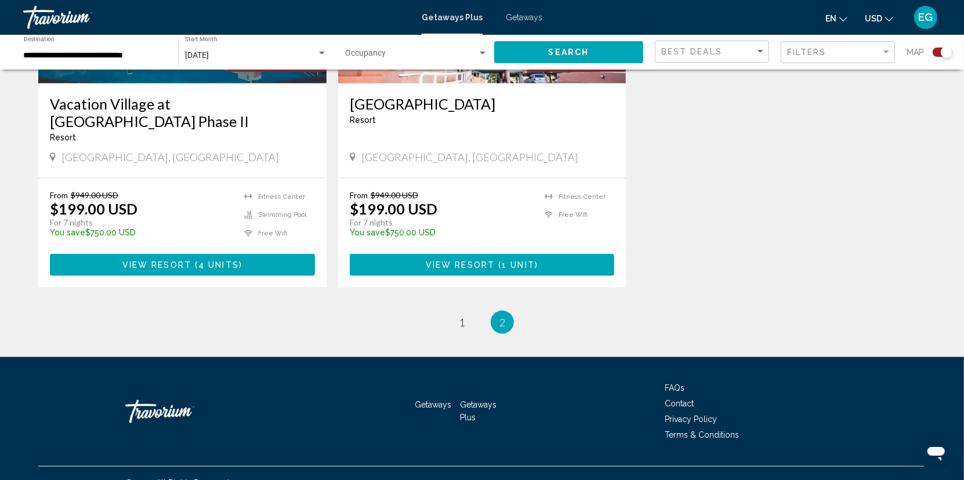
scroll to position [980, 0]
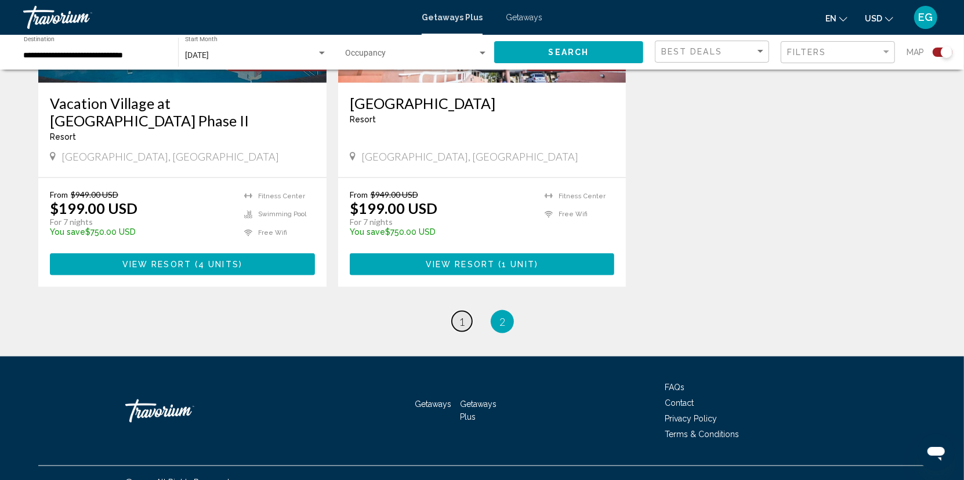
click at [462, 316] on span "1" at bounding box center [462, 322] width 6 height 13
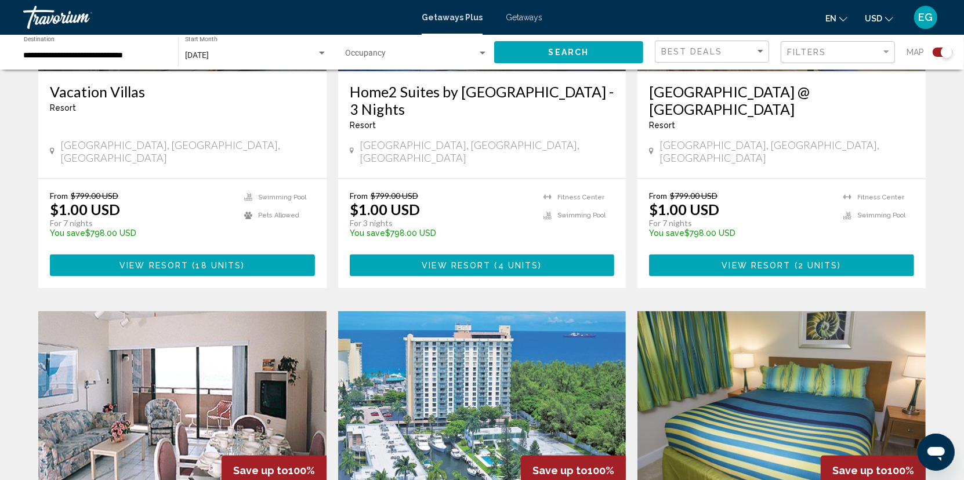
scroll to position [1045, 0]
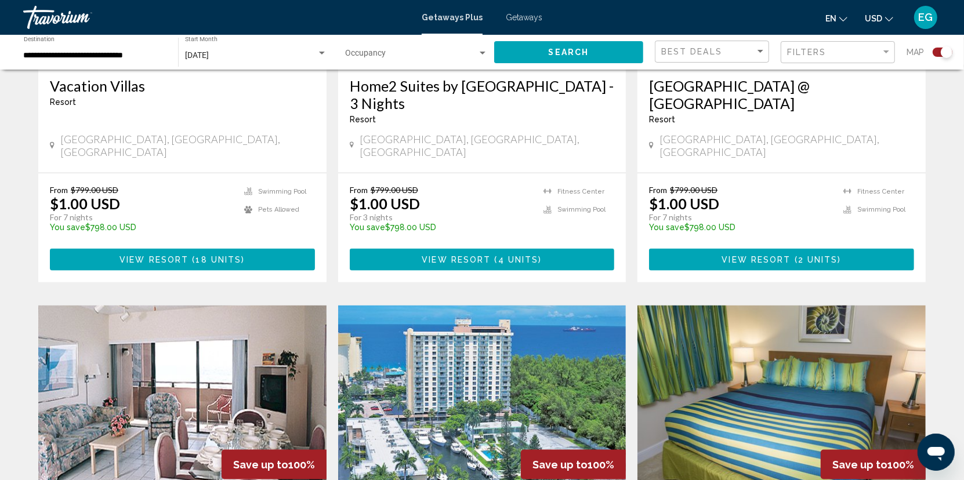
click at [497, 309] on img "Main content" at bounding box center [482, 399] width 288 height 186
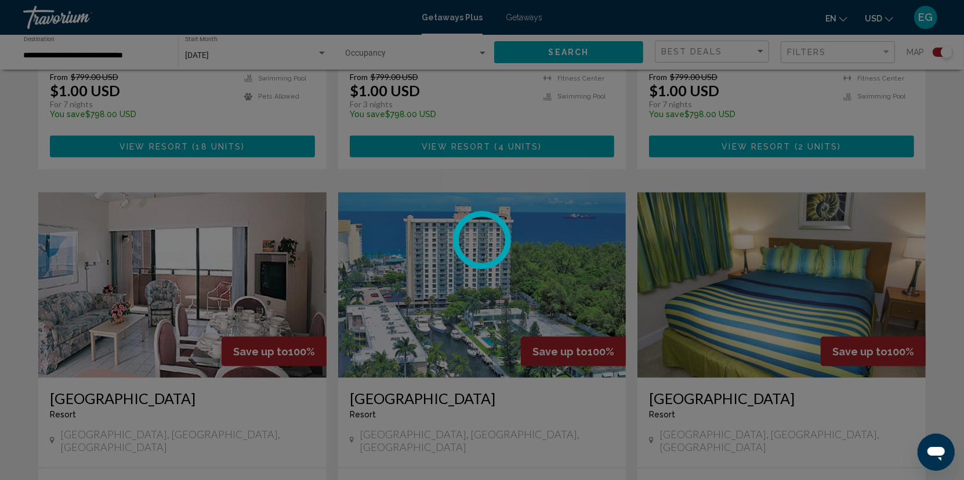
scroll to position [1161, 0]
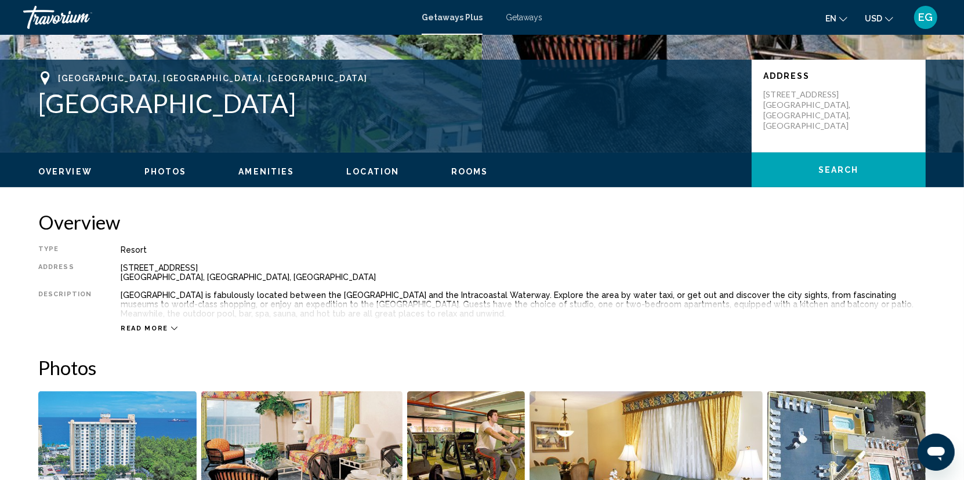
scroll to position [232, 0]
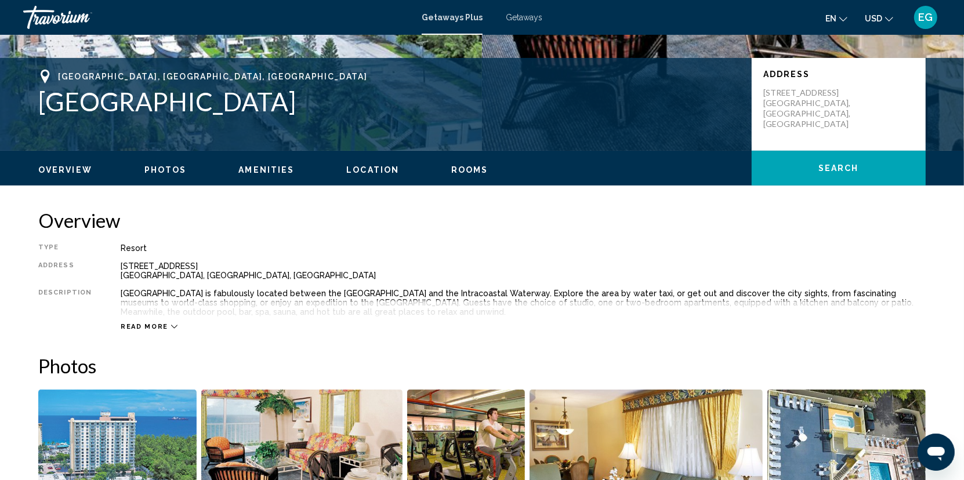
click at [167, 331] on button "Read more" at bounding box center [149, 327] width 57 height 9
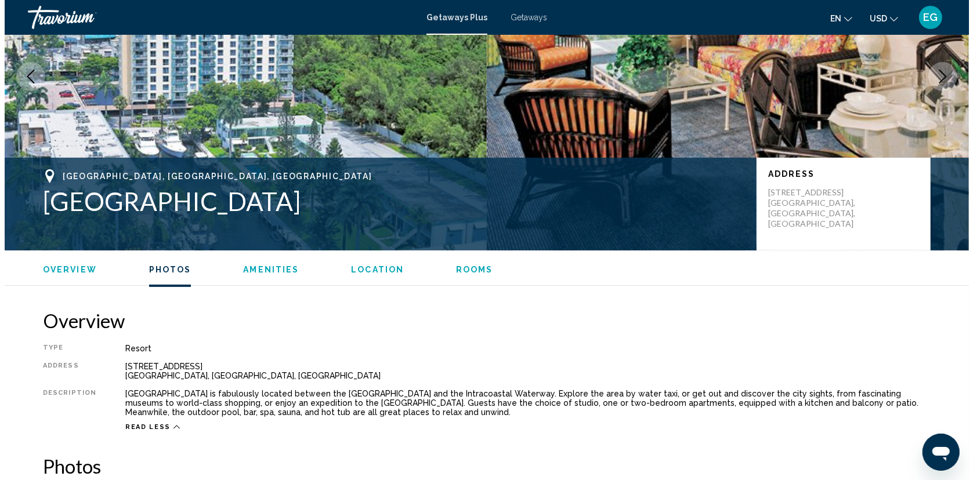
scroll to position [0, 0]
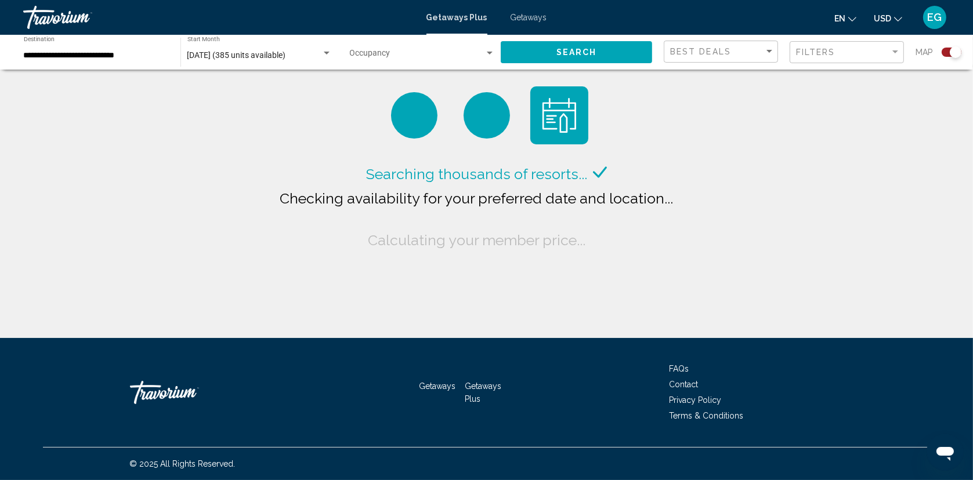
click at [121, 56] on input "**********" at bounding box center [96, 55] width 145 height 9
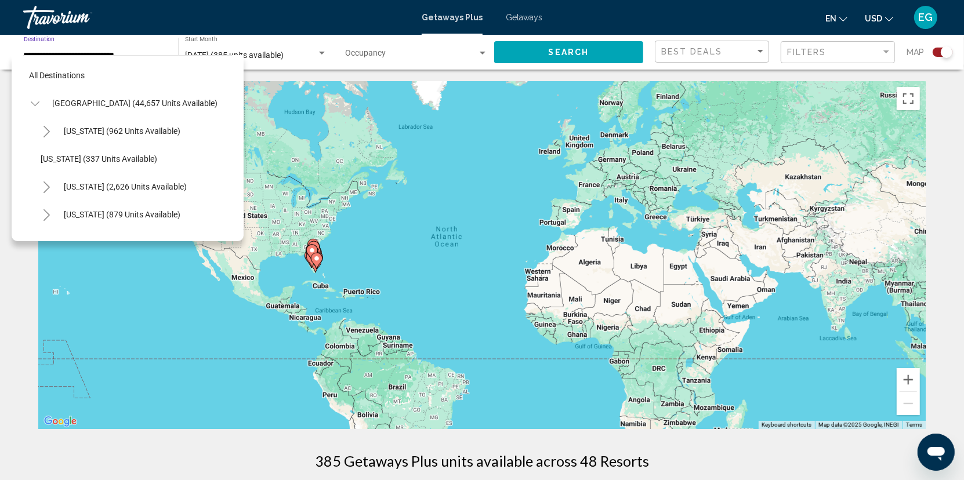
click at [34, 102] on icon "Toggle United States (44,657 units available)" at bounding box center [35, 104] width 9 height 12
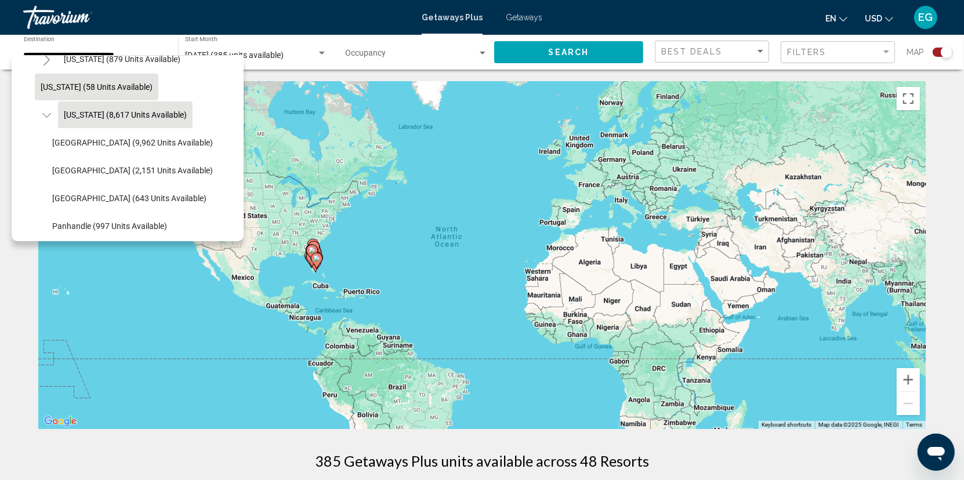
scroll to position [174, 0]
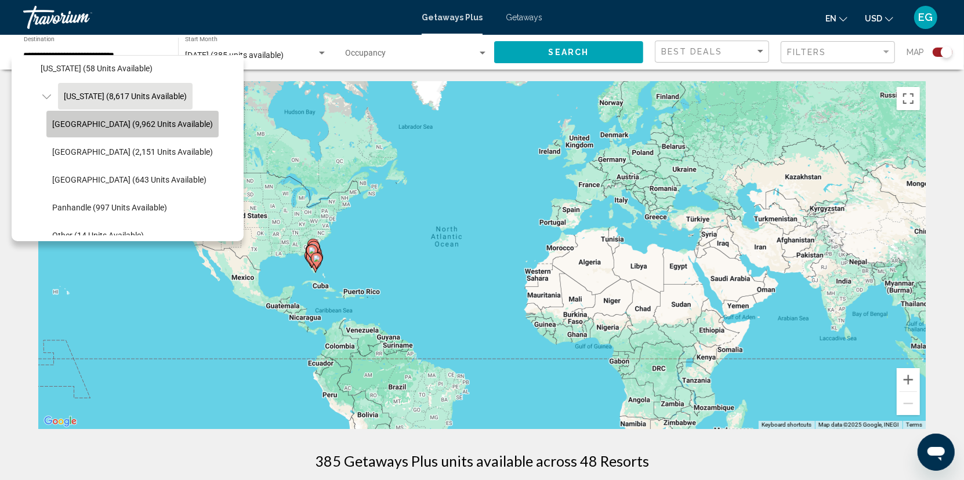
click at [127, 127] on span "[GEOGRAPHIC_DATA] (9,962 units available)" at bounding box center [132, 124] width 161 height 9
type input "**********"
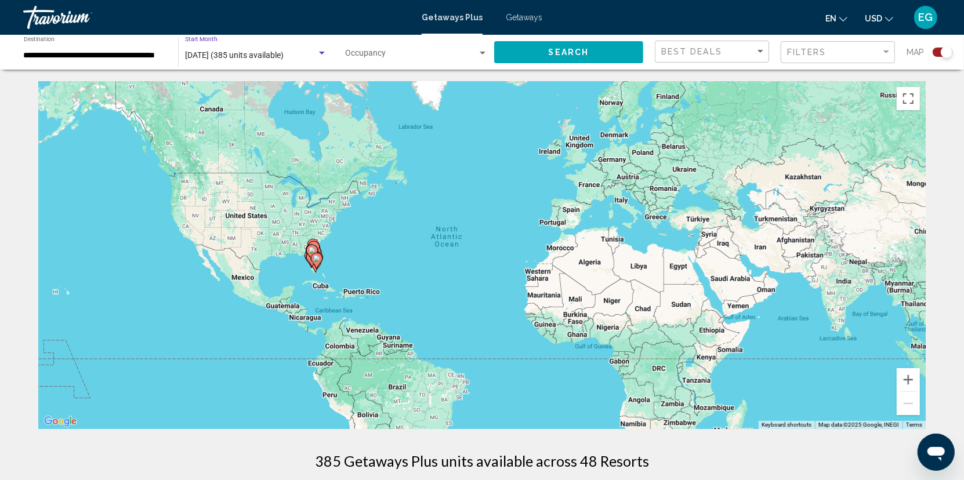
click at [321, 55] on div "Search widget" at bounding box center [322, 53] width 10 height 9
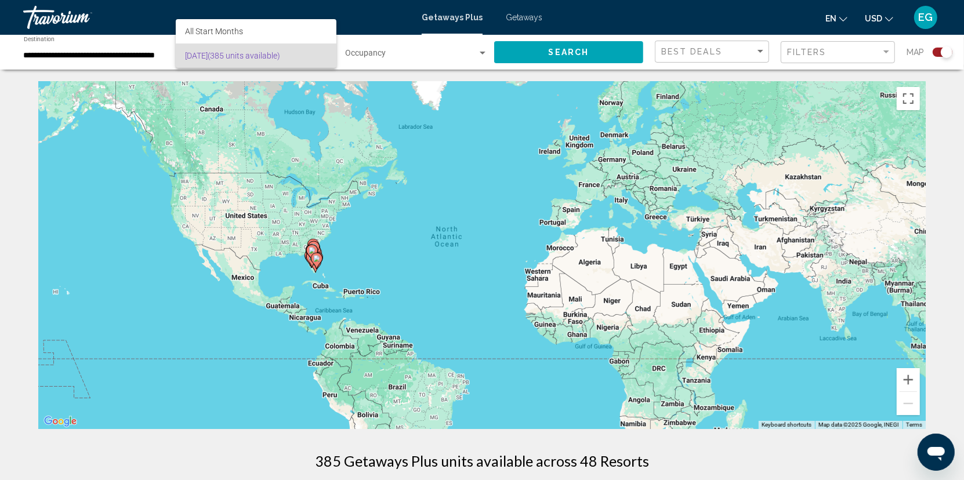
click at [232, 57] on span "[DATE] (385 units available)" at bounding box center [256, 56] width 142 height 24
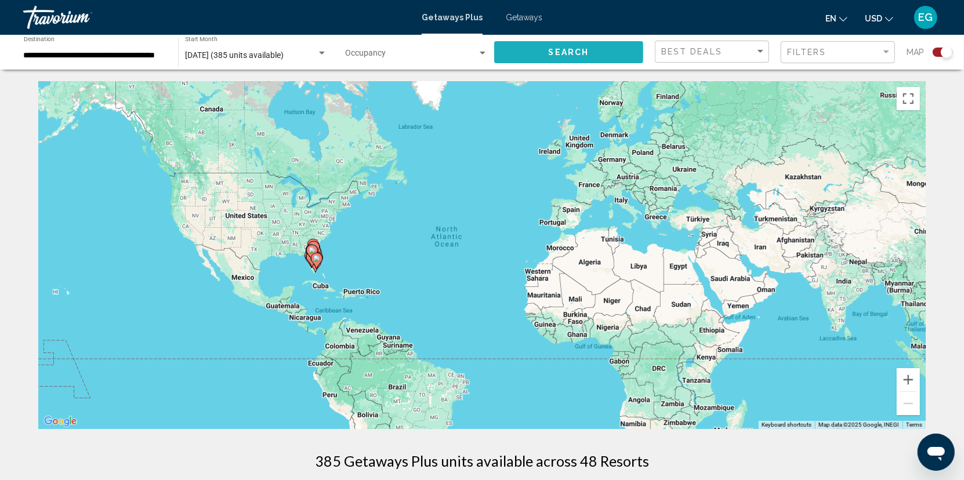
click at [561, 53] on span "Search" at bounding box center [569, 52] width 41 height 9
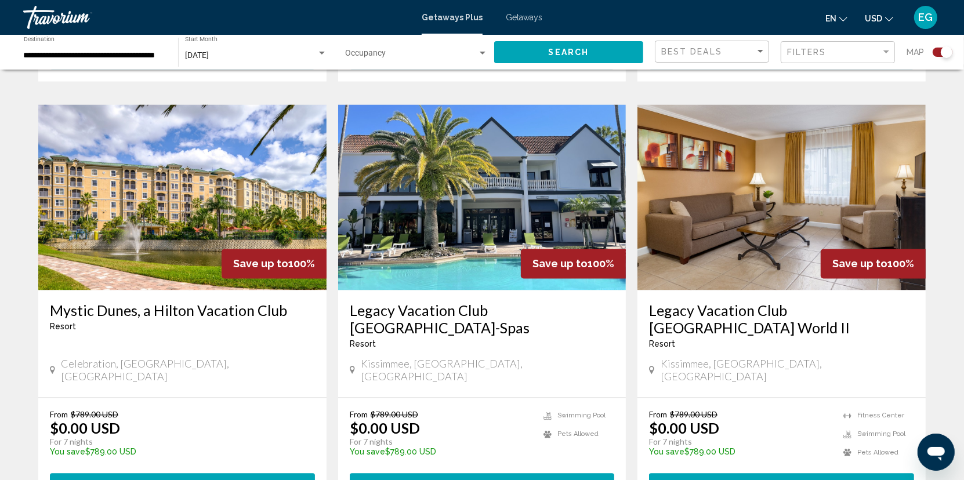
scroll to position [1840, 0]
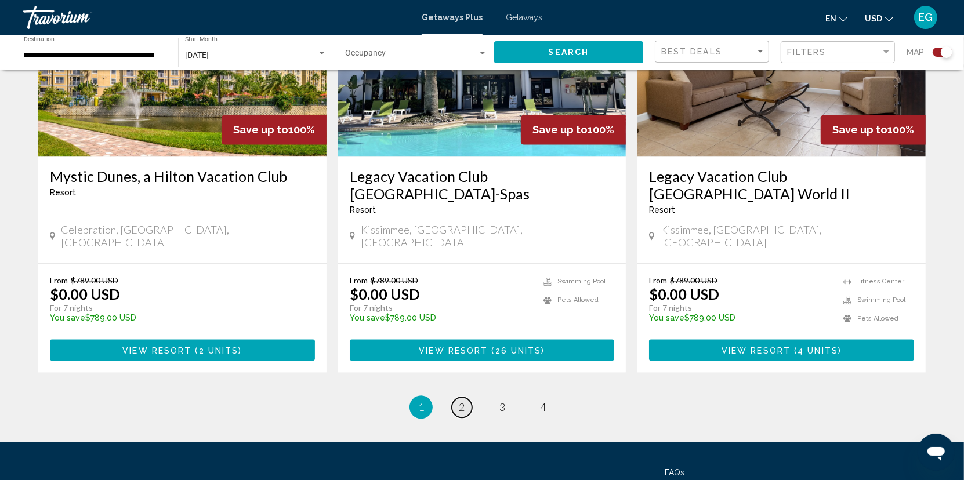
click at [461, 401] on span "2" at bounding box center [462, 407] width 6 height 13
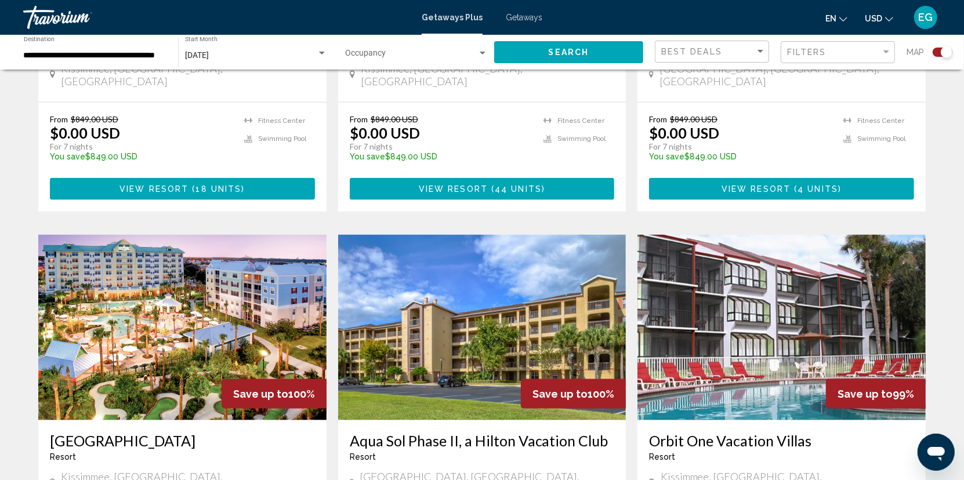
scroll to position [1103, 0]
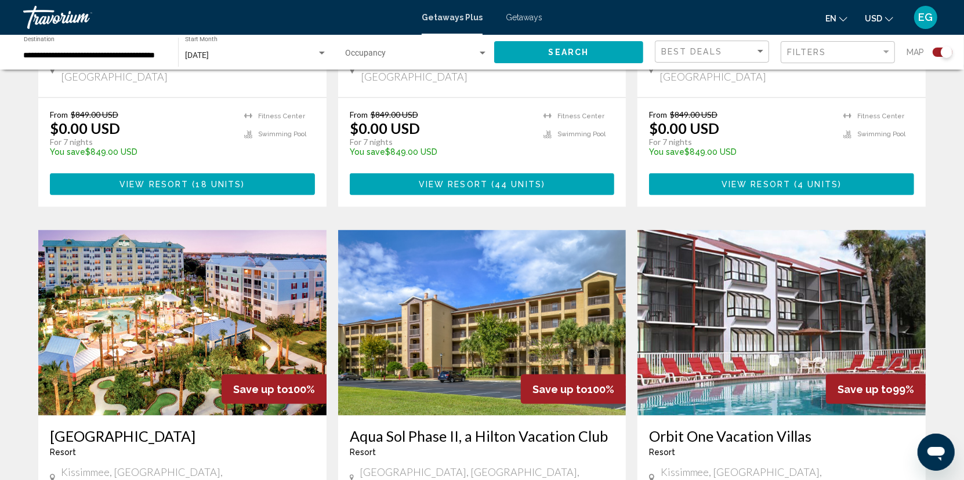
click at [233, 276] on img "Main content" at bounding box center [182, 323] width 288 height 186
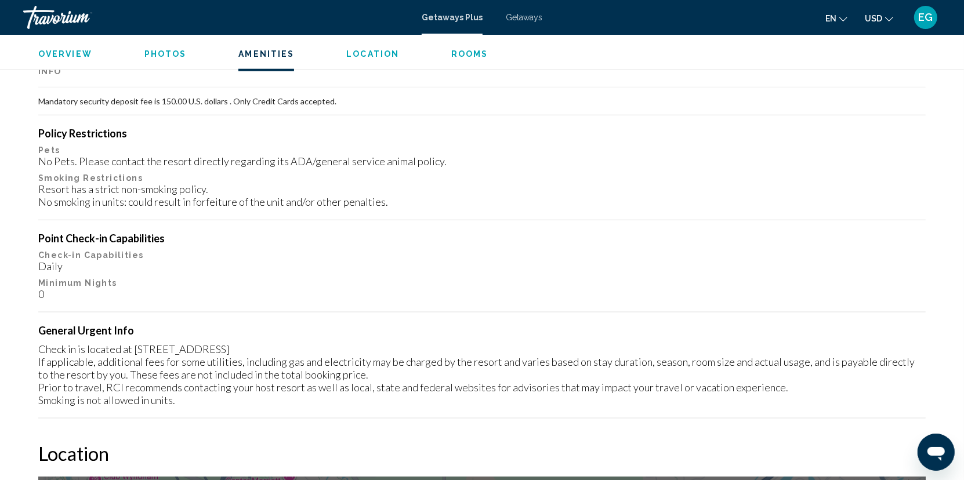
scroll to position [1045, 0]
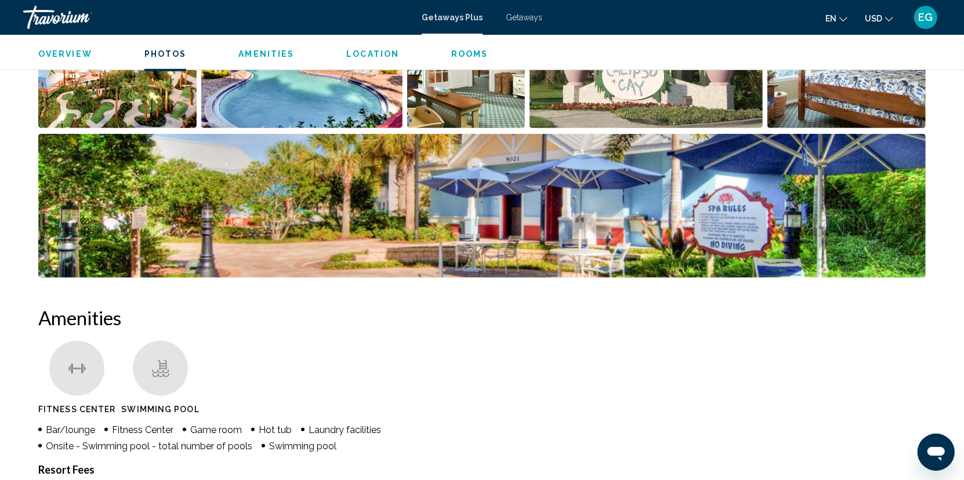
click at [157, 57] on span "Photos" at bounding box center [165, 53] width 42 height 9
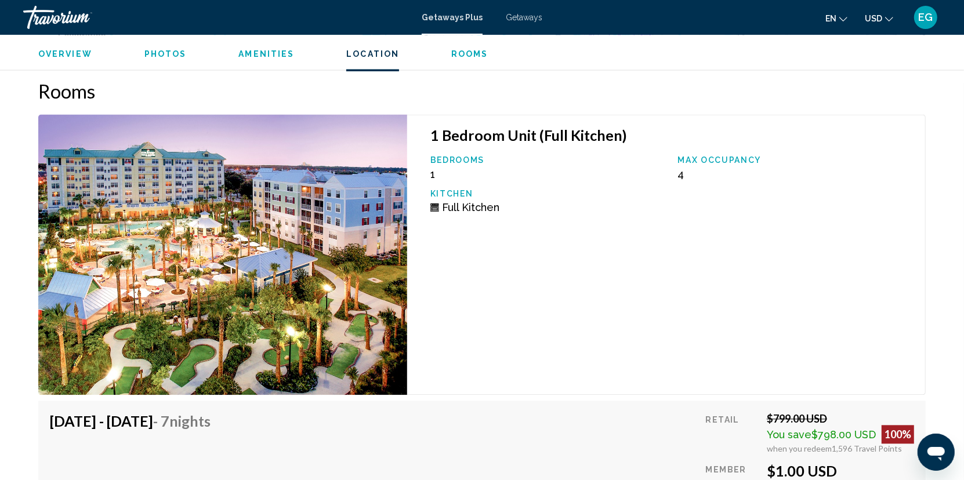
scroll to position [1794, 0]
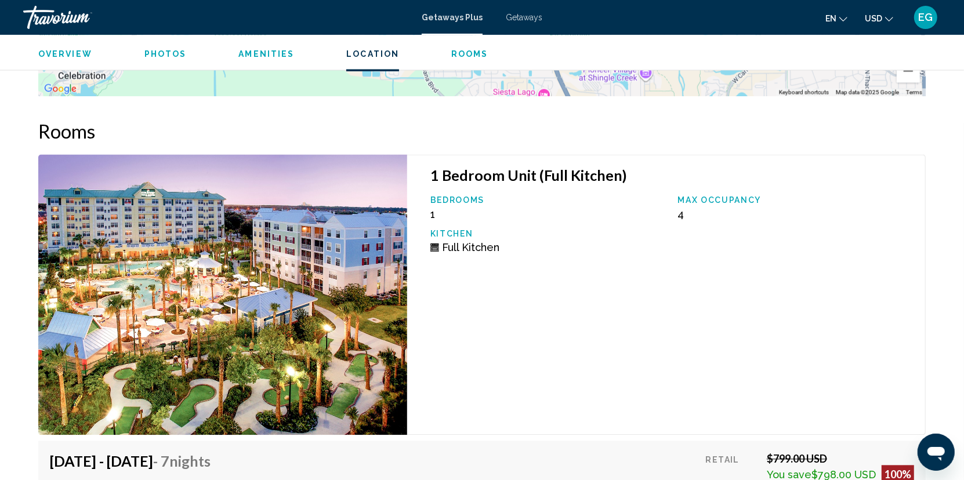
click at [151, 52] on span "Photos" at bounding box center [165, 53] width 42 height 9
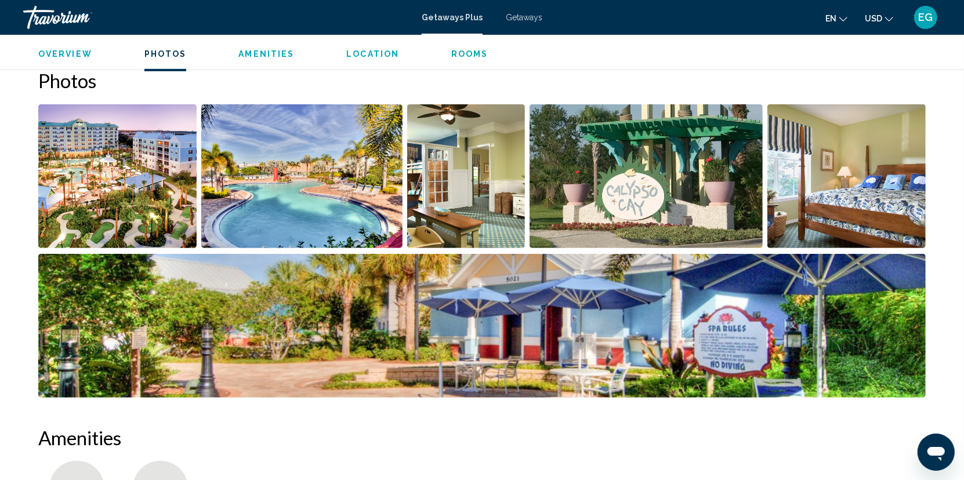
scroll to position [518, 0]
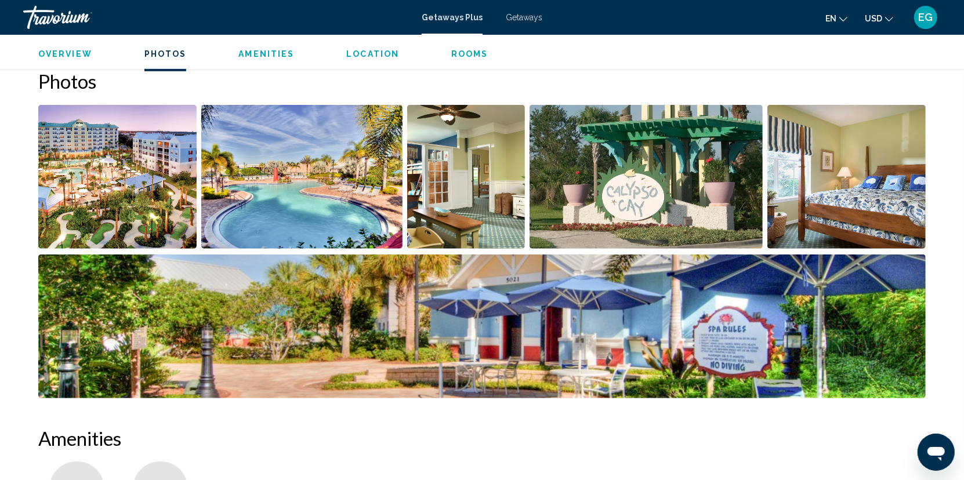
click at [166, 174] on img "Open full-screen image slider" at bounding box center [117, 177] width 158 height 144
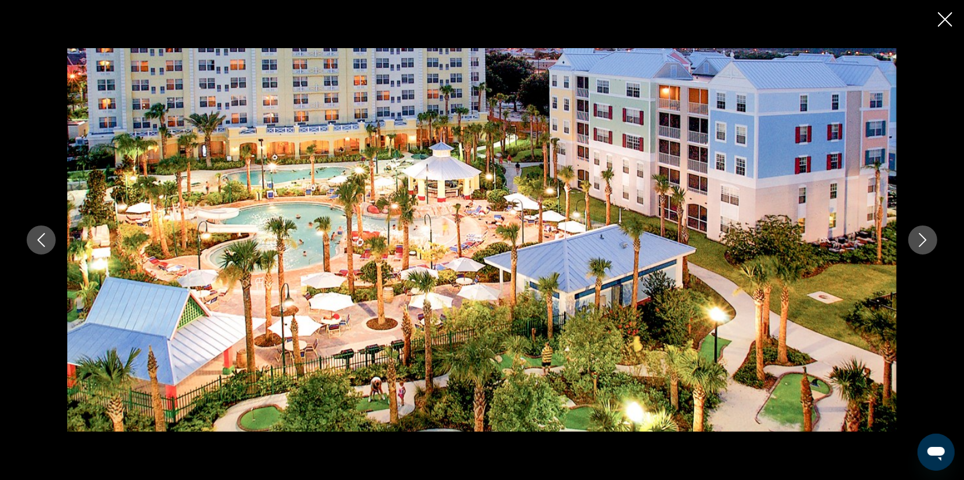
click at [922, 240] on icon "Next image" at bounding box center [923, 240] width 14 height 14
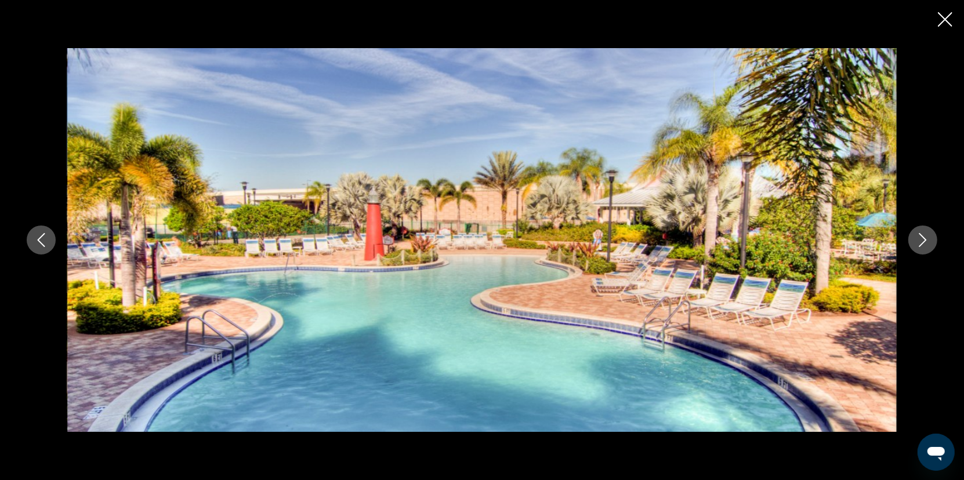
click at [922, 240] on icon "Next image" at bounding box center [923, 240] width 14 height 14
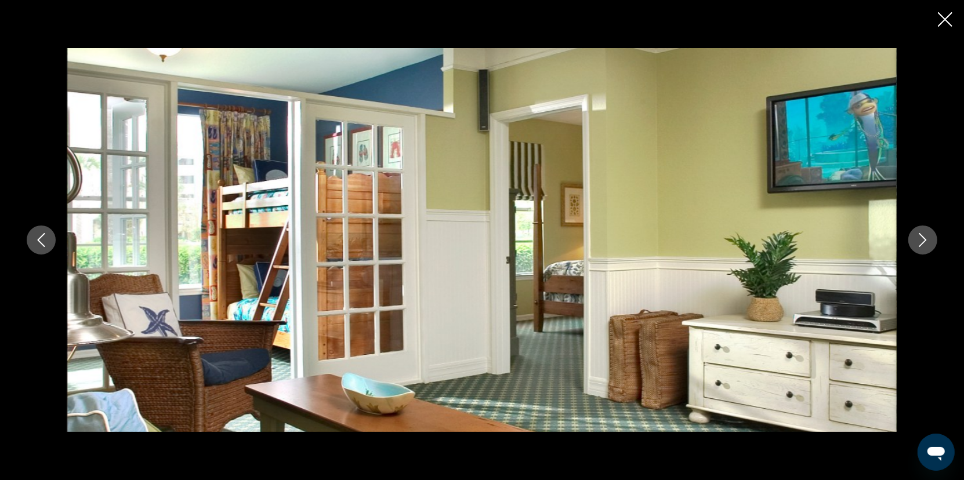
click at [920, 239] on icon "Next image" at bounding box center [923, 240] width 14 height 14
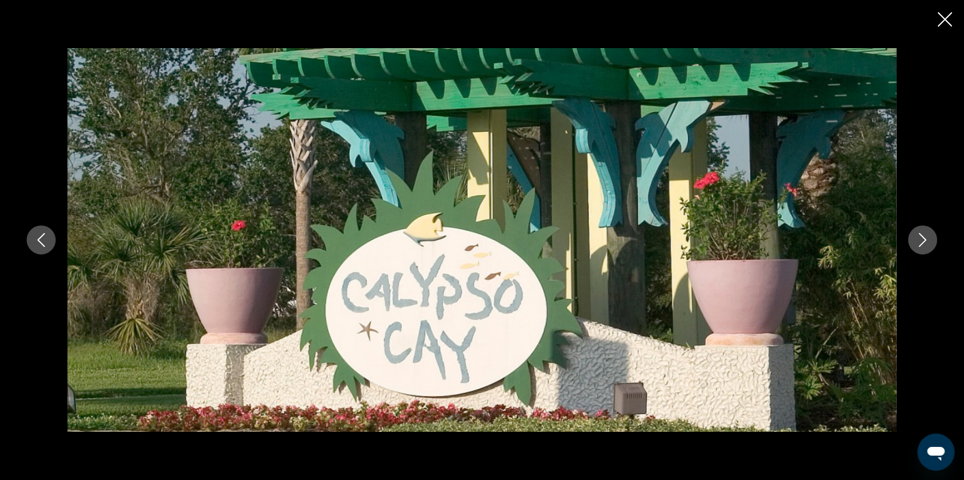
click at [917, 237] on icon "Next image" at bounding box center [923, 240] width 14 height 14
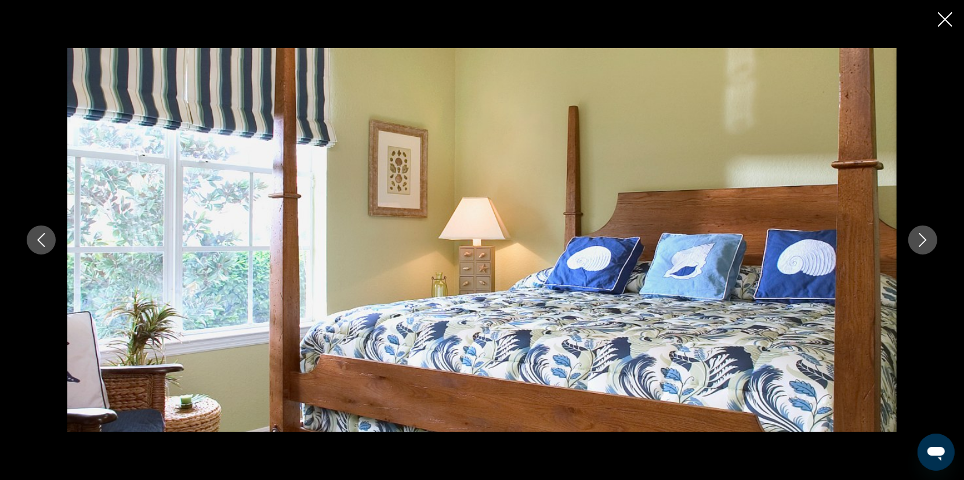
click at [917, 237] on icon "Next image" at bounding box center [923, 240] width 14 height 14
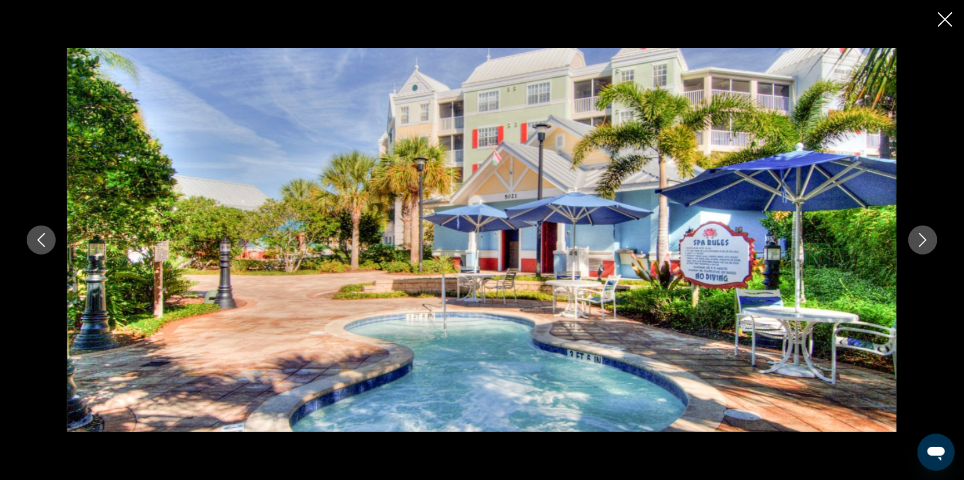
click at [917, 237] on icon "Next image" at bounding box center [923, 240] width 14 height 14
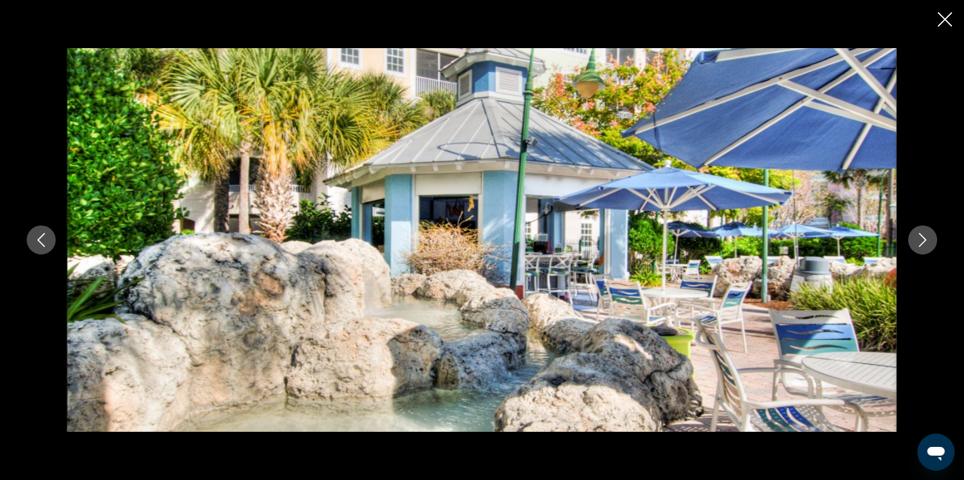
click at [917, 237] on icon "Next image" at bounding box center [923, 240] width 14 height 14
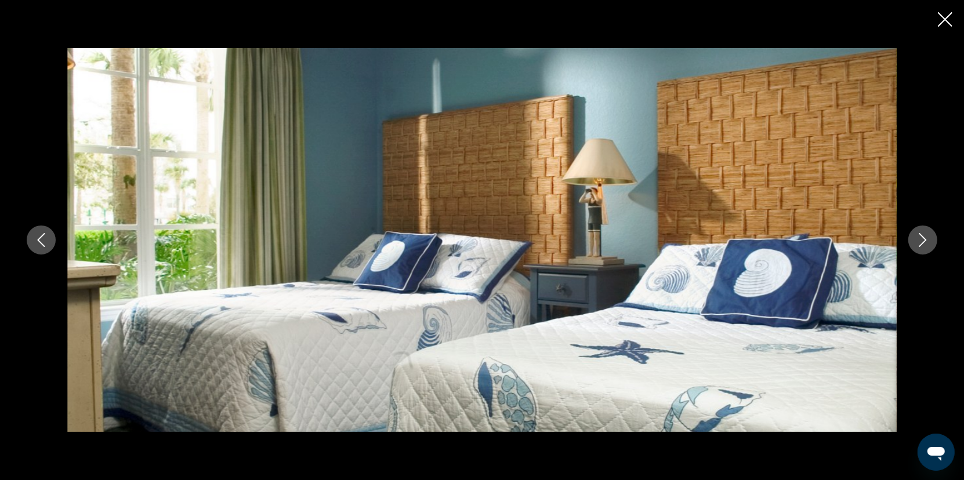
click at [917, 237] on icon "Next image" at bounding box center [923, 240] width 14 height 14
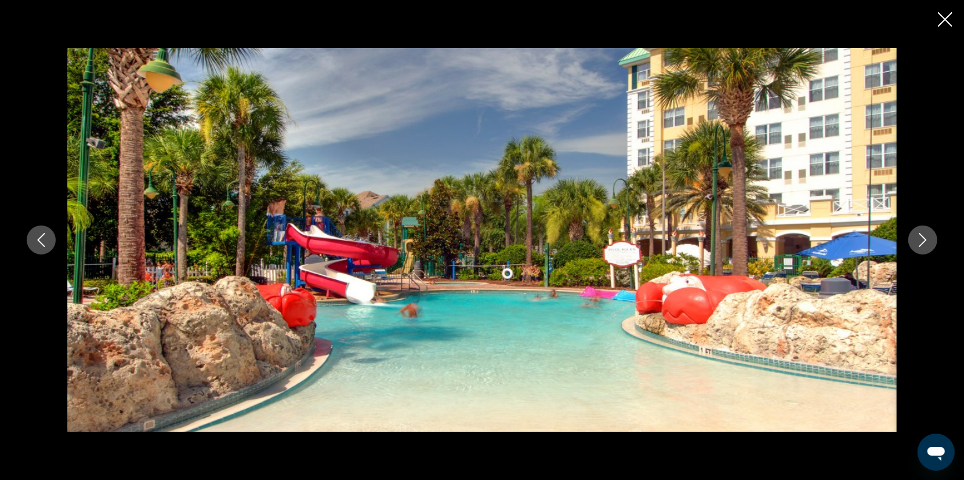
click at [917, 237] on icon "Next image" at bounding box center [923, 240] width 14 height 14
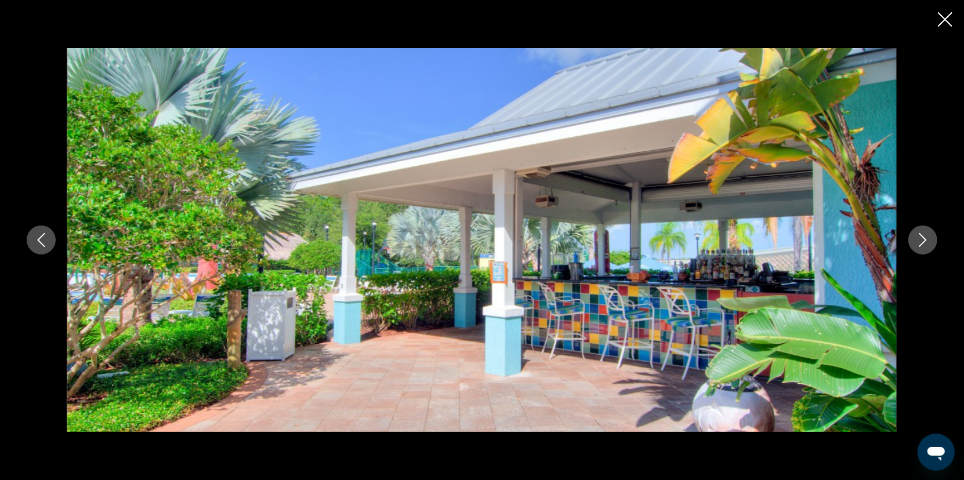
click at [917, 237] on icon "Next image" at bounding box center [923, 240] width 14 height 14
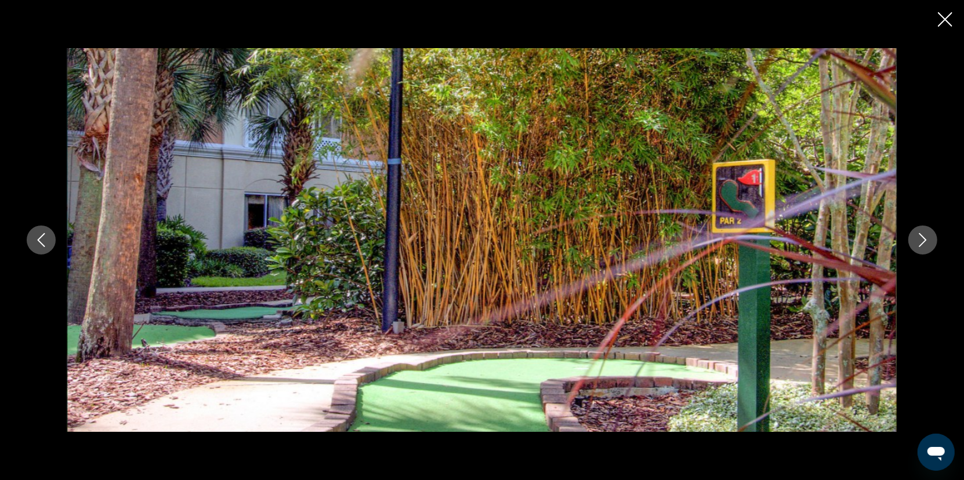
click at [917, 237] on icon "Next image" at bounding box center [923, 240] width 14 height 14
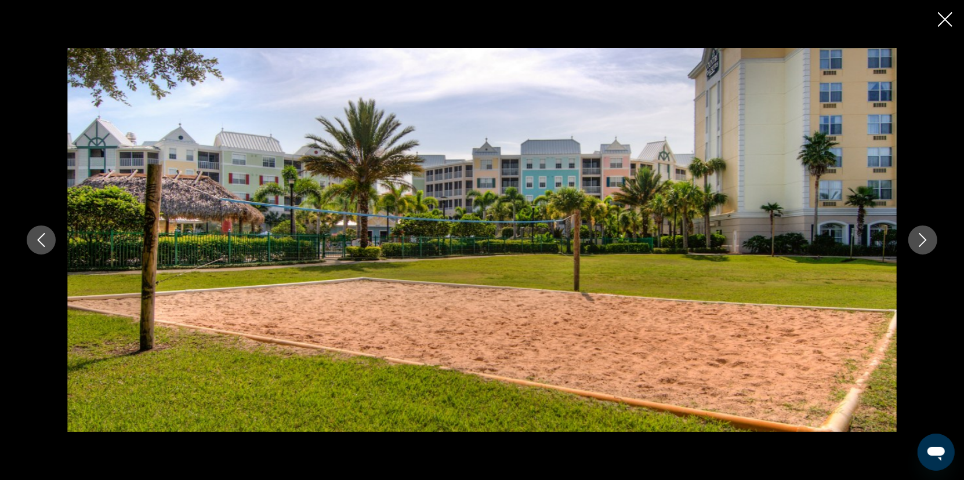
click at [917, 237] on icon "Next image" at bounding box center [923, 240] width 14 height 14
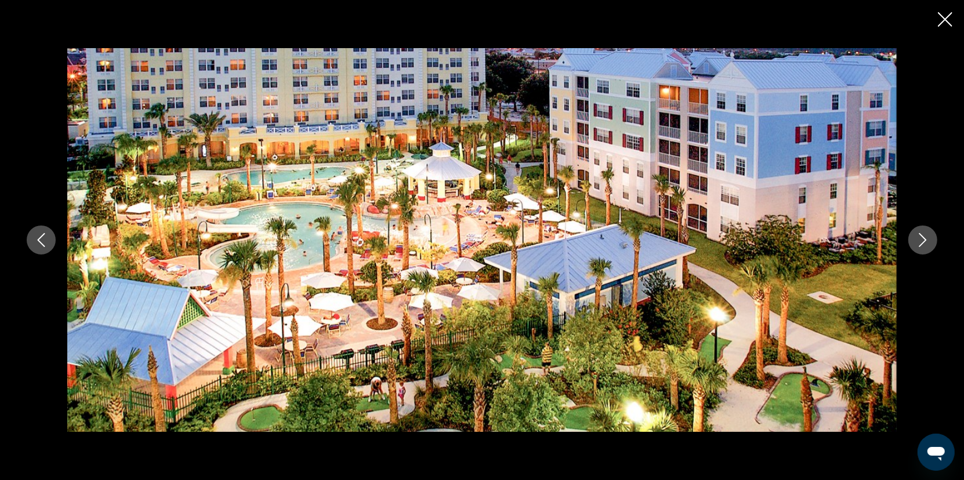
click at [917, 239] on icon "Next image" at bounding box center [923, 240] width 14 height 14
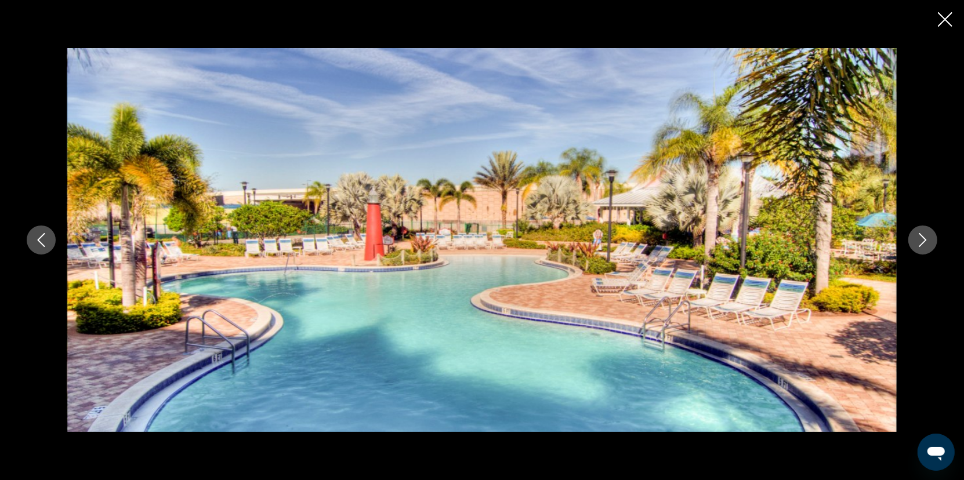
click at [917, 239] on icon "Next image" at bounding box center [923, 240] width 14 height 14
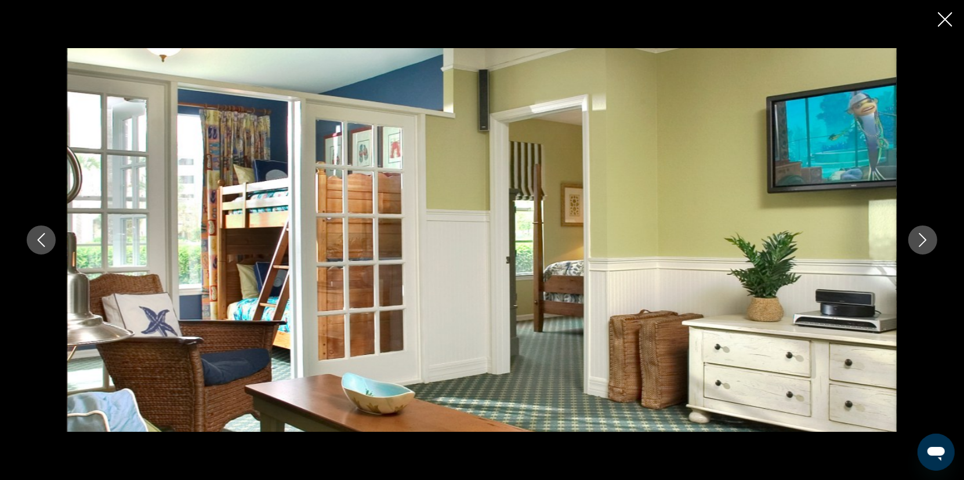
click at [917, 239] on icon "Next image" at bounding box center [923, 240] width 14 height 14
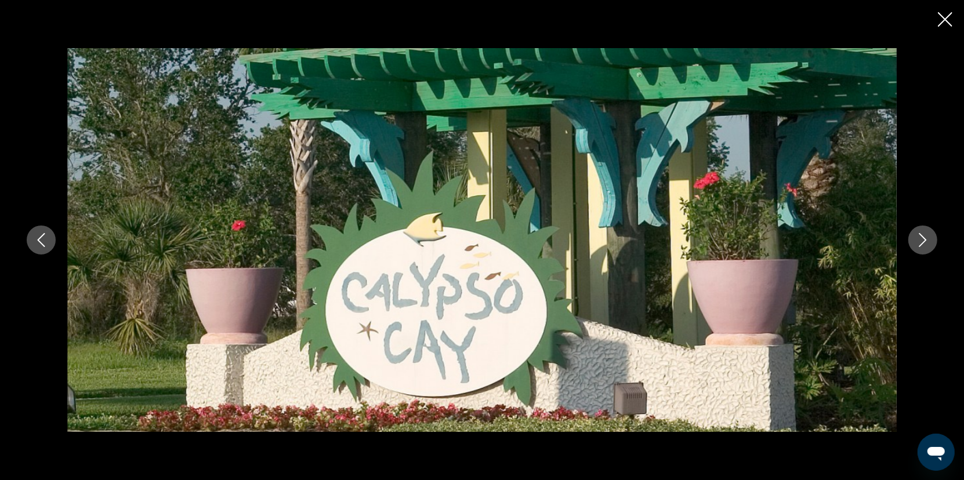
click at [917, 239] on icon "Next image" at bounding box center [923, 240] width 14 height 14
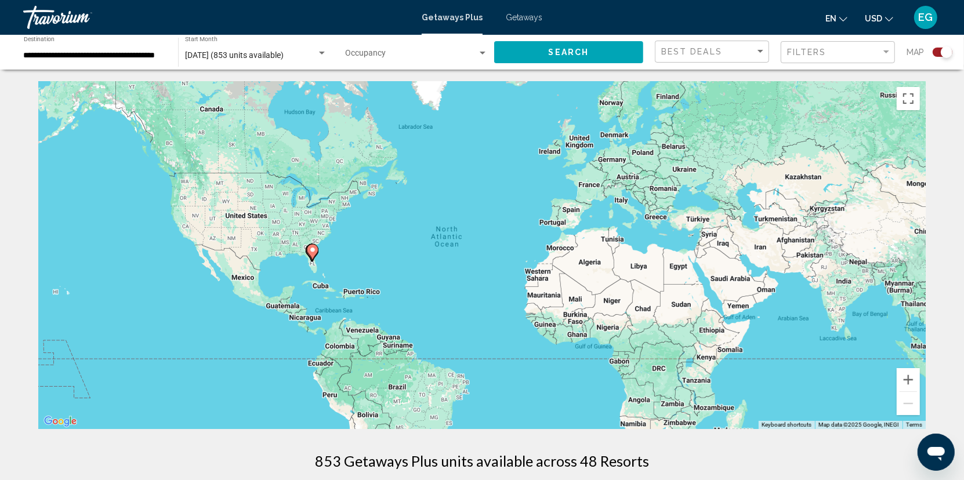
click at [316, 243] on div "To activate drag with keyboard, press Alt + Enter. Once in keyboard drag state,…" at bounding box center [482, 255] width 888 height 348
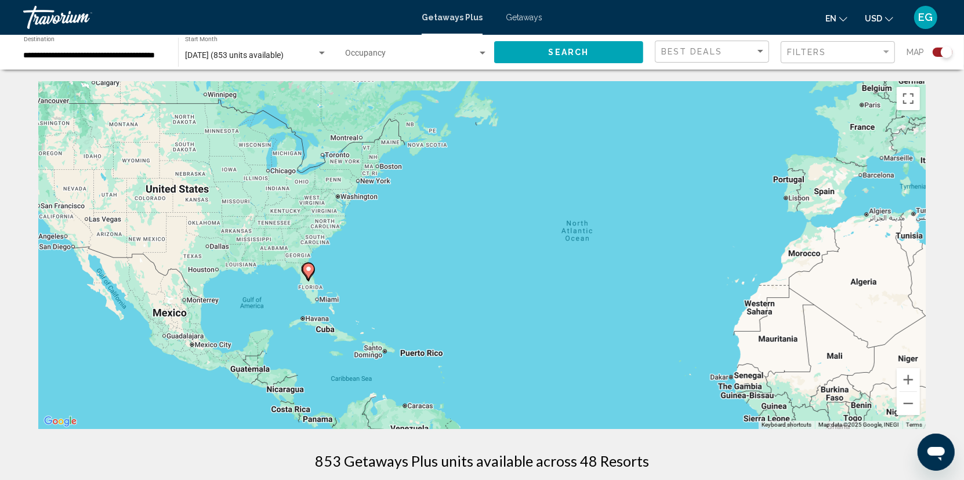
click at [318, 242] on div "To activate drag with keyboard, press Alt + Enter. Once in keyboard drag state,…" at bounding box center [482, 255] width 888 height 348
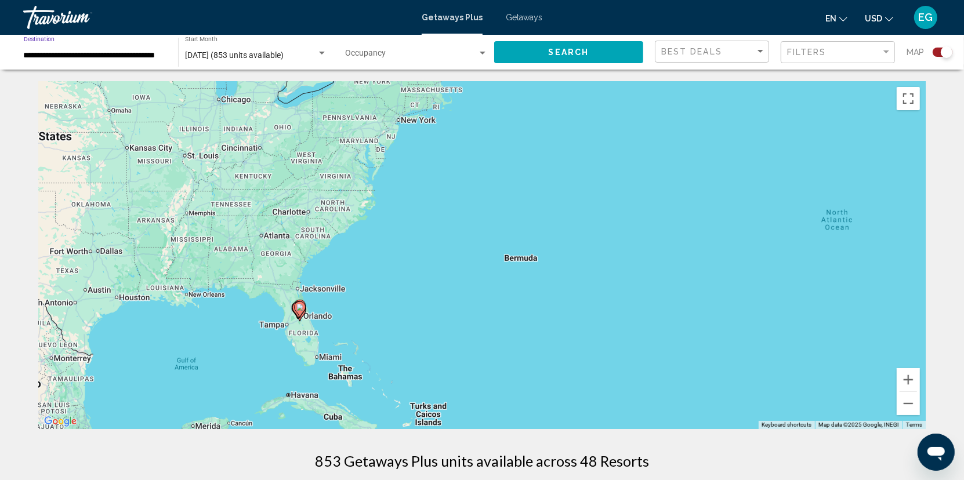
click at [122, 51] on input "**********" at bounding box center [95, 55] width 143 height 9
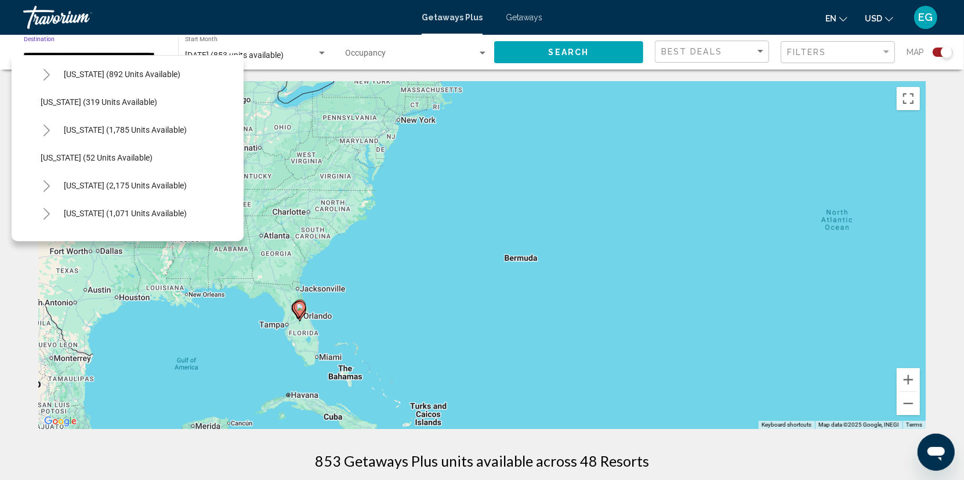
scroll to position [927, 0]
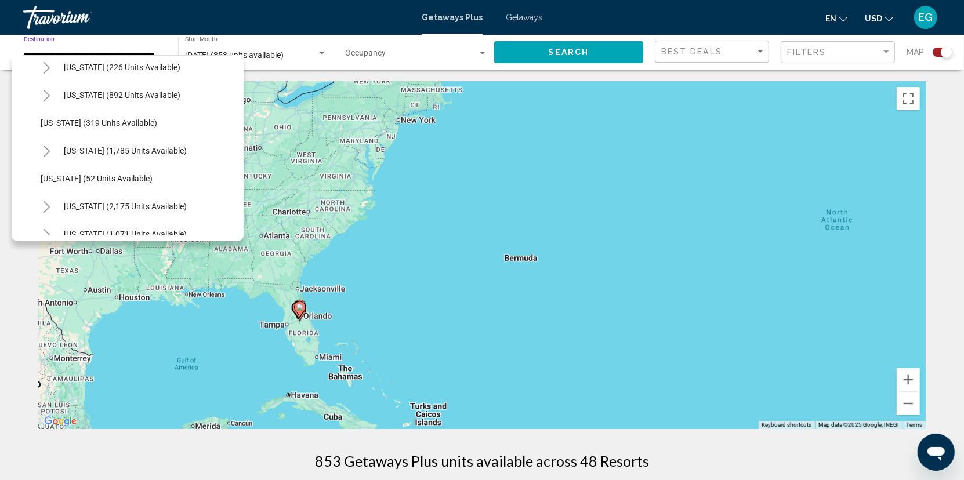
click at [49, 93] on icon "Toggle North Carolina (892 units available)" at bounding box center [46, 96] width 9 height 12
click at [88, 120] on span "Coastal (581 units available)" at bounding box center [104, 122] width 104 height 9
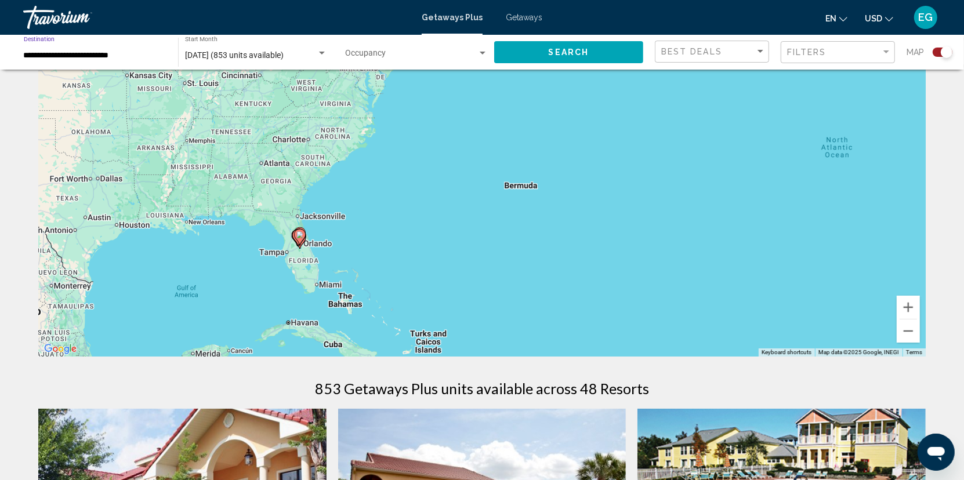
scroll to position [0, 0]
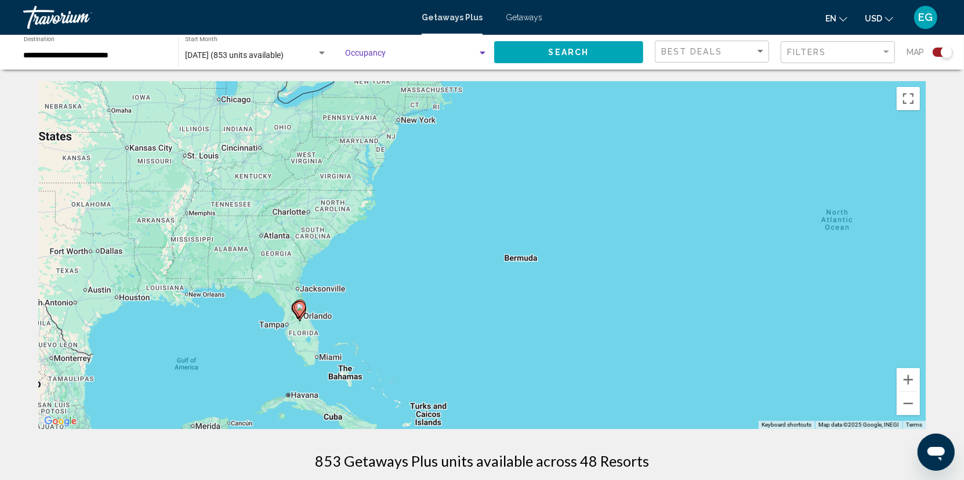
click at [481, 53] on div "Search widget" at bounding box center [483, 53] width 6 height 3
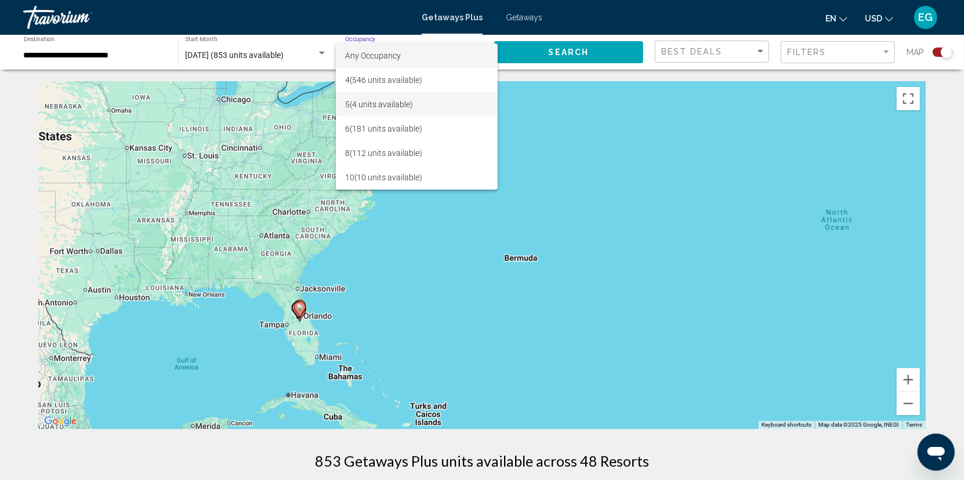
click at [356, 100] on span "5 (4 units available)" at bounding box center [416, 104] width 143 height 24
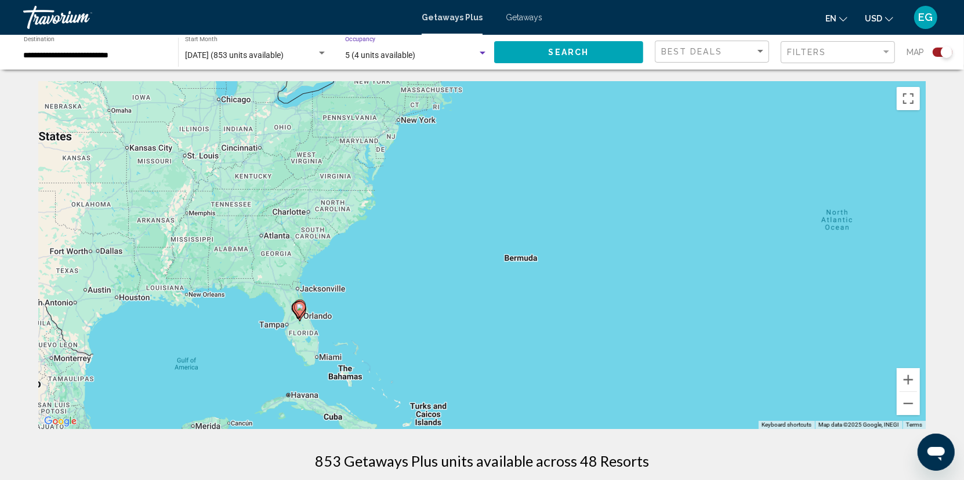
click at [564, 46] on button "Search" at bounding box center [568, 51] width 149 height 21
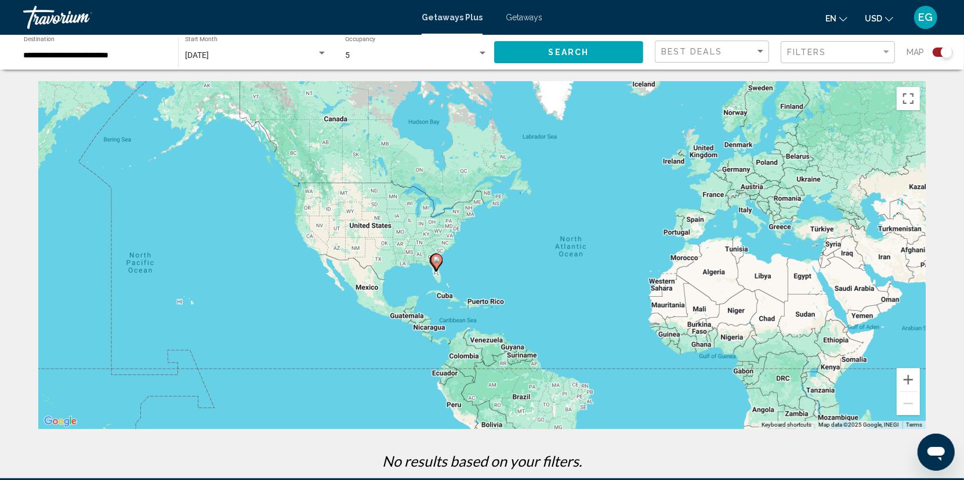
click at [323, 50] on div "Search widget" at bounding box center [322, 53] width 10 height 9
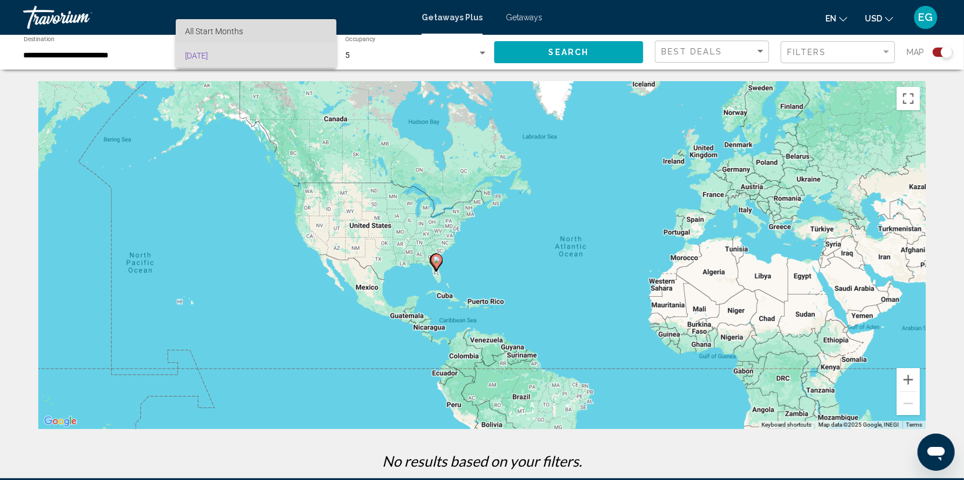
click at [224, 29] on span "All Start Months" at bounding box center [214, 31] width 58 height 9
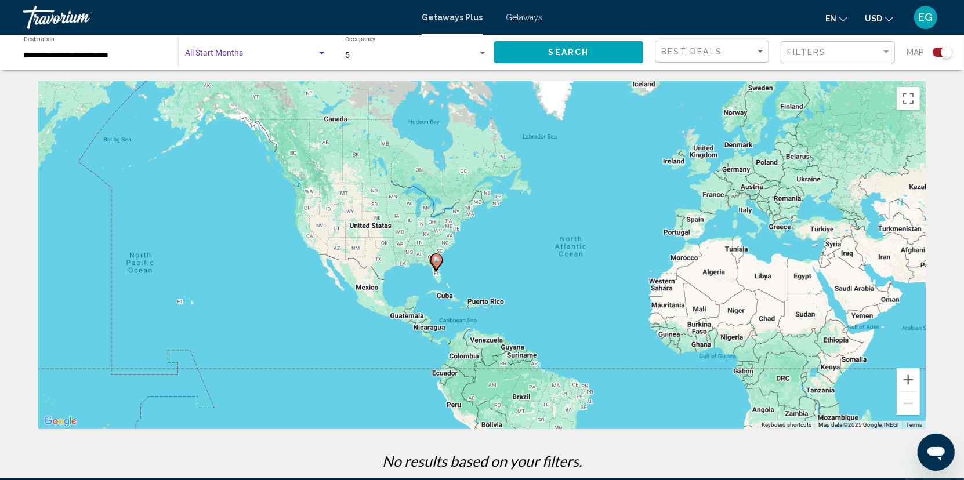
click at [319, 52] on div "Search widget" at bounding box center [322, 53] width 10 height 9
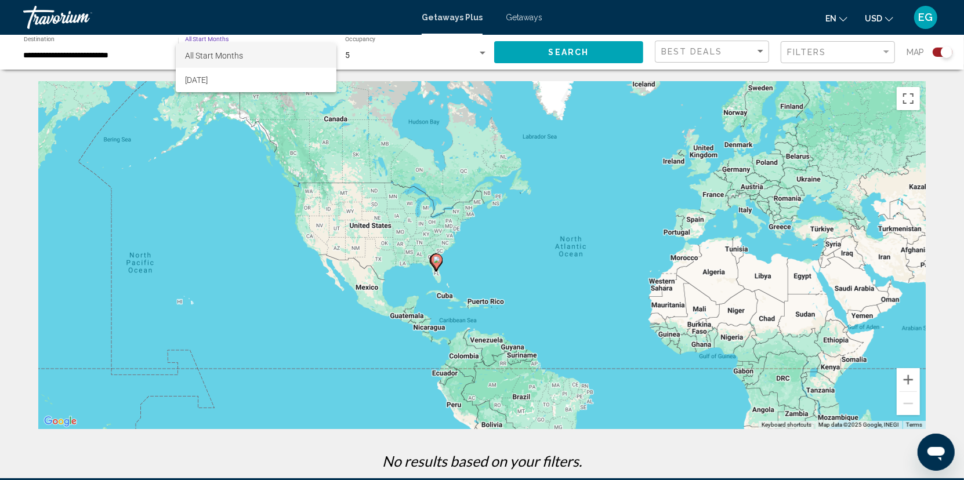
click at [93, 56] on div at bounding box center [482, 240] width 964 height 480
click at [102, 57] on input "**********" at bounding box center [95, 55] width 143 height 9
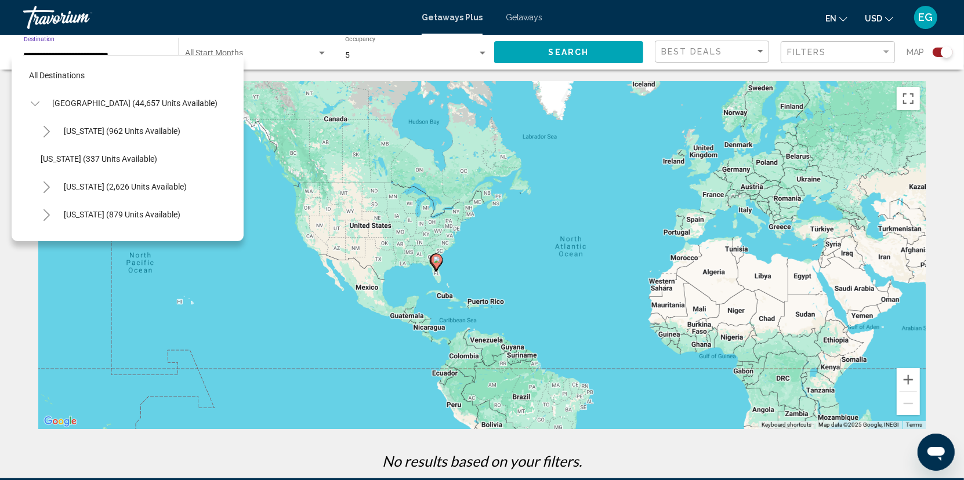
scroll to position [769, 0]
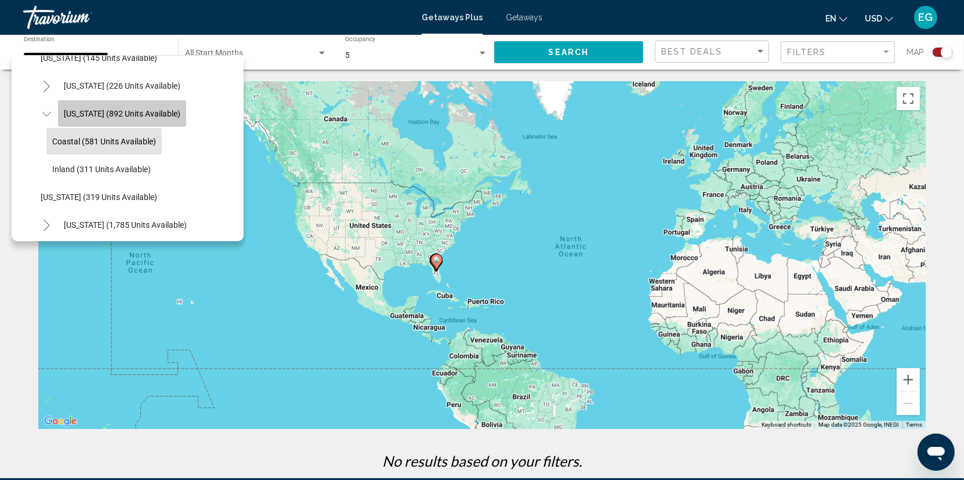
click at [91, 113] on span "[US_STATE] (892 units available)" at bounding box center [122, 113] width 117 height 9
type input "**********"
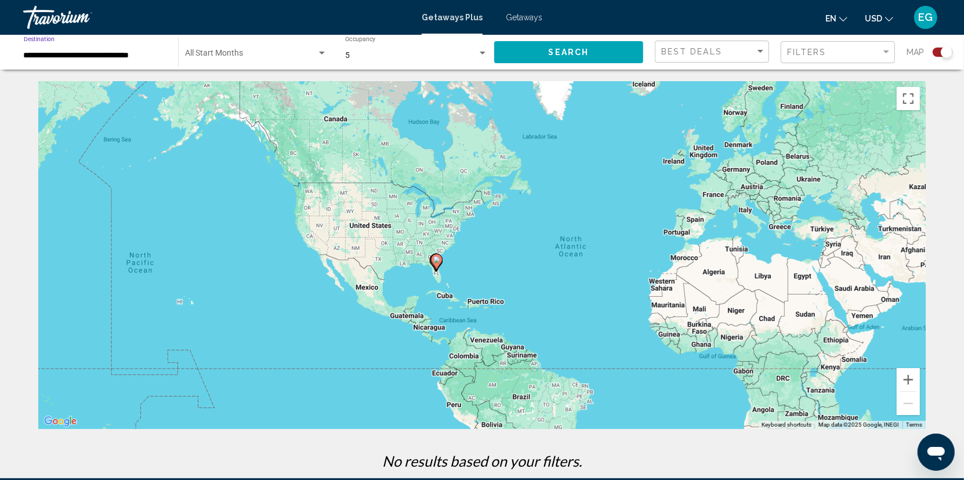
click at [326, 52] on div "Search widget" at bounding box center [322, 53] width 10 height 9
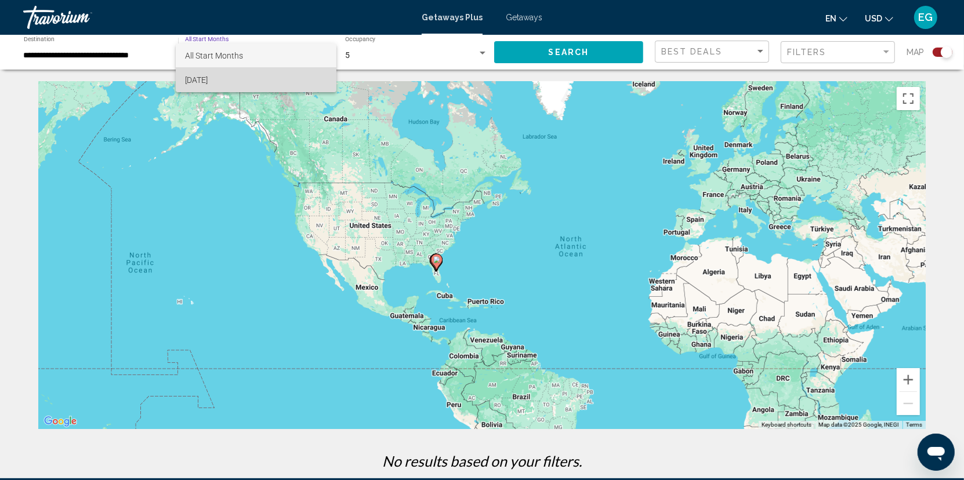
click at [219, 78] on span "[DATE]" at bounding box center [256, 80] width 142 height 24
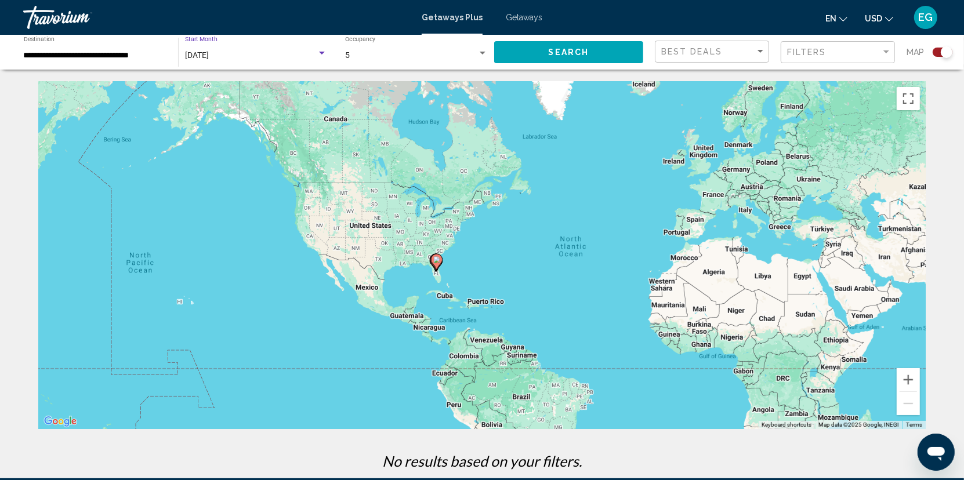
click at [318, 53] on div "Search widget" at bounding box center [322, 53] width 10 height 9
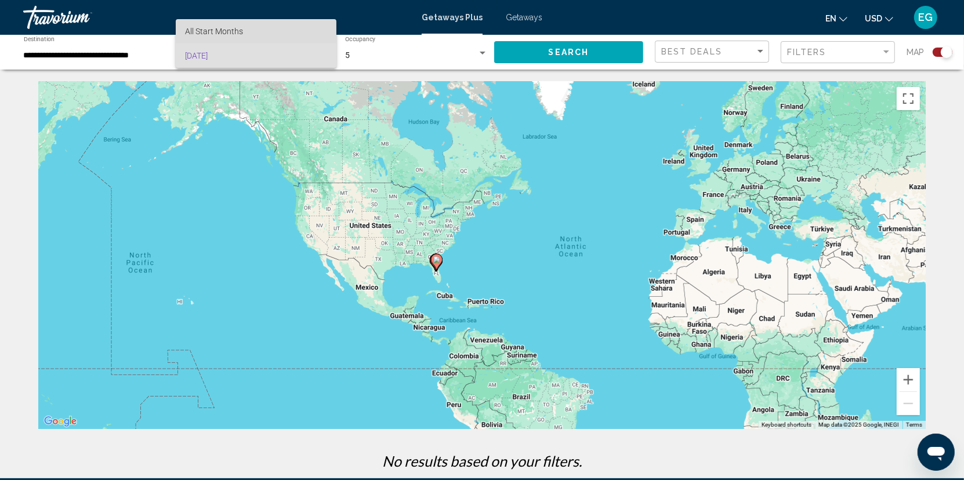
click at [222, 28] on span "All Start Months" at bounding box center [214, 31] width 58 height 9
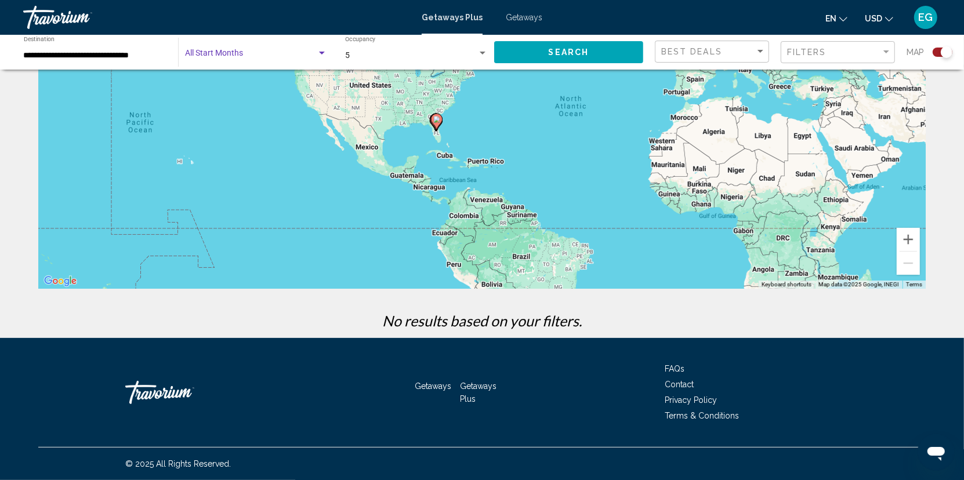
scroll to position [0, 0]
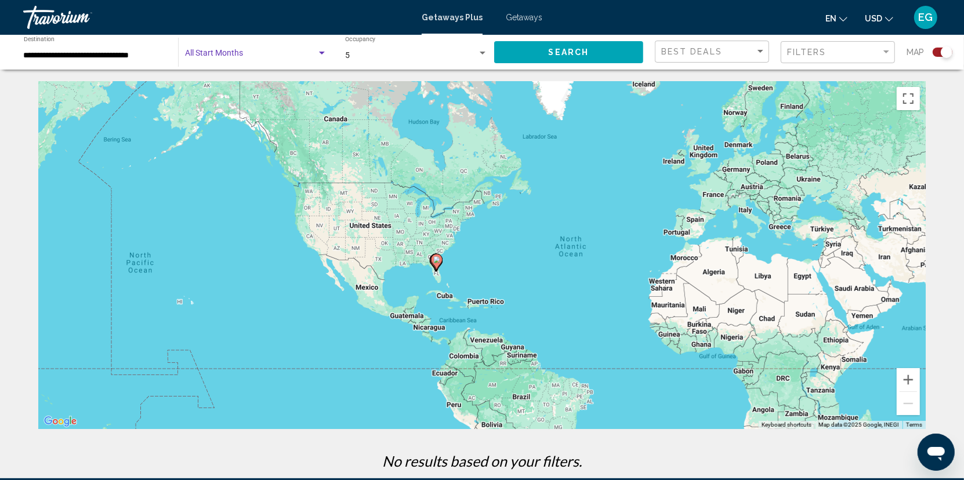
click at [325, 52] on div "Search widget" at bounding box center [322, 53] width 10 height 9
click at [208, 77] on span "[DATE]" at bounding box center [256, 80] width 142 height 24
click at [553, 55] on span "Search" at bounding box center [569, 52] width 41 height 9
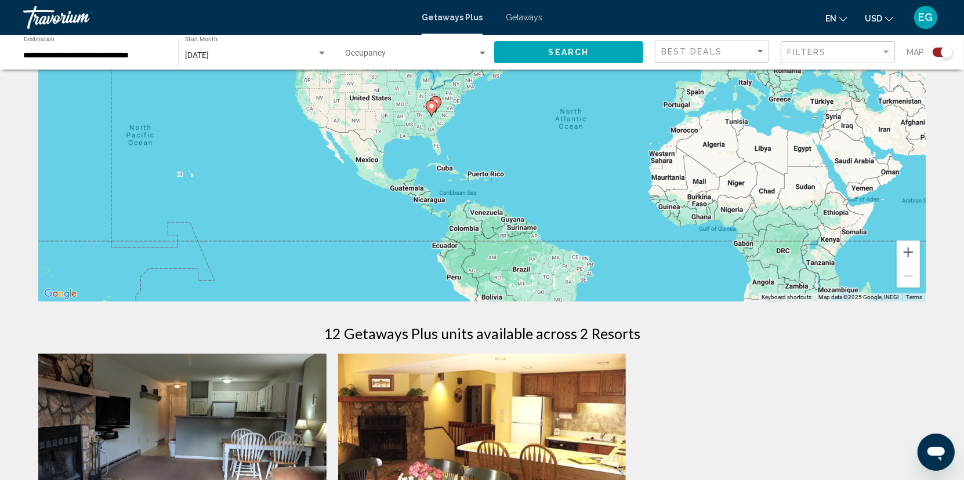
scroll to position [116, 0]
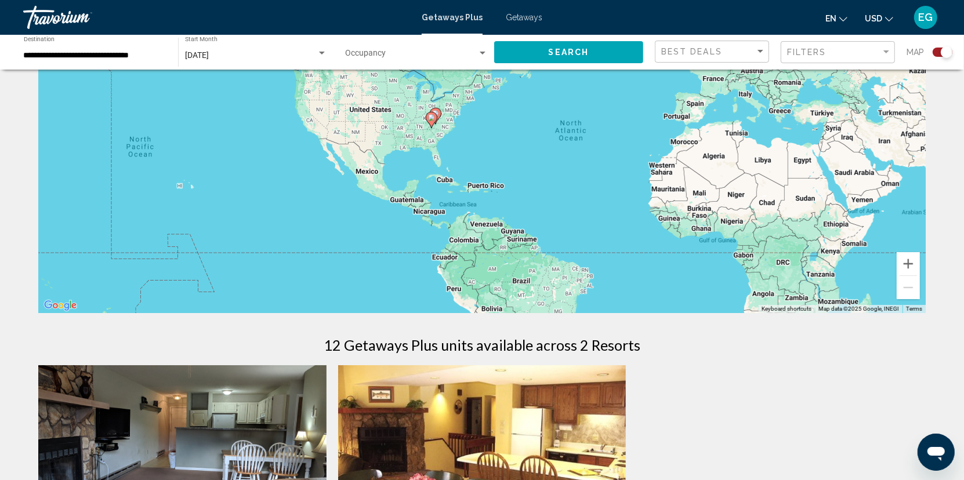
click at [321, 52] on div "Search widget" at bounding box center [322, 53] width 6 height 3
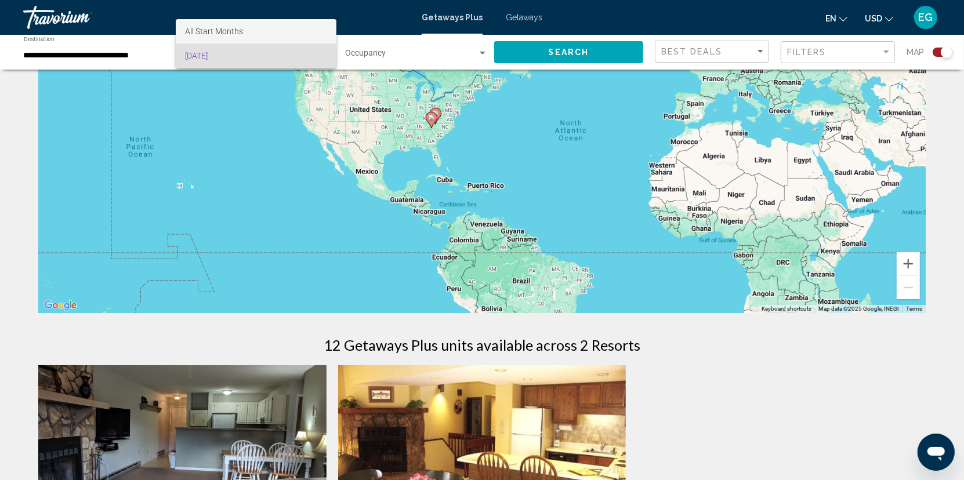
click at [287, 35] on span "All Start Months" at bounding box center [256, 31] width 142 height 24
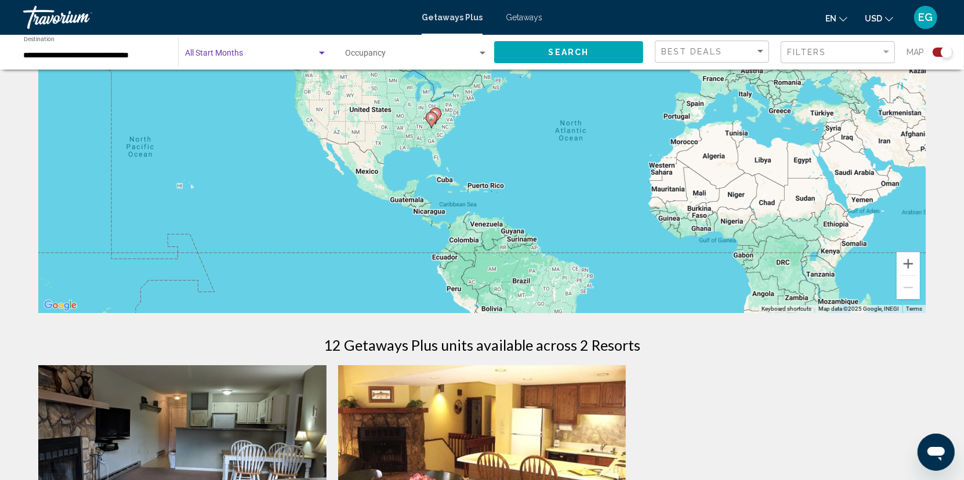
click at [561, 48] on span "Search" at bounding box center [569, 52] width 41 height 9
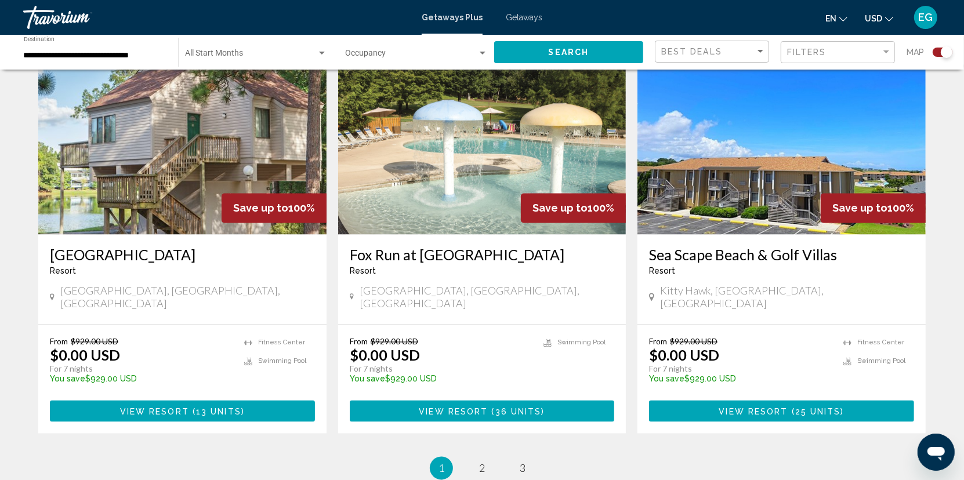
scroll to position [1654, 0]
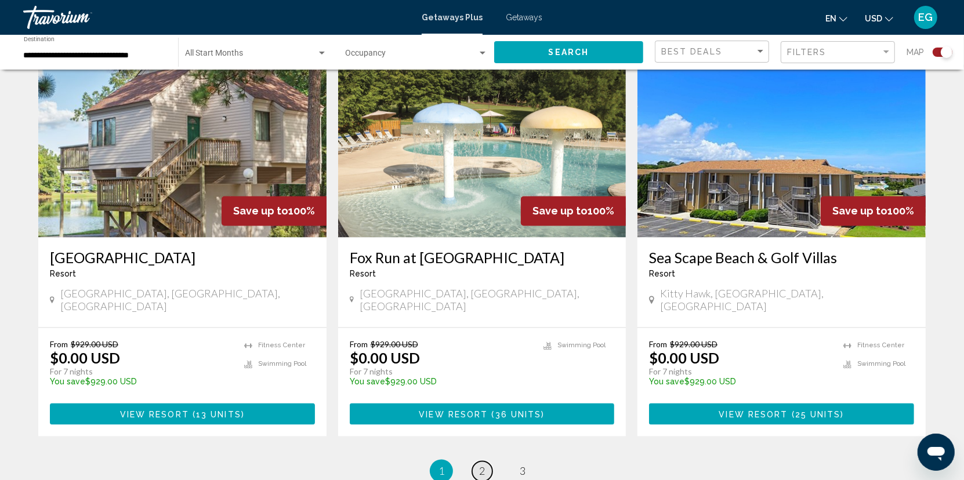
click at [487, 462] on link "page 2" at bounding box center [482, 472] width 20 height 20
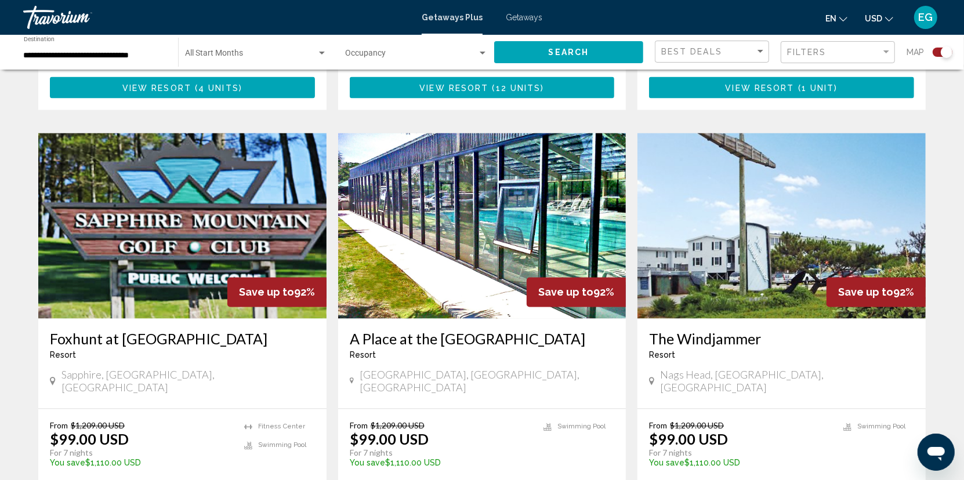
scroll to position [1625, 0]
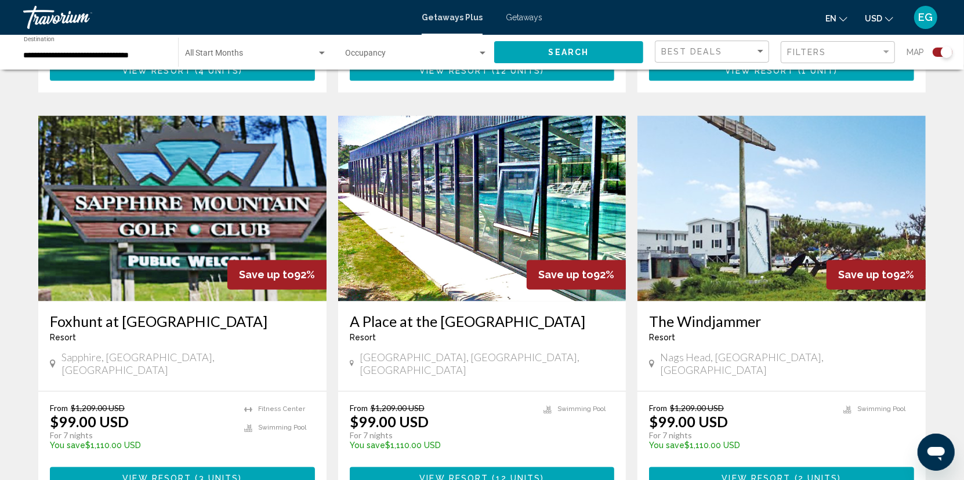
click at [208, 167] on img "Main content" at bounding box center [182, 209] width 288 height 186
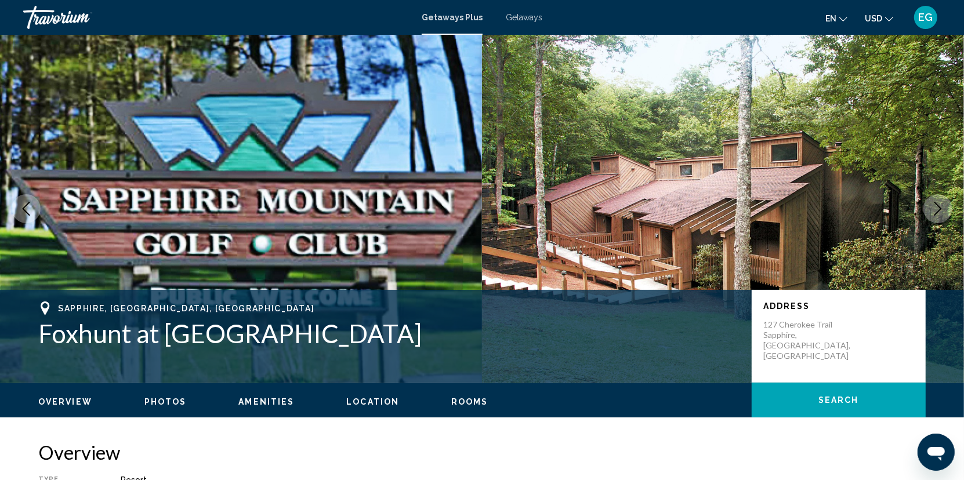
click at [931, 208] on icon "Next image" at bounding box center [938, 209] width 14 height 14
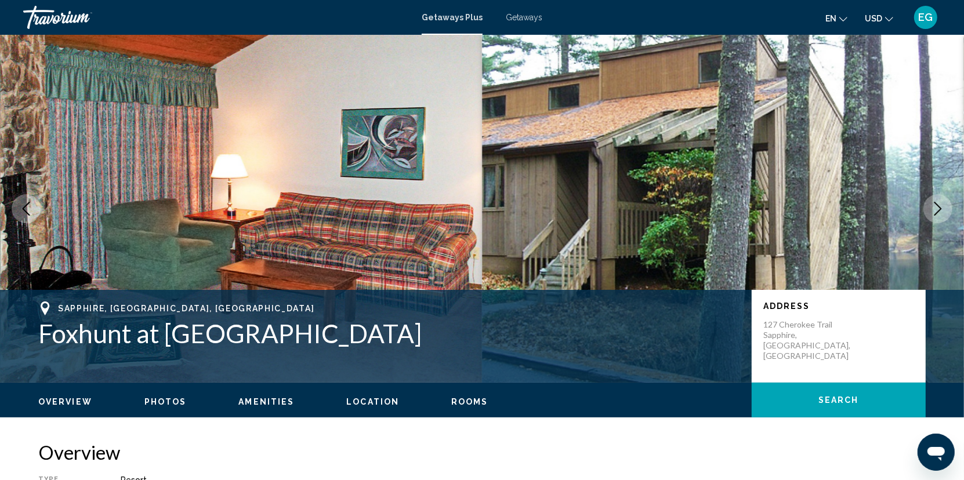
click at [931, 208] on icon "Next image" at bounding box center [938, 209] width 14 height 14
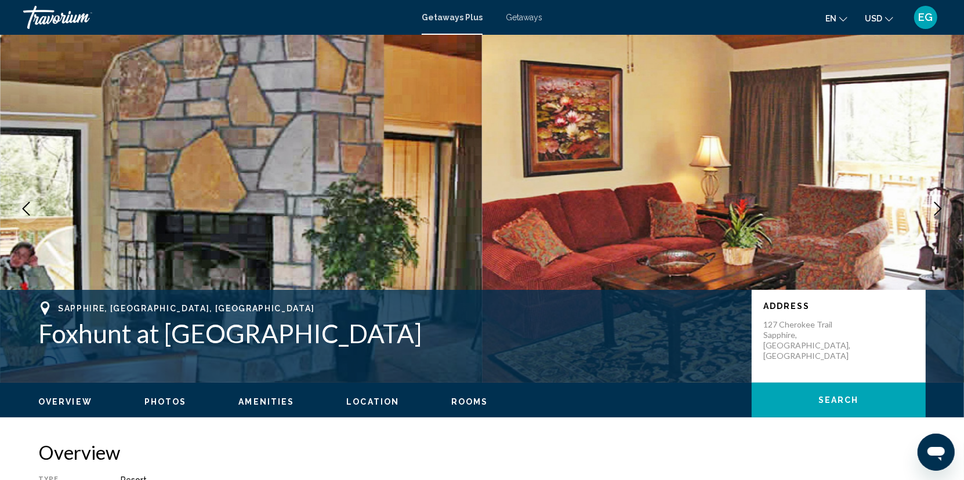
click at [931, 208] on icon "Next image" at bounding box center [938, 209] width 14 height 14
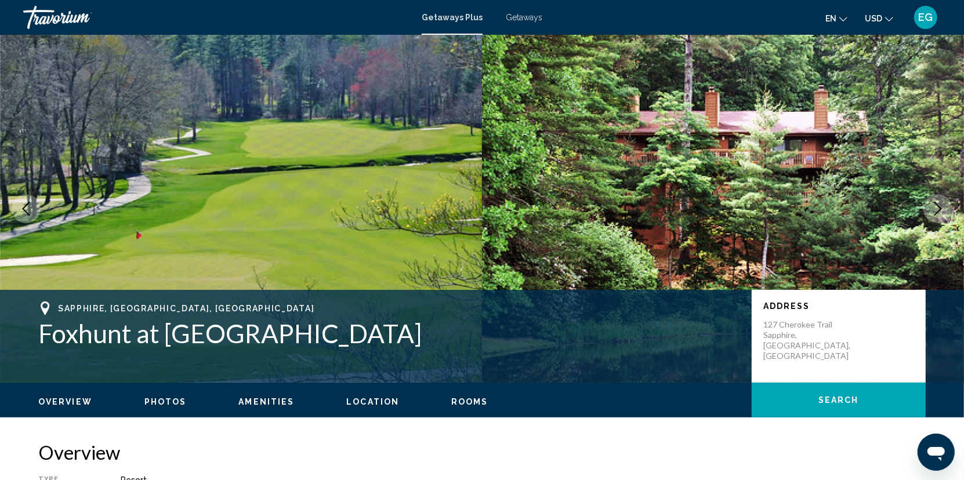
click at [931, 208] on icon "Next image" at bounding box center [938, 209] width 14 height 14
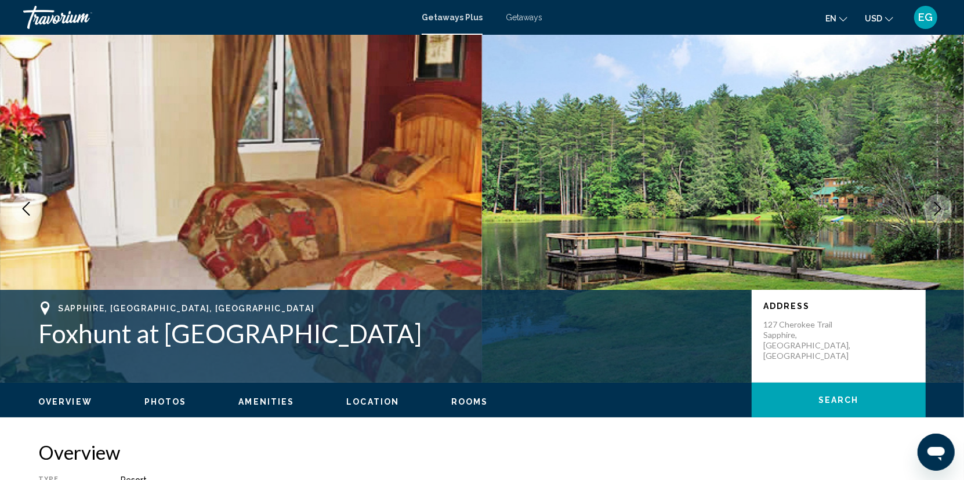
click at [933, 208] on icon "Next image" at bounding box center [938, 209] width 14 height 14
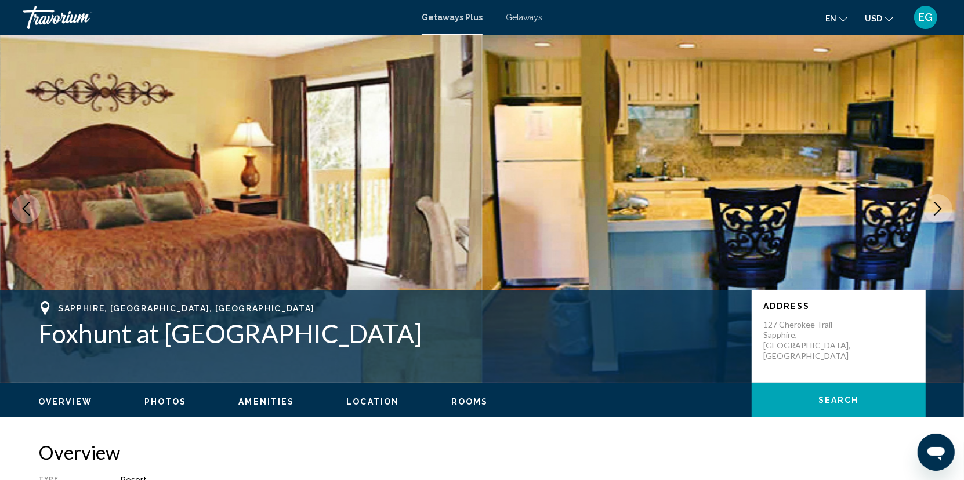
click at [933, 208] on icon "Next image" at bounding box center [938, 209] width 14 height 14
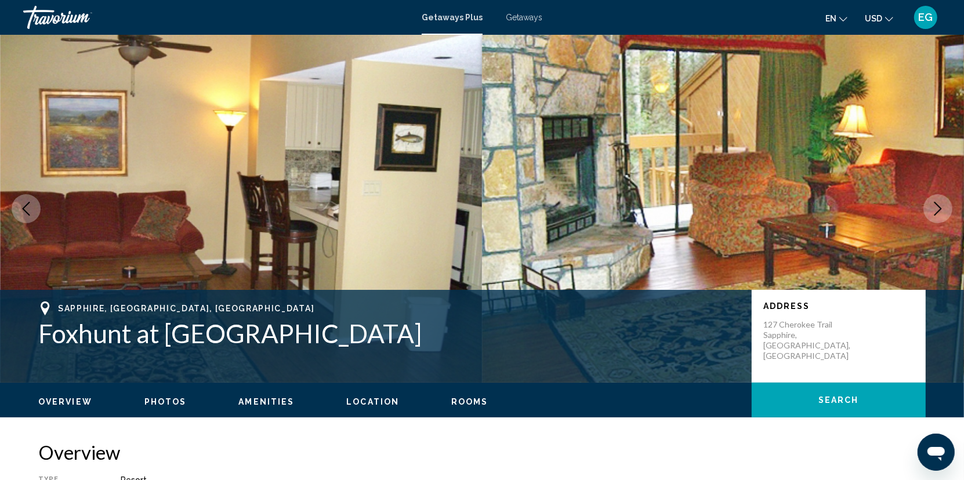
click at [933, 208] on icon "Next image" at bounding box center [938, 209] width 14 height 14
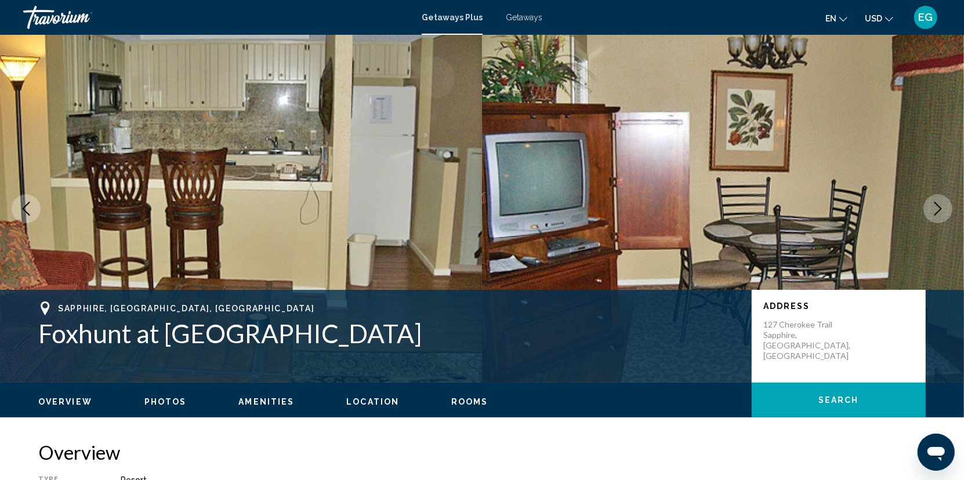
click at [933, 208] on icon "Next image" at bounding box center [938, 209] width 14 height 14
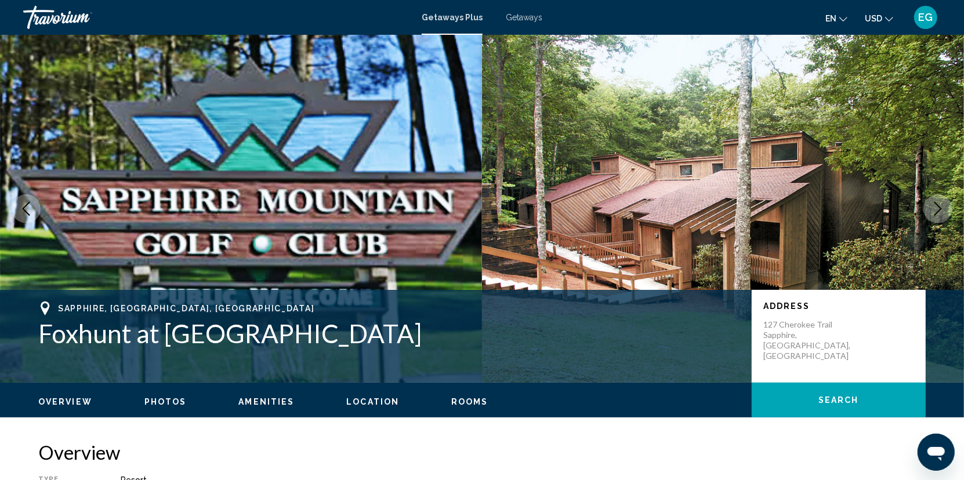
click at [933, 208] on icon "Next image" at bounding box center [938, 209] width 14 height 14
